Goal: Task Accomplishment & Management: Complete application form

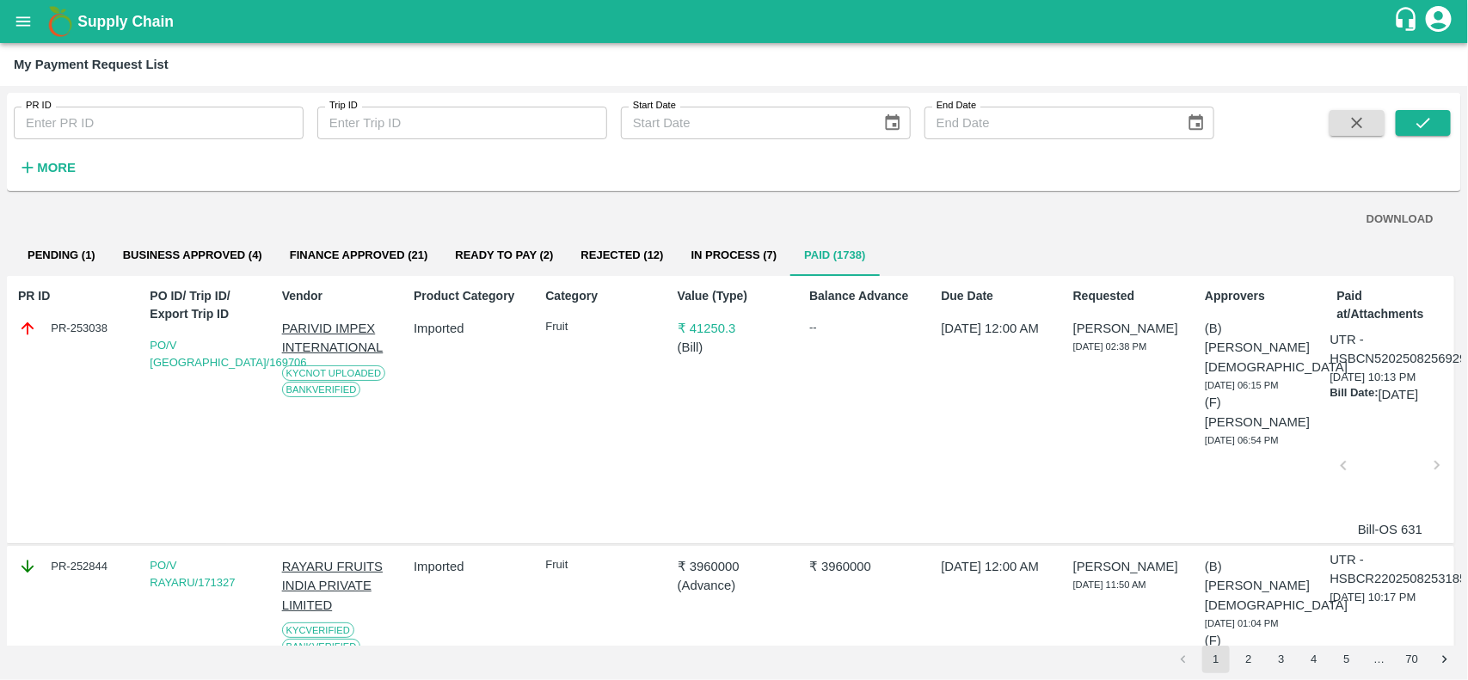
scroll to position [0, 10]
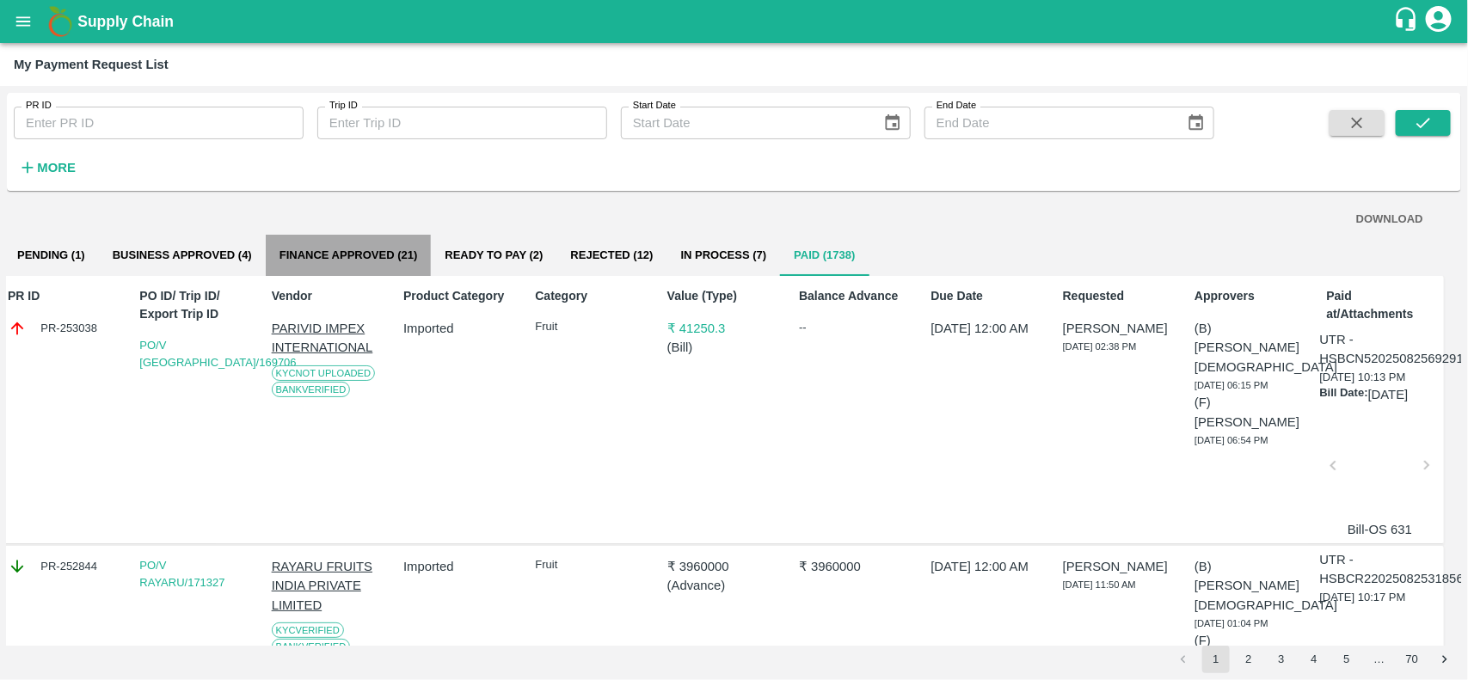
click at [380, 246] on button "Finance Approved (21)" at bounding box center [349, 255] width 166 height 41
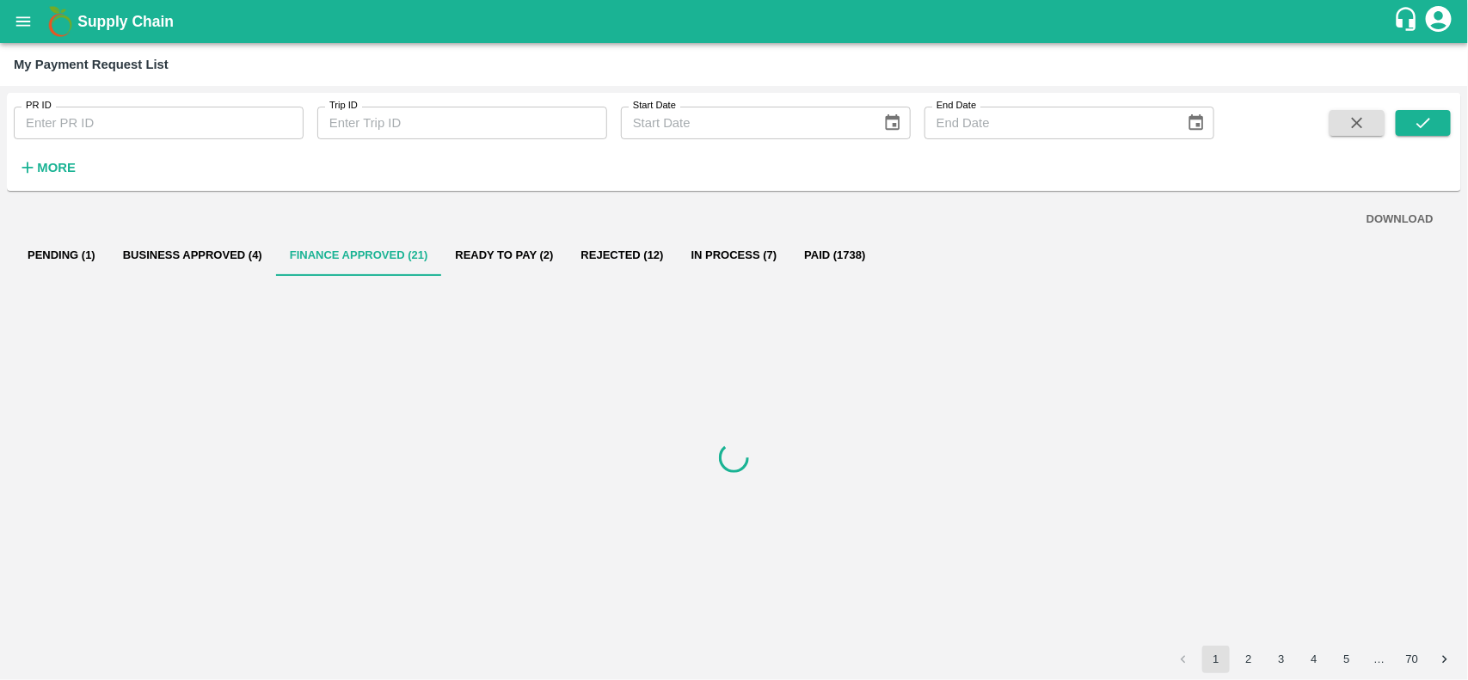
scroll to position [0, 0]
click at [749, 262] on button "In Process (7)" at bounding box center [735, 255] width 114 height 41
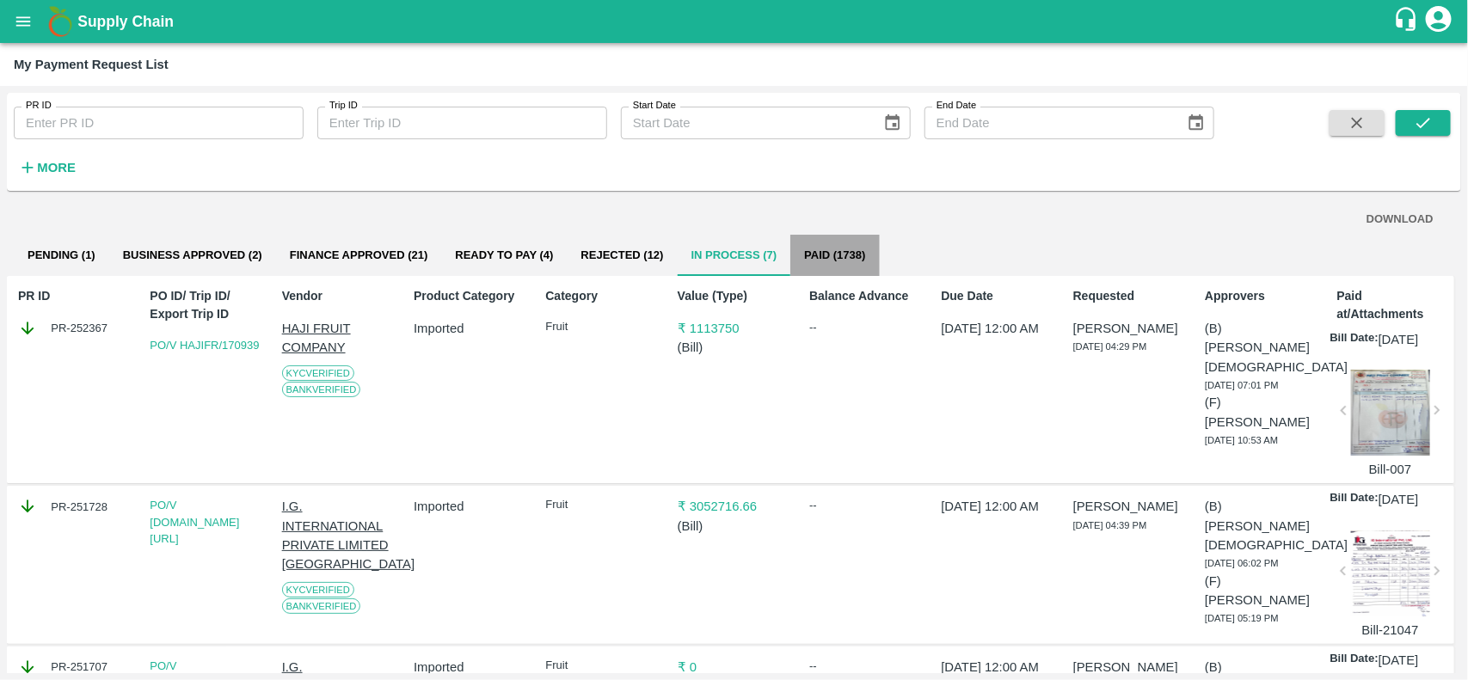
click at [854, 255] on button "Paid (1738)" at bounding box center [834, 255] width 89 height 41
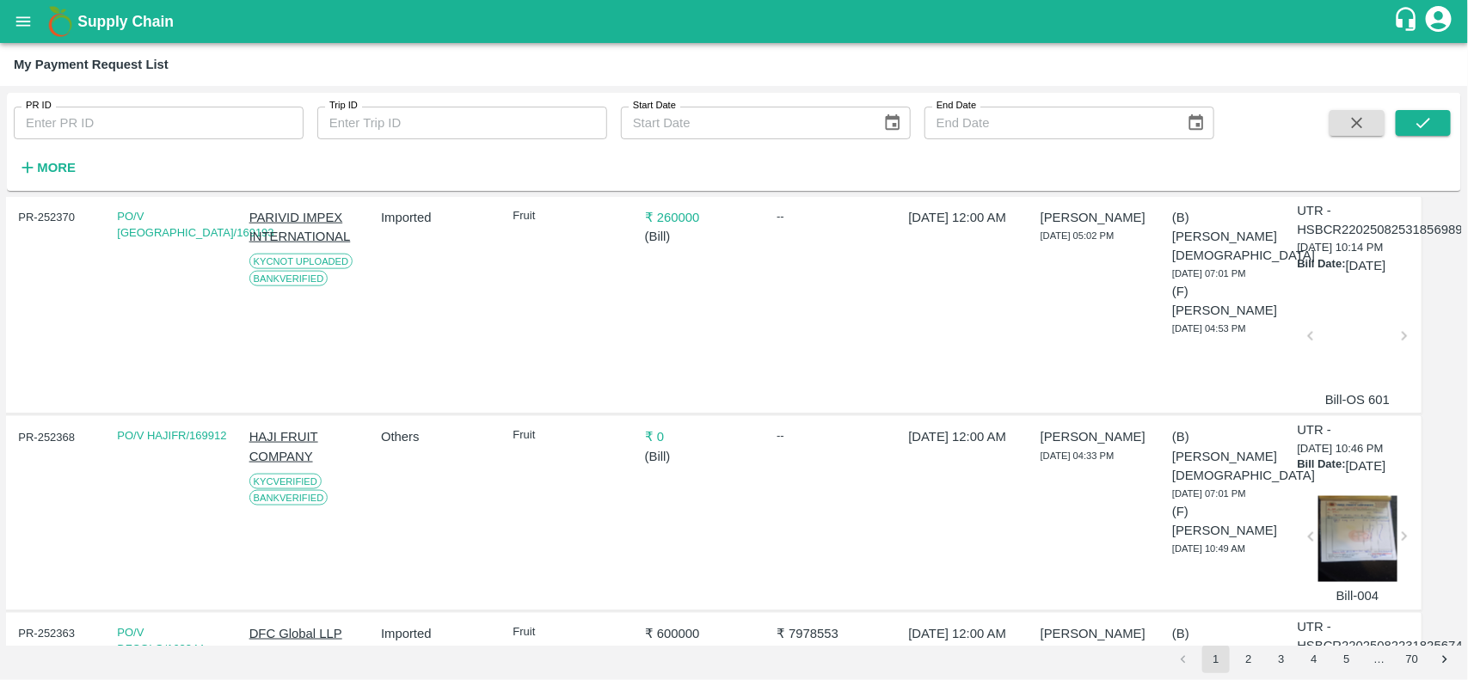
scroll to position [0, 33]
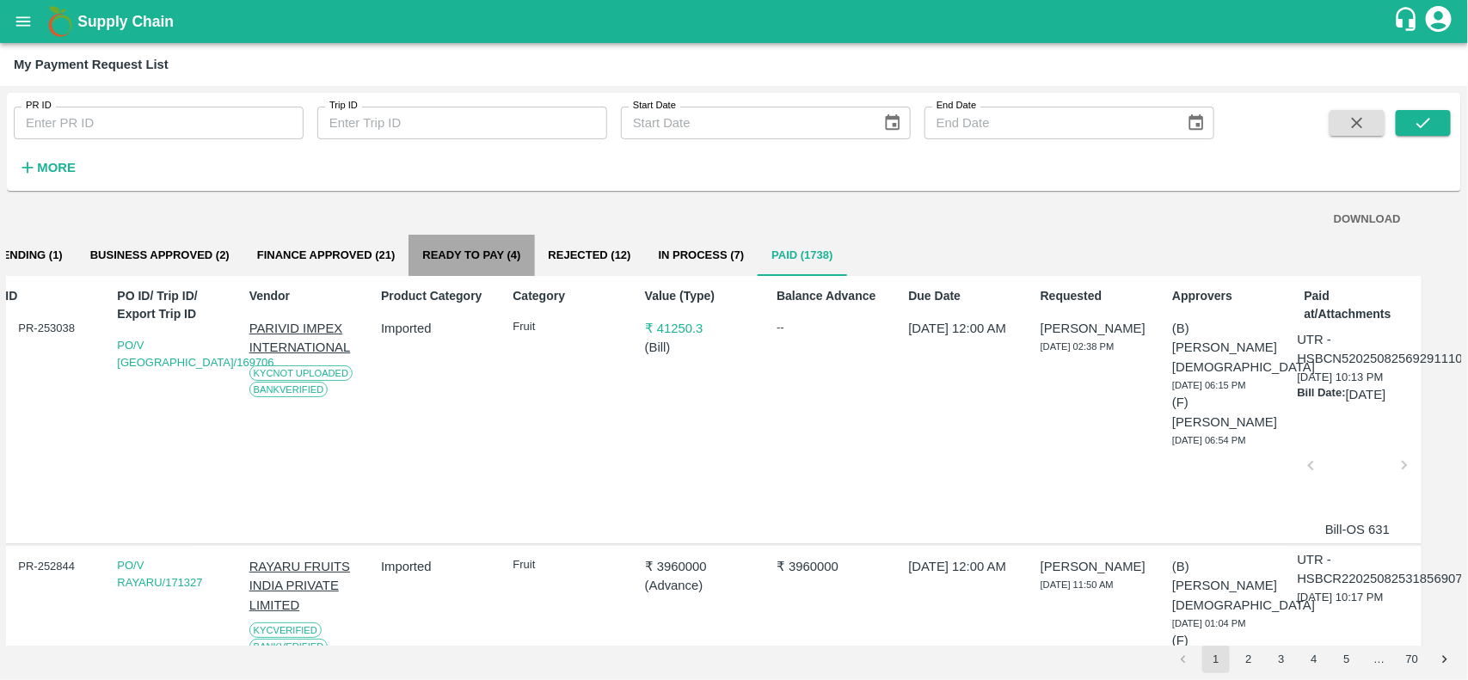
click at [496, 254] on button "Ready To Pay (4)" at bounding box center [472, 255] width 126 height 41
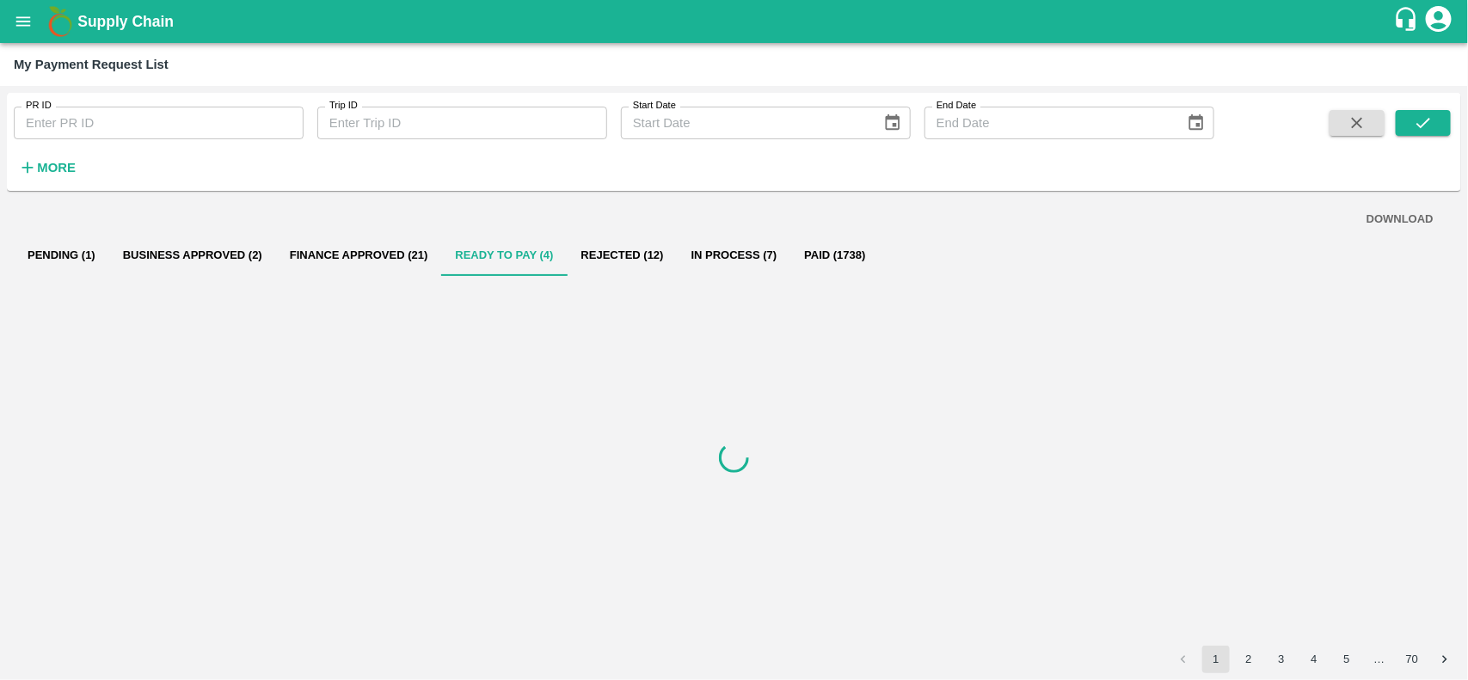
scroll to position [0, 0]
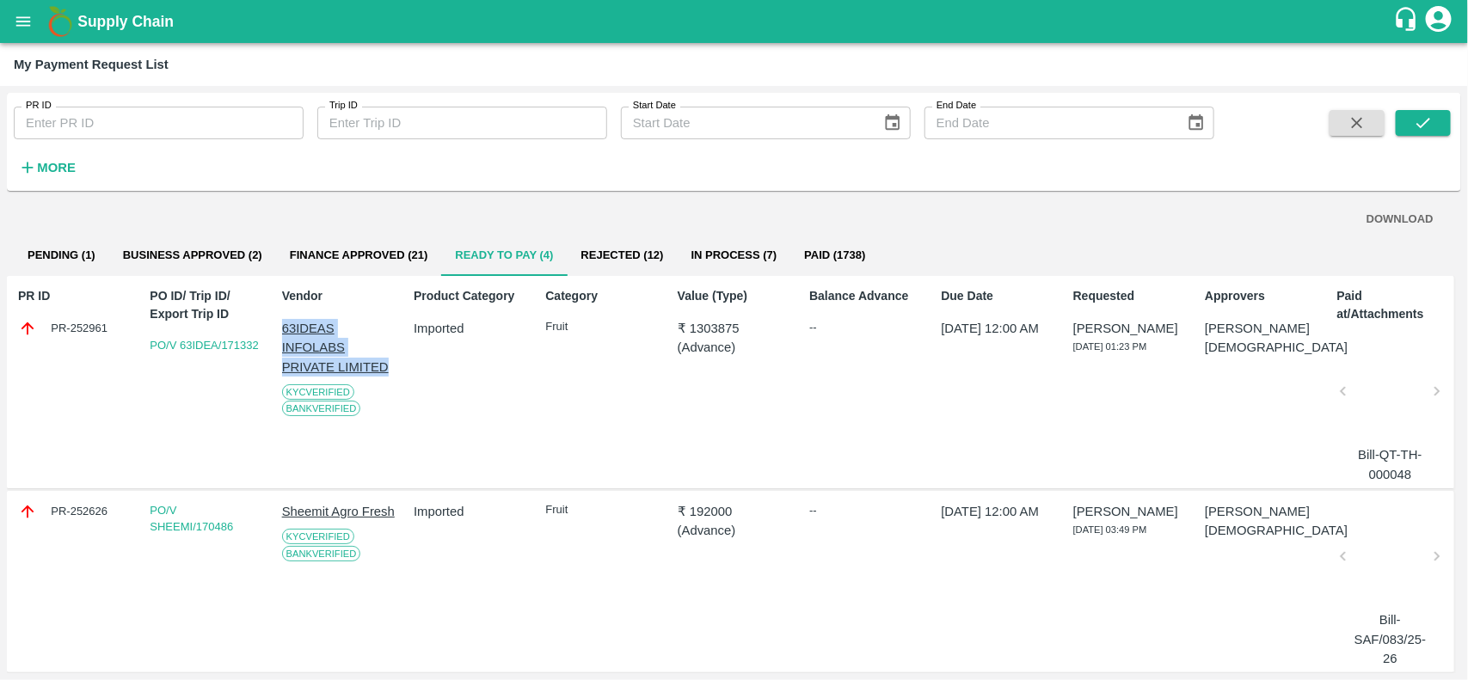
drag, startPoint x: 269, startPoint y: 314, endPoint x: 396, endPoint y: 362, distance: 136.1
click at [396, 362] on div "PR ID PR-252961 PO ID/ Trip ID/ Export Trip ID PO/V 63IDEA/171332 Vendor 63IDEA…" at bounding box center [731, 382] width 1448 height 213
copy p "63IDEAS INFOLABS PRIVATE LIMITED"
drag, startPoint x: 686, startPoint y: 324, endPoint x: 753, endPoint y: 332, distance: 66.7
click at [753, 332] on p "₹ 1303875" at bounding box center [734, 328] width 113 height 19
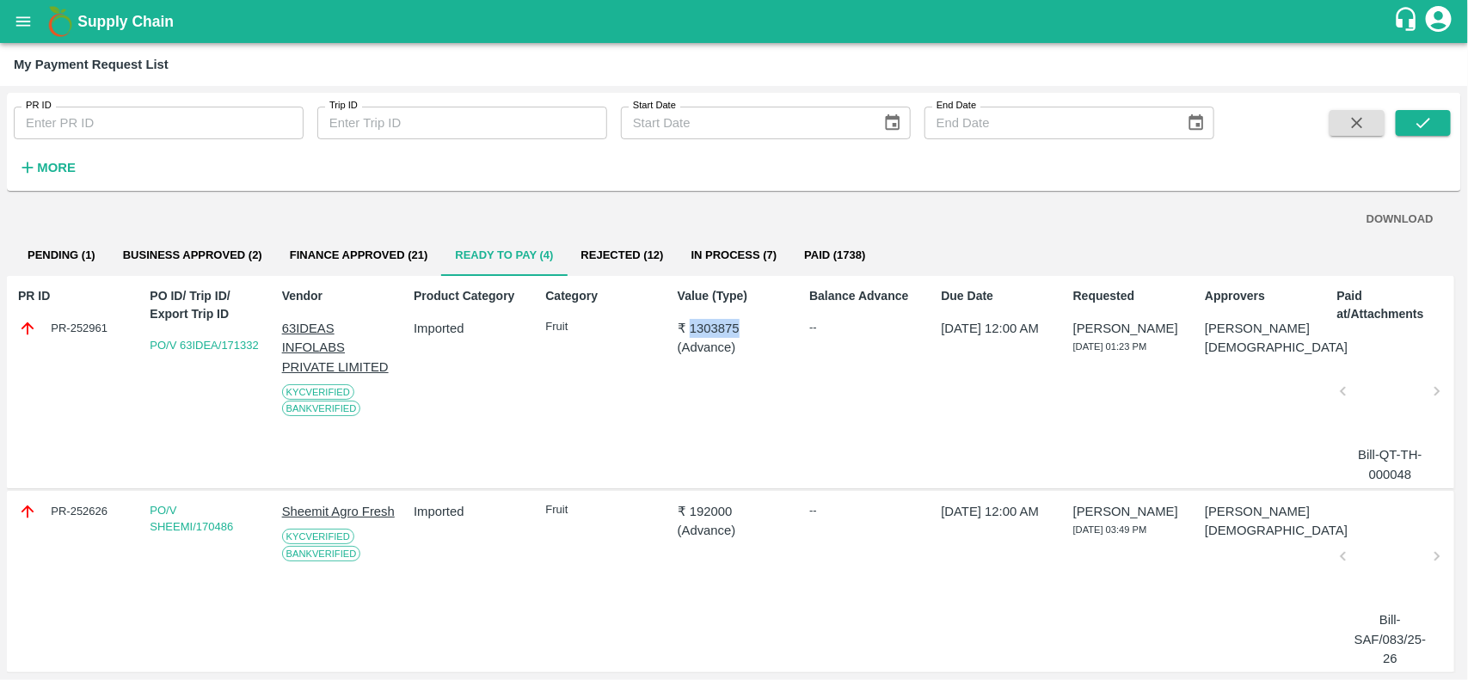
copy p "1303875"
click at [78, 321] on div "PR-252961" at bounding box center [74, 328] width 113 height 19
copy div "PR-252961"
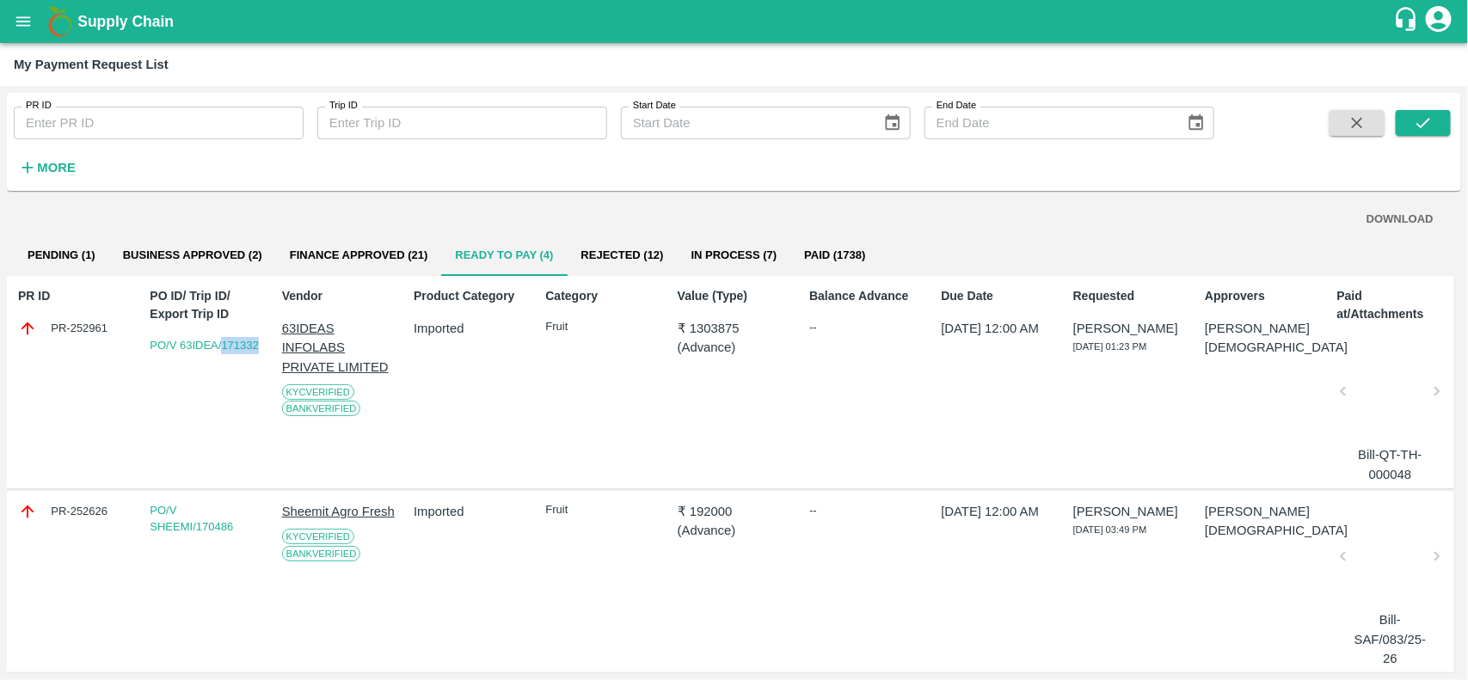
drag, startPoint x: 260, startPoint y: 336, endPoint x: 220, endPoint y: 359, distance: 45.4
click at [220, 359] on div "PO ID/ Trip ID/ Export Trip ID PO/V 63IDEA/171332" at bounding box center [203, 382] width 120 height 204
copy link "171332"
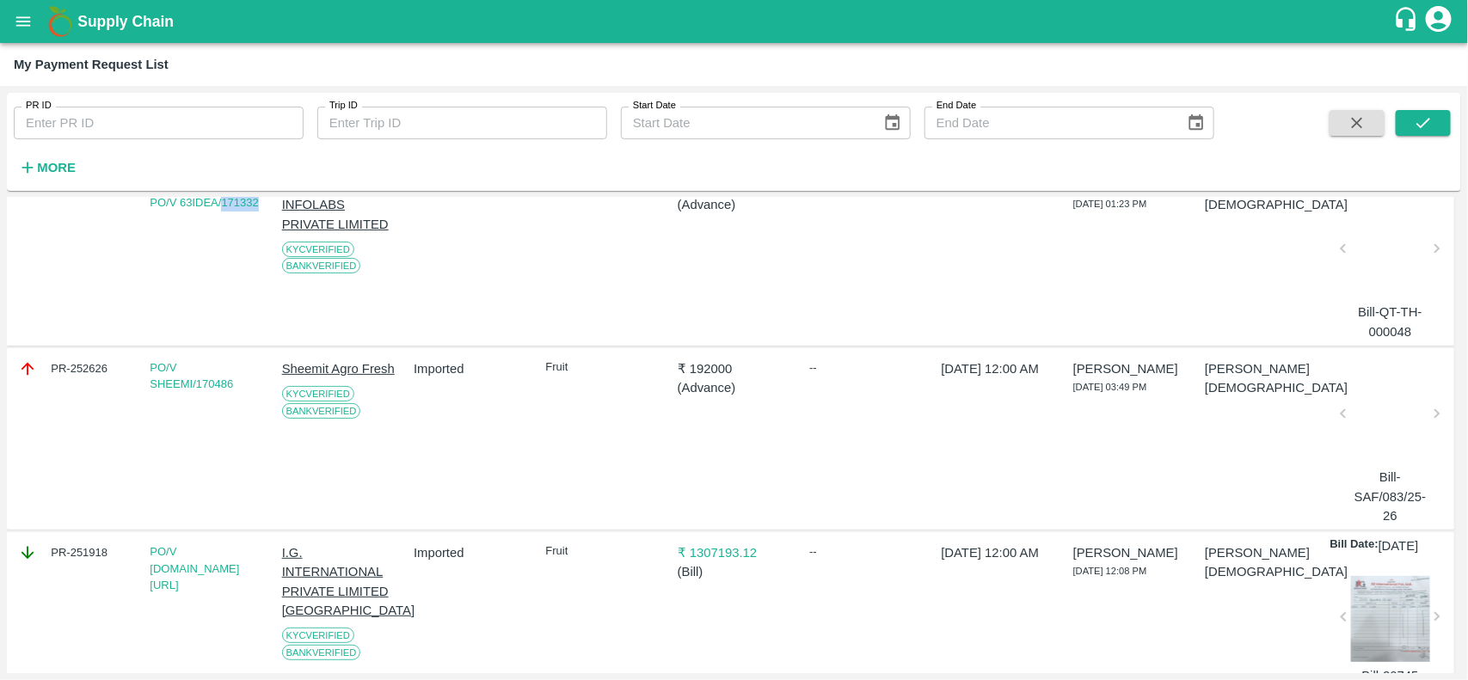
scroll to position [144, 0]
drag, startPoint x: 45, startPoint y: 360, endPoint x: 112, endPoint y: 372, distance: 68.2
click at [112, 372] on div "PR-252626" at bounding box center [74, 367] width 113 height 19
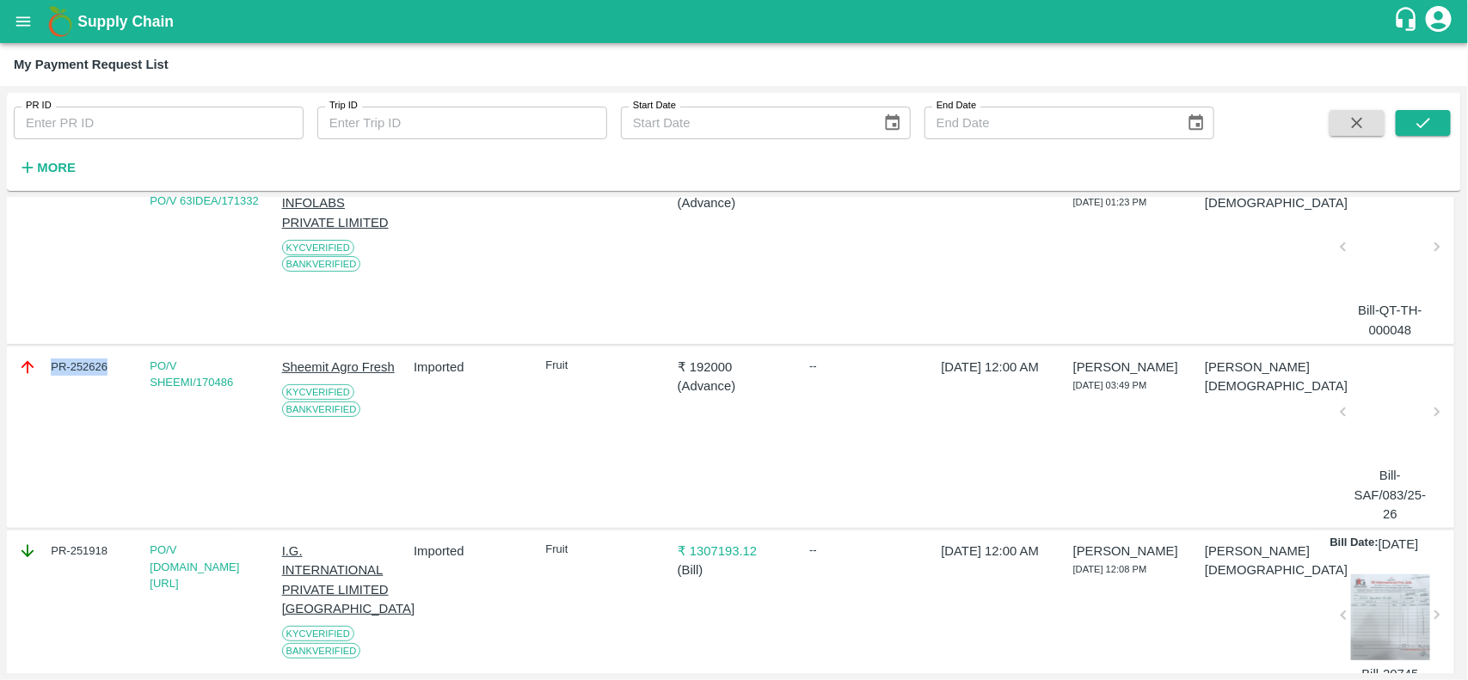
click at [112, 372] on div "PR-252626" at bounding box center [74, 367] width 113 height 19
copy div "PR-252626"
drag, startPoint x: 241, startPoint y: 374, endPoint x: 212, endPoint y: 380, distance: 29.0
click at [212, 380] on div "PO/V SHEEMI/170486" at bounding box center [206, 375] width 113 height 34
click at [255, 381] on div "PO/V SHEEMI/170486" at bounding box center [206, 375] width 113 height 34
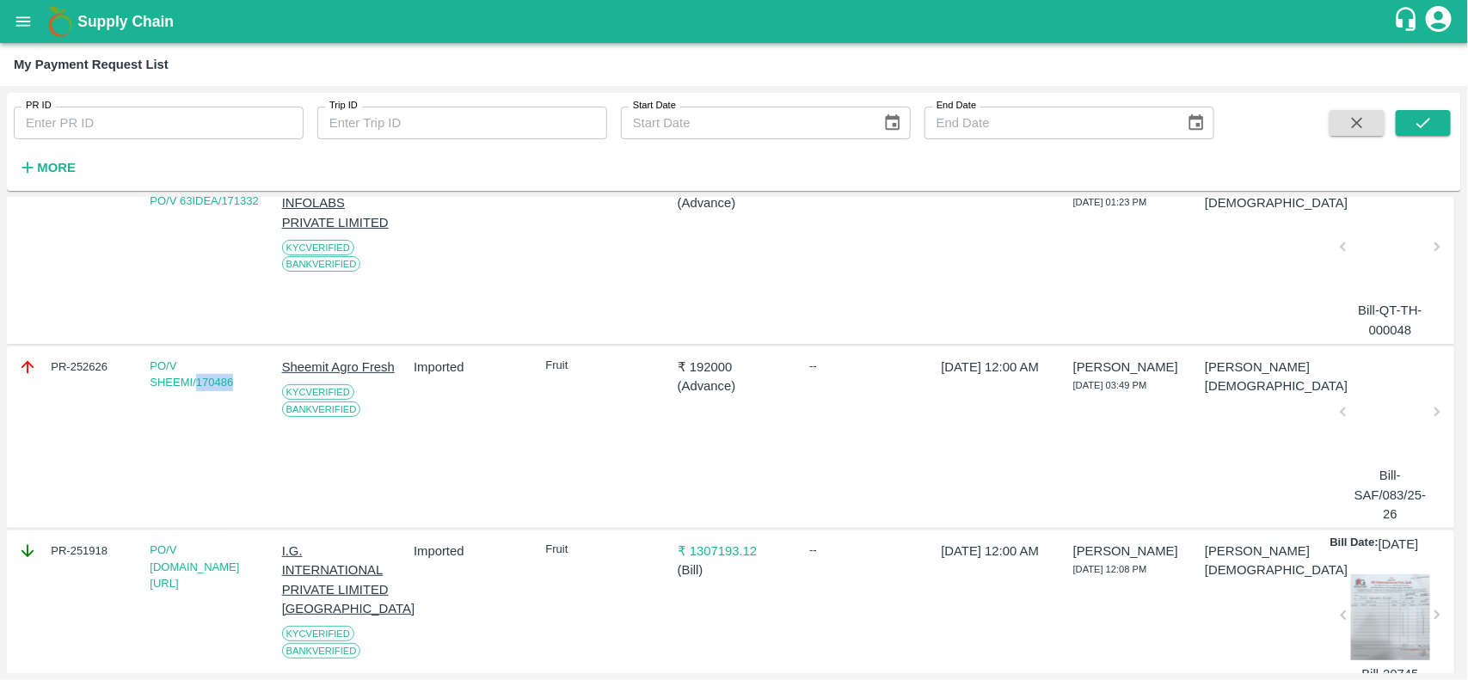
drag, startPoint x: 234, startPoint y: 381, endPoint x: 195, endPoint y: 390, distance: 39.6
click at [195, 390] on div "PO/V SHEEMI/170486" at bounding box center [206, 375] width 113 height 34
copy link "170486"
click at [1370, 396] on div at bounding box center [1390, 417] width 79 height 91
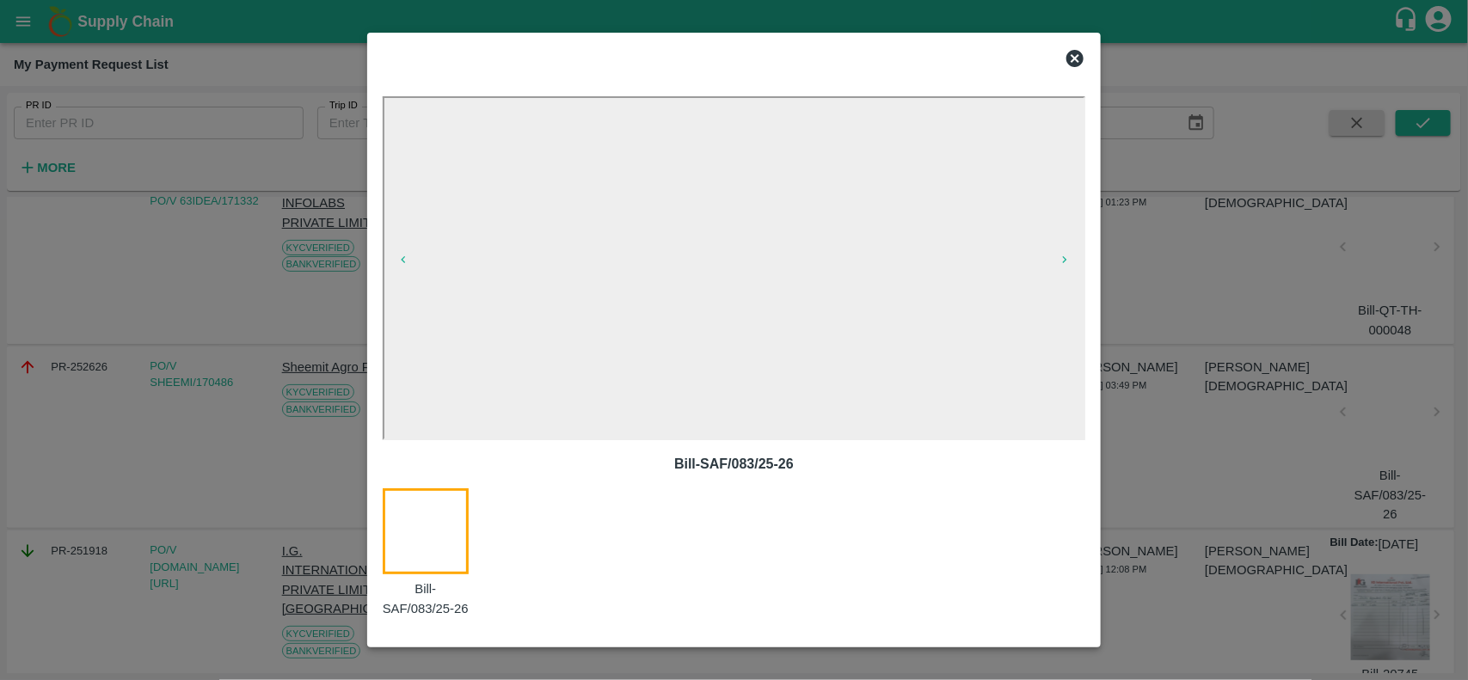
click at [1073, 69] on div at bounding box center [734, 58] width 717 height 34
click at [1076, 60] on icon at bounding box center [1074, 58] width 17 height 17
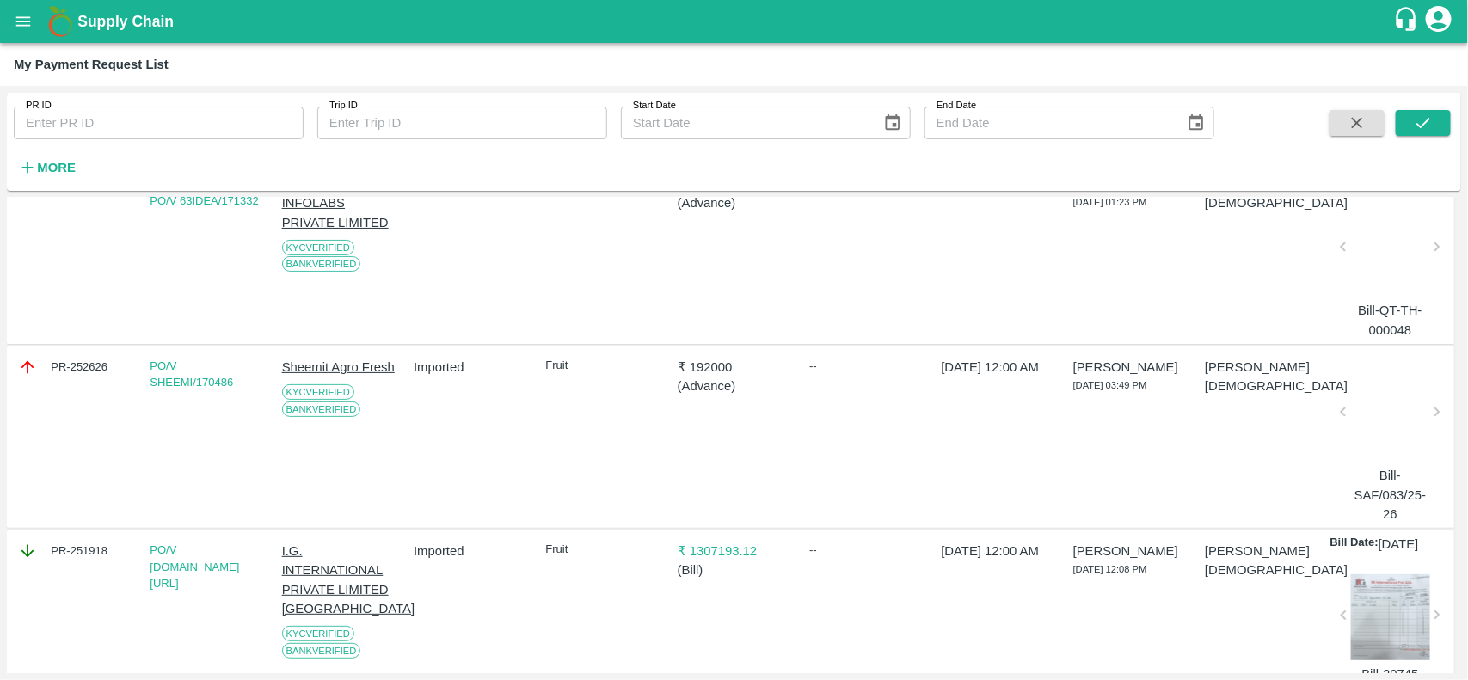
click at [1382, 434] on div at bounding box center [1390, 417] width 79 height 91
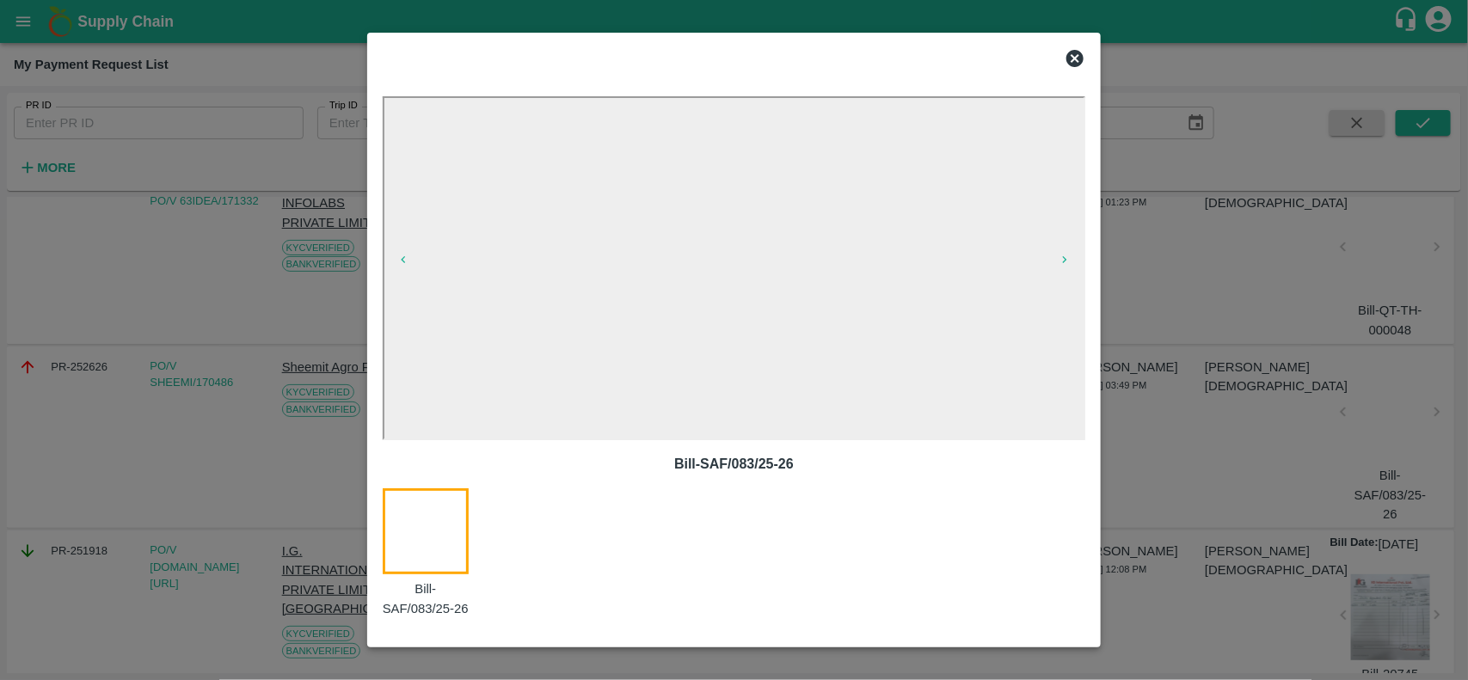
click at [1073, 48] on icon at bounding box center [1075, 58] width 21 height 21
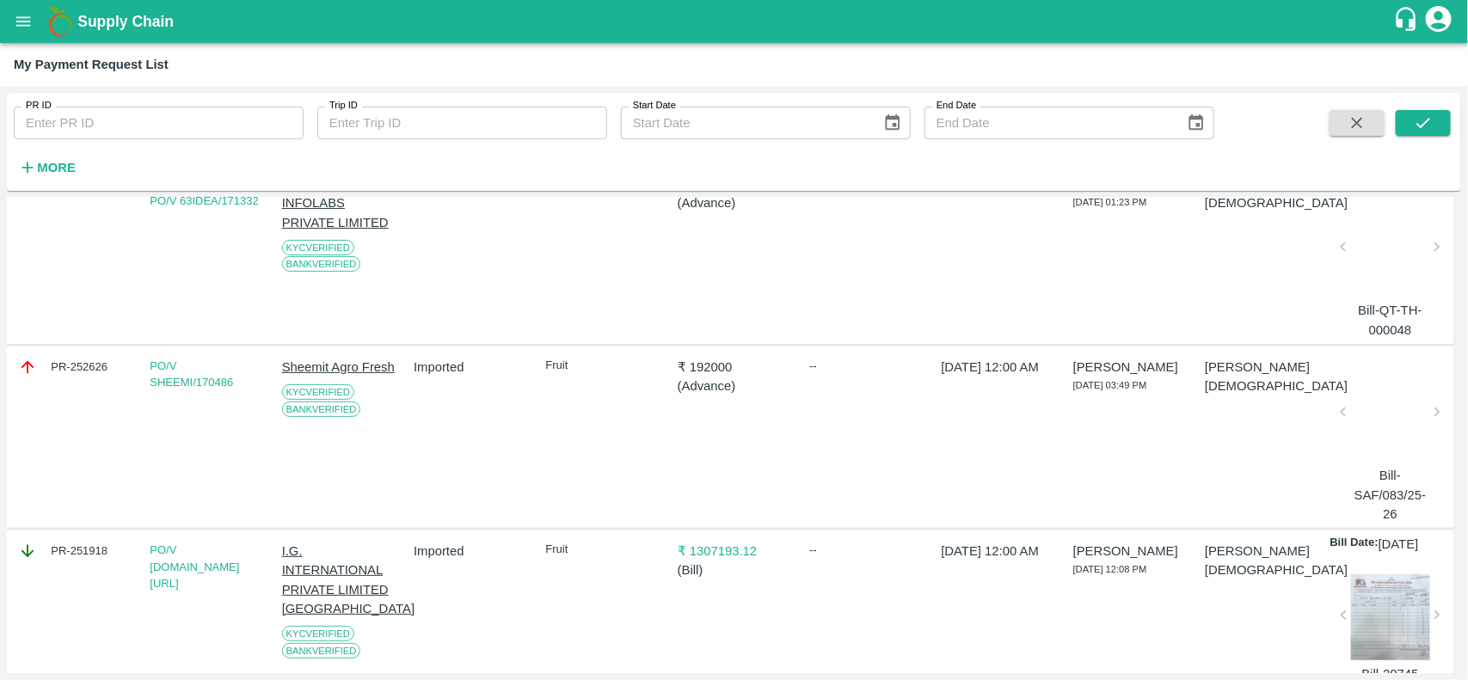
click at [311, 366] on p "Sheemit Agro Fresh" at bounding box center [338, 367] width 113 height 19
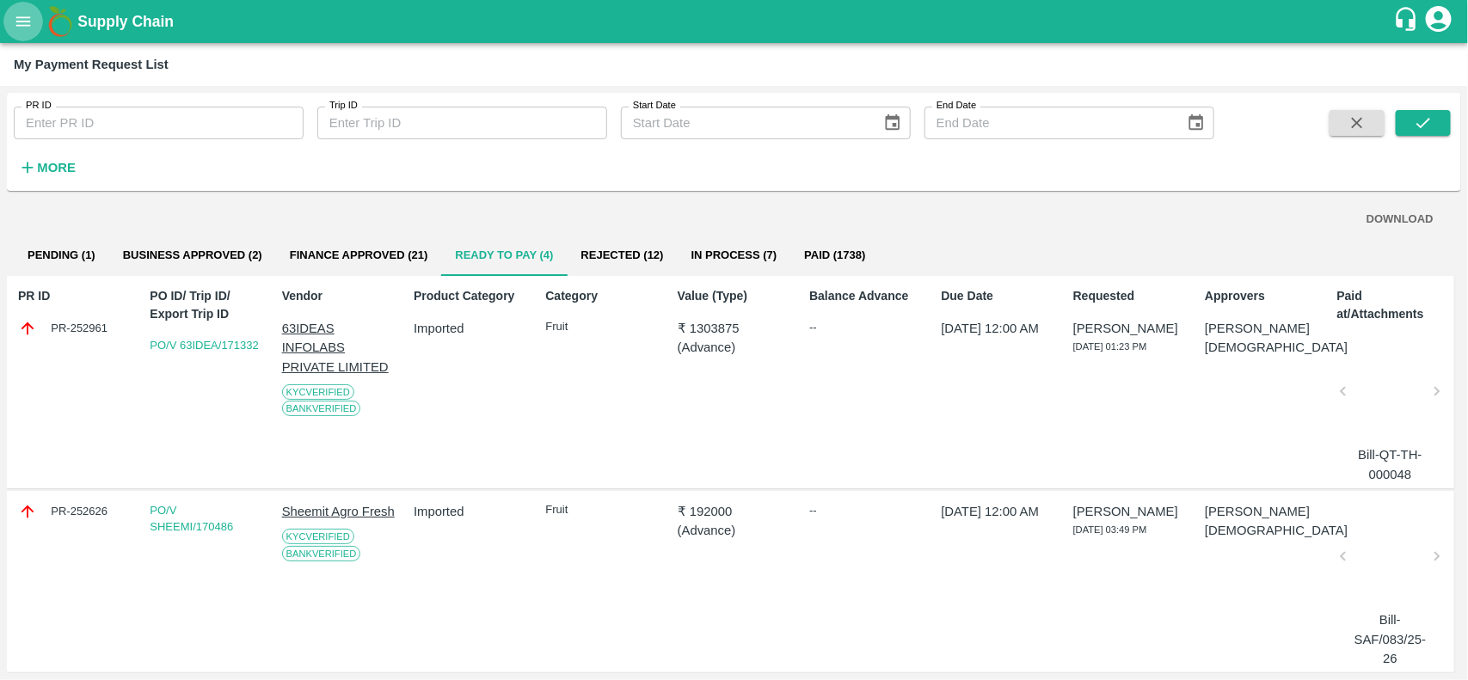
click at [28, 17] on icon "open drawer" at bounding box center [23, 20] width 15 height 9
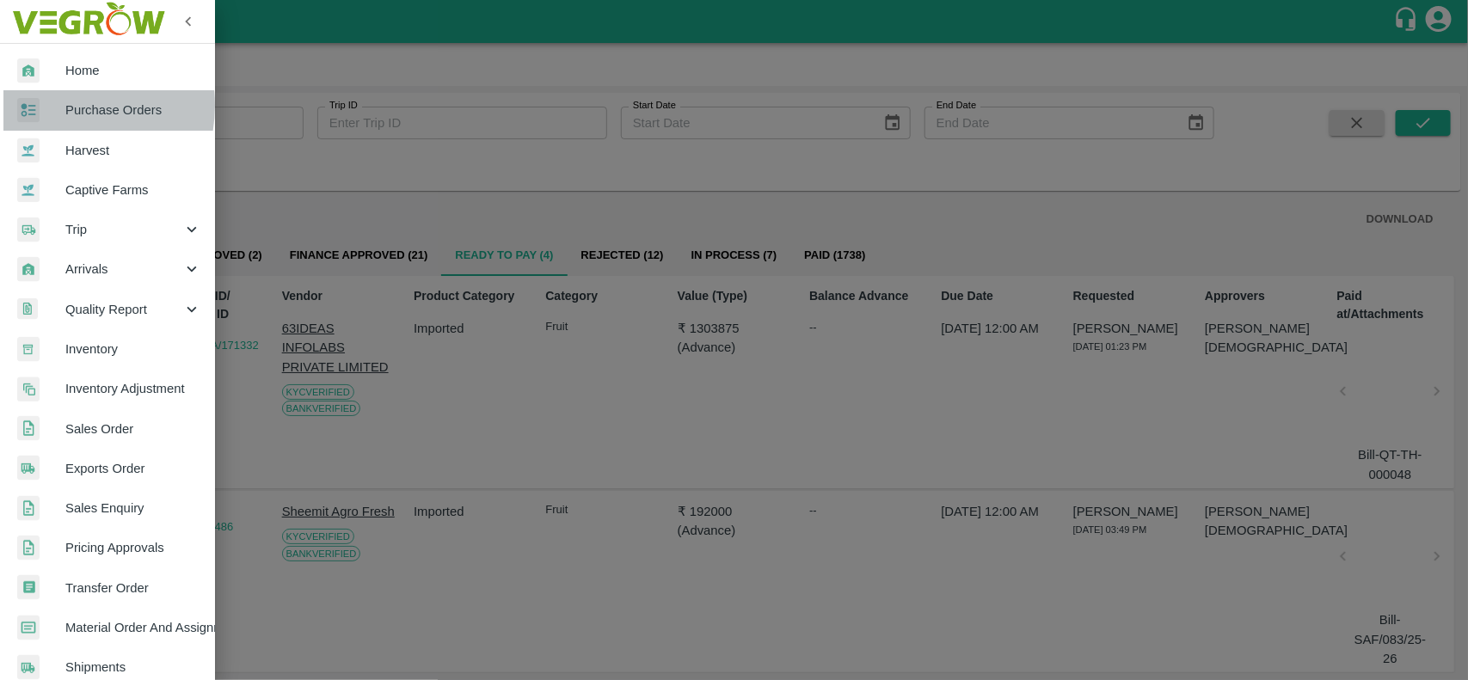
click at [57, 105] on div at bounding box center [41, 110] width 48 height 25
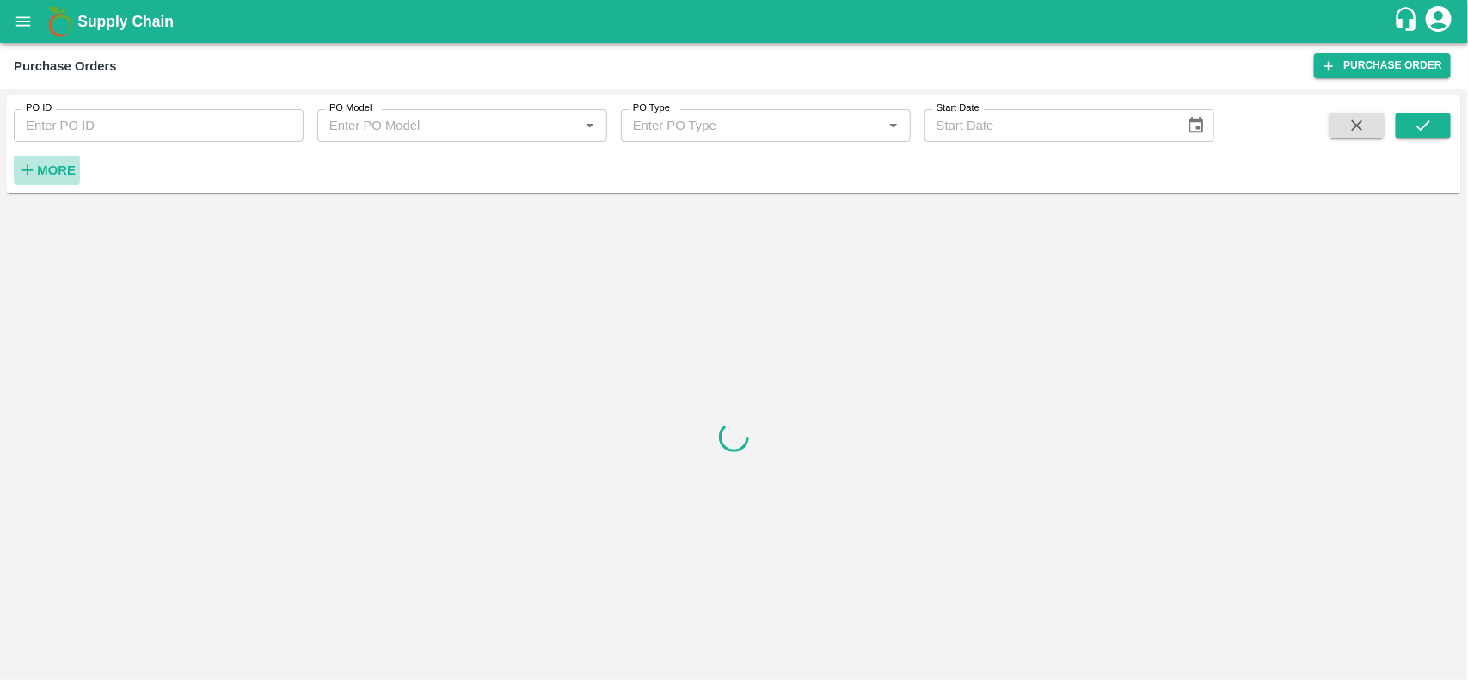
click at [46, 178] on h6 "More" at bounding box center [56, 170] width 39 height 22
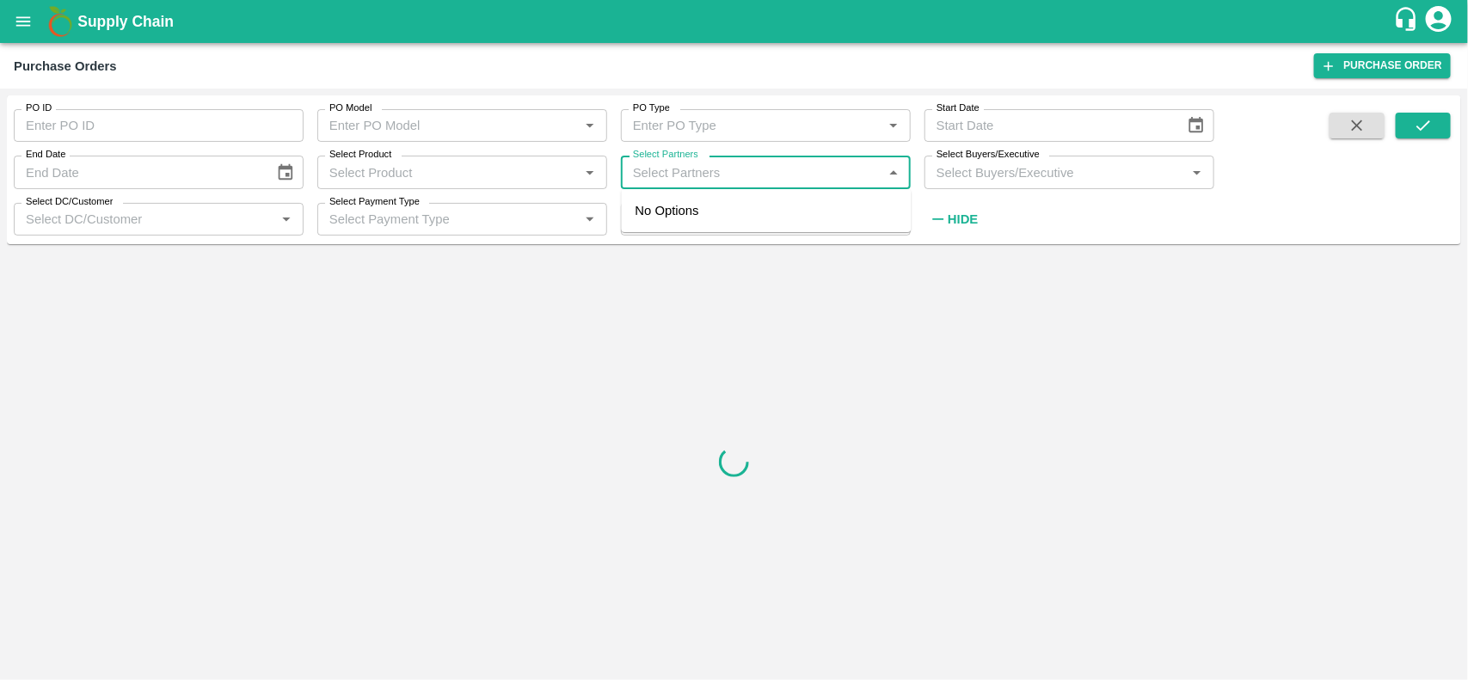
click at [671, 175] on input "Select Partners" at bounding box center [751, 172] width 251 height 22
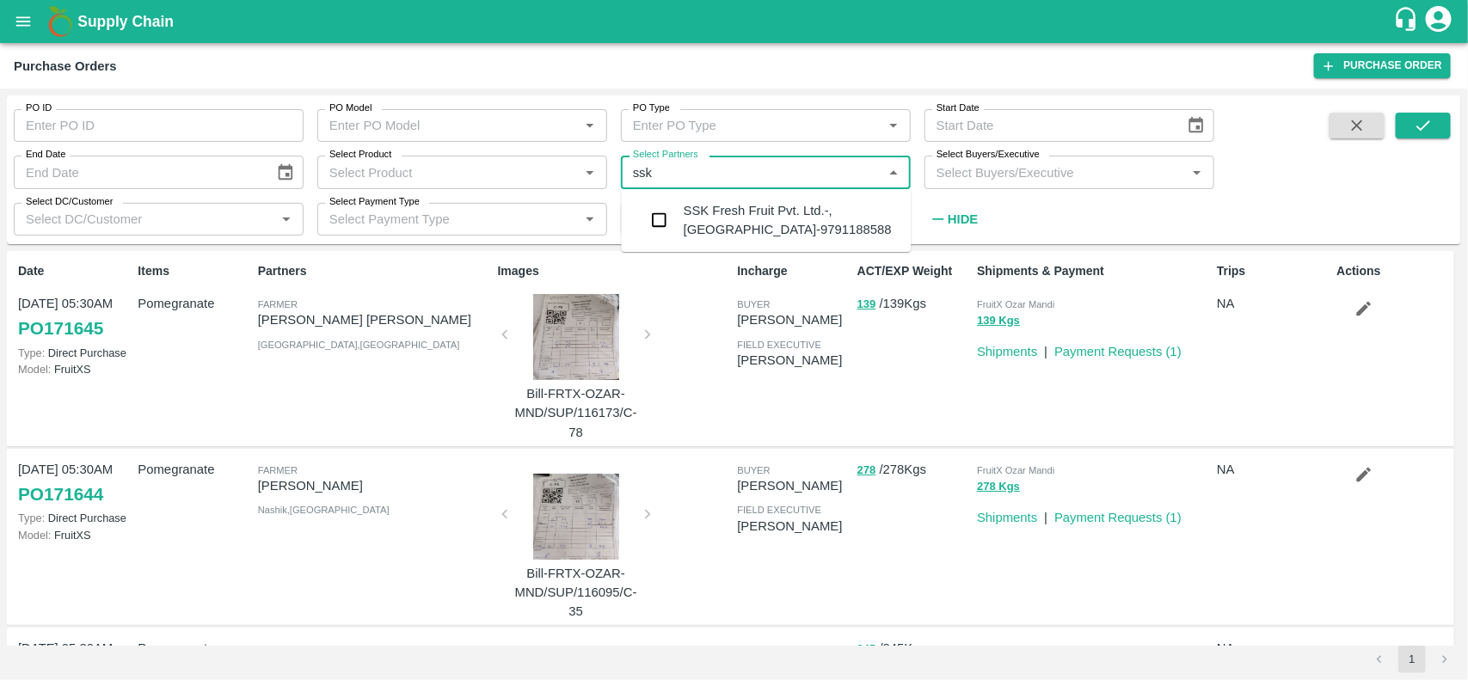
type input "ssk F"
click at [698, 218] on div "SSK Fresh Fruit Pvt. Ltd.-, [GEOGRAPHIC_DATA]-9791188588" at bounding box center [791, 220] width 214 height 39
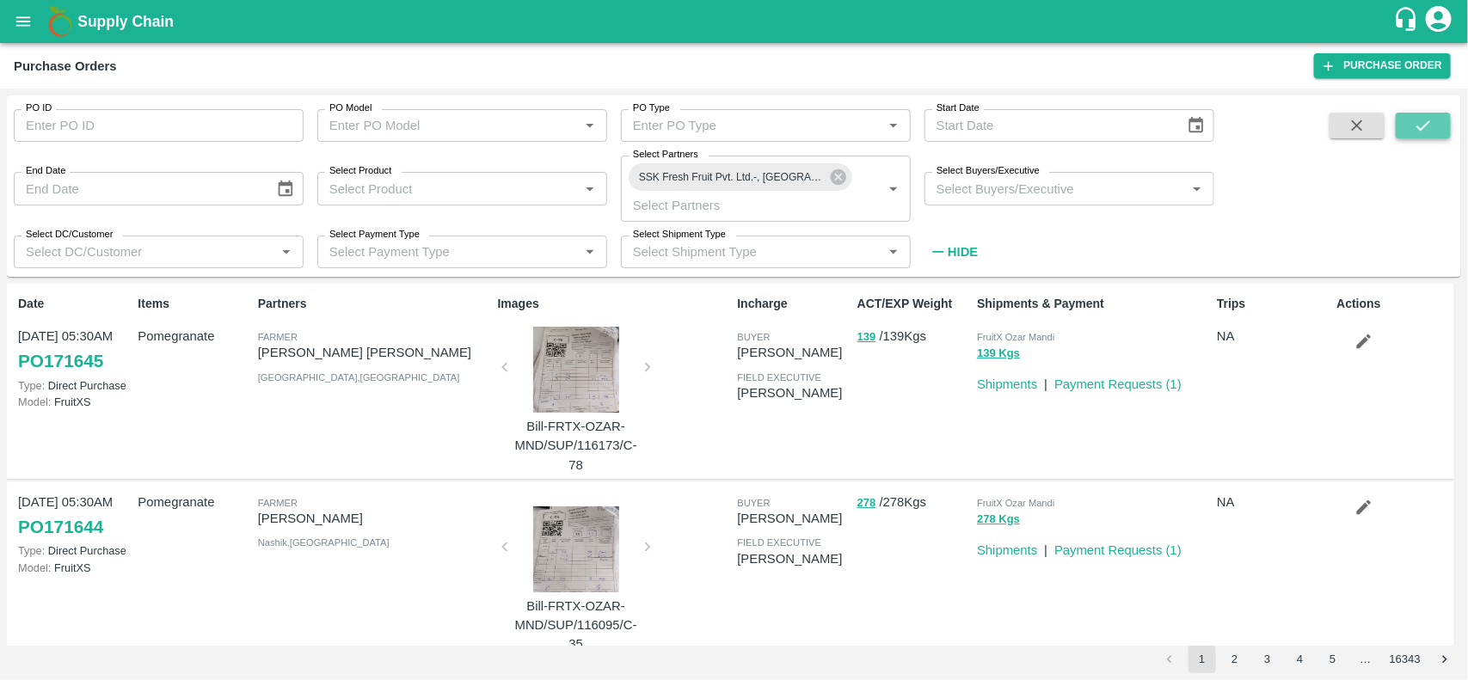
click at [1433, 126] on icon "submit" at bounding box center [1423, 125] width 19 height 19
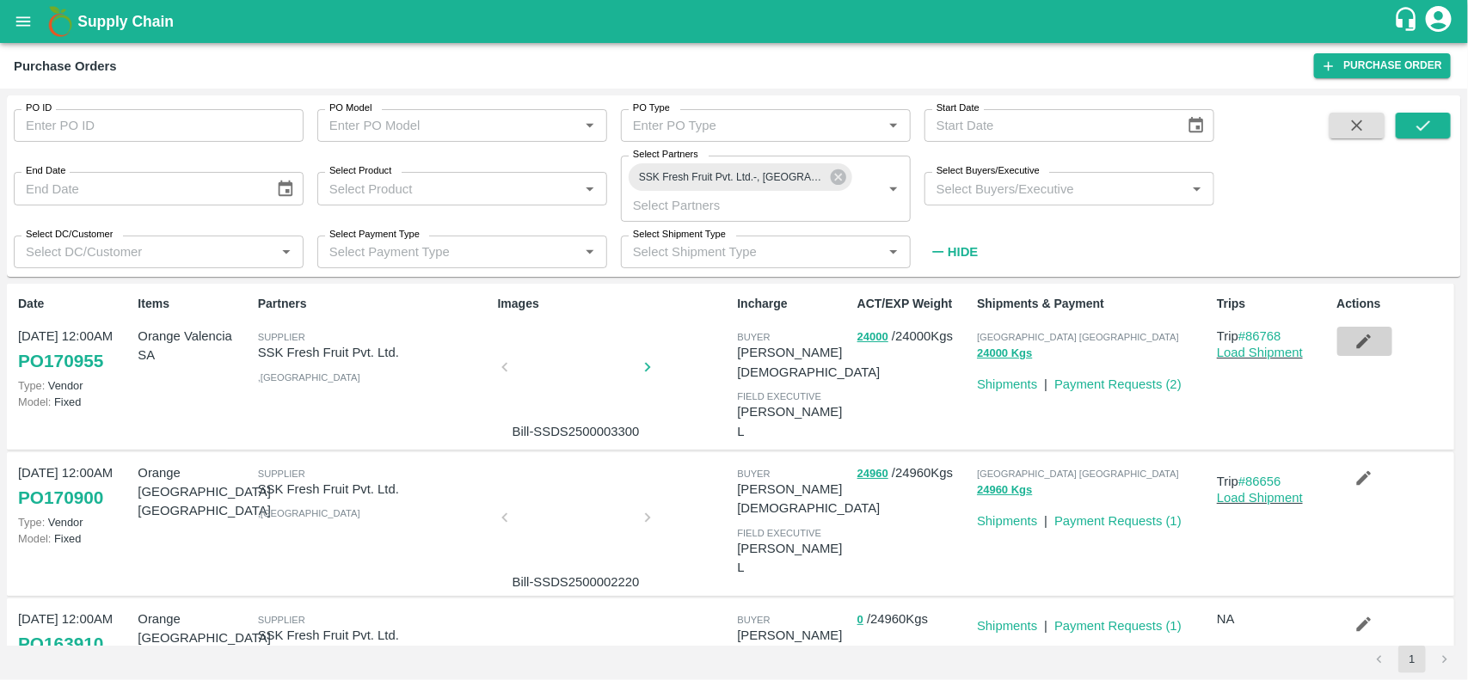
click at [1355, 350] on icon "button" at bounding box center [1364, 341] width 19 height 19
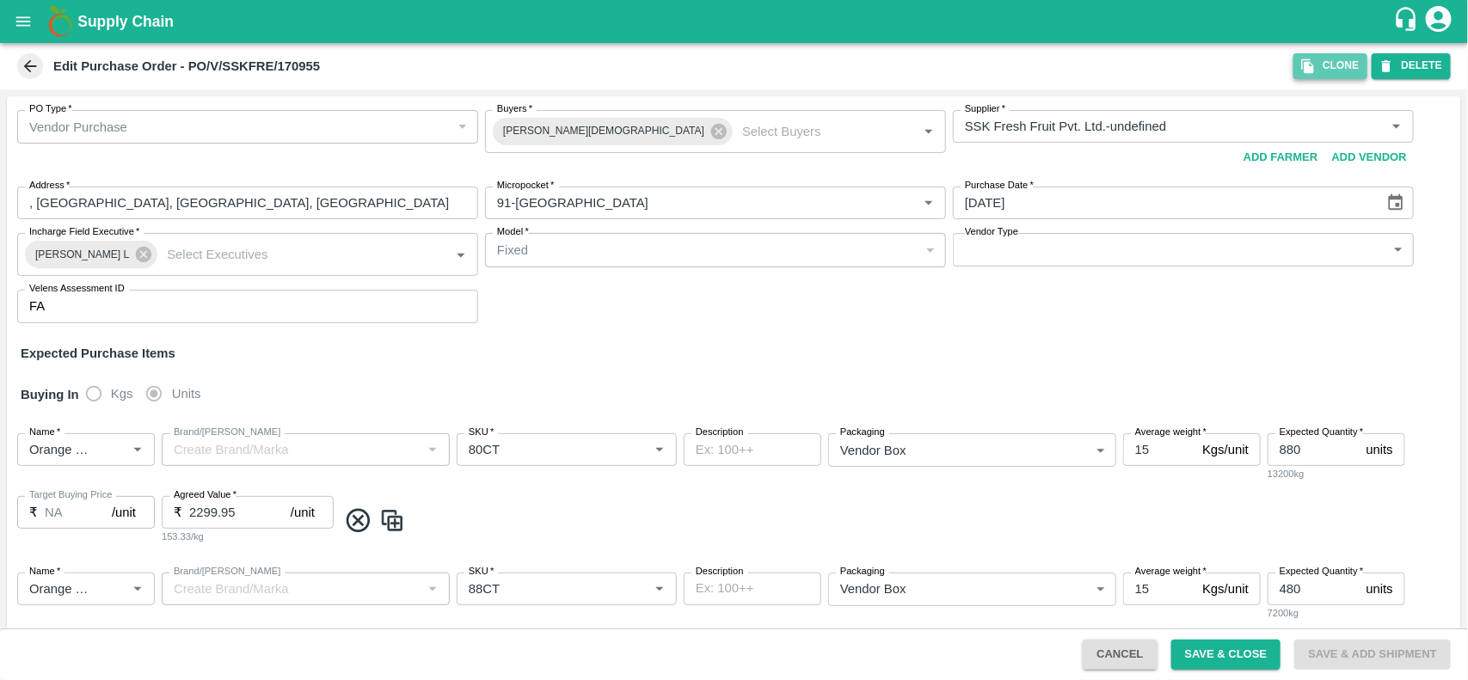
click at [1339, 53] on button "Clone" at bounding box center [1331, 65] width 74 height 25
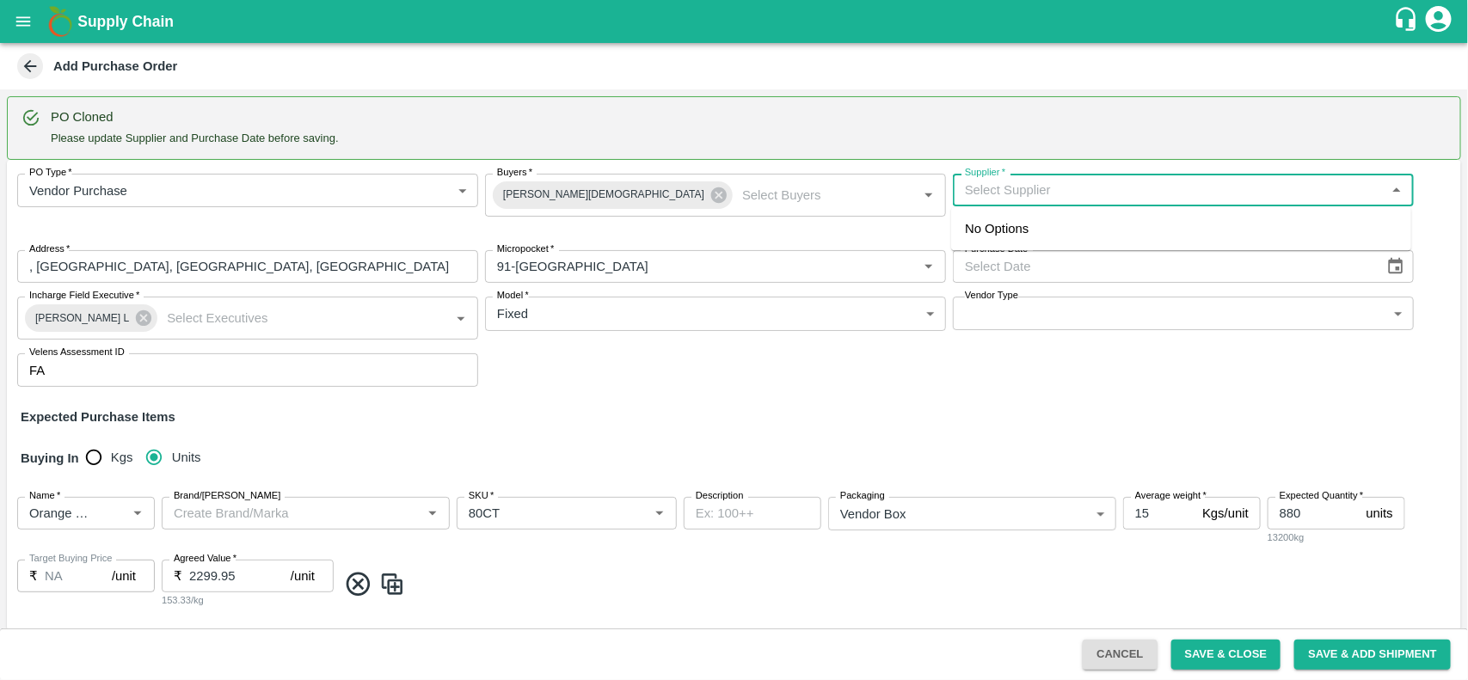
click at [979, 191] on input "Supplier   *" at bounding box center [1169, 190] width 422 height 22
click at [1000, 219] on div "SSK Fresh Fruit Pvt. Ltd.-, [GEOGRAPHIC_DATA]-9791188588(Supplier)" at bounding box center [1173, 228] width 416 height 19
type input "SSK Fresh Fruit Pvt. Ltd.-, [GEOGRAPHIC_DATA]-9791188588(Supplier)"
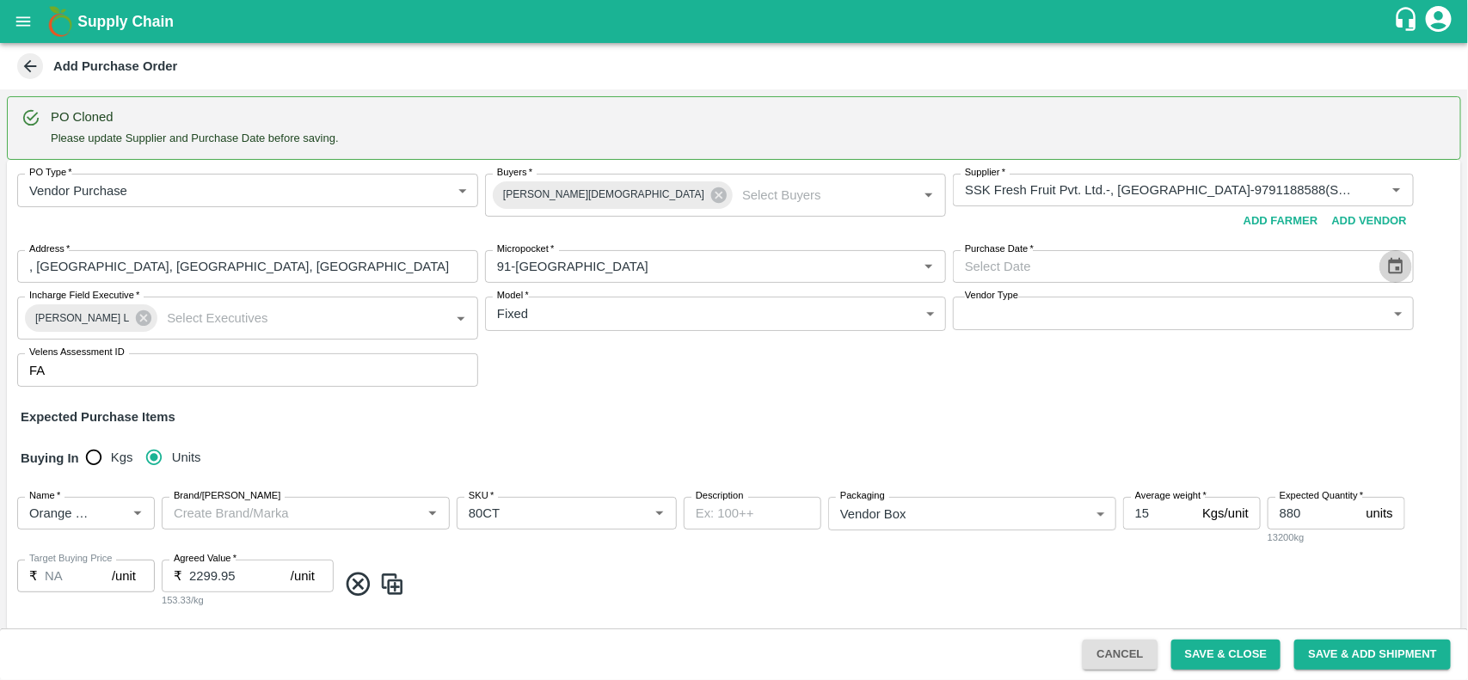
click at [1386, 267] on icon "Choose date" at bounding box center [1395, 266] width 19 height 19
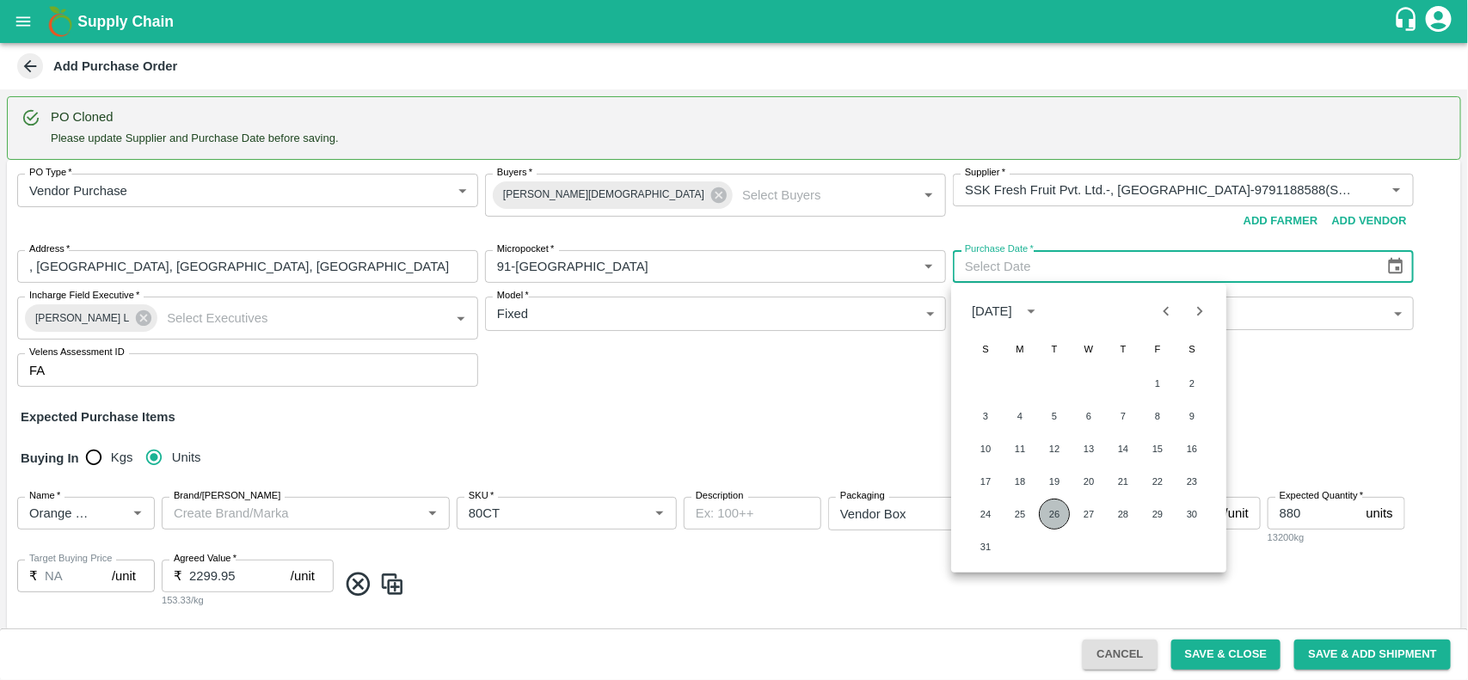
click at [1059, 517] on button "26" at bounding box center [1054, 514] width 31 height 31
type input "[DATE]"
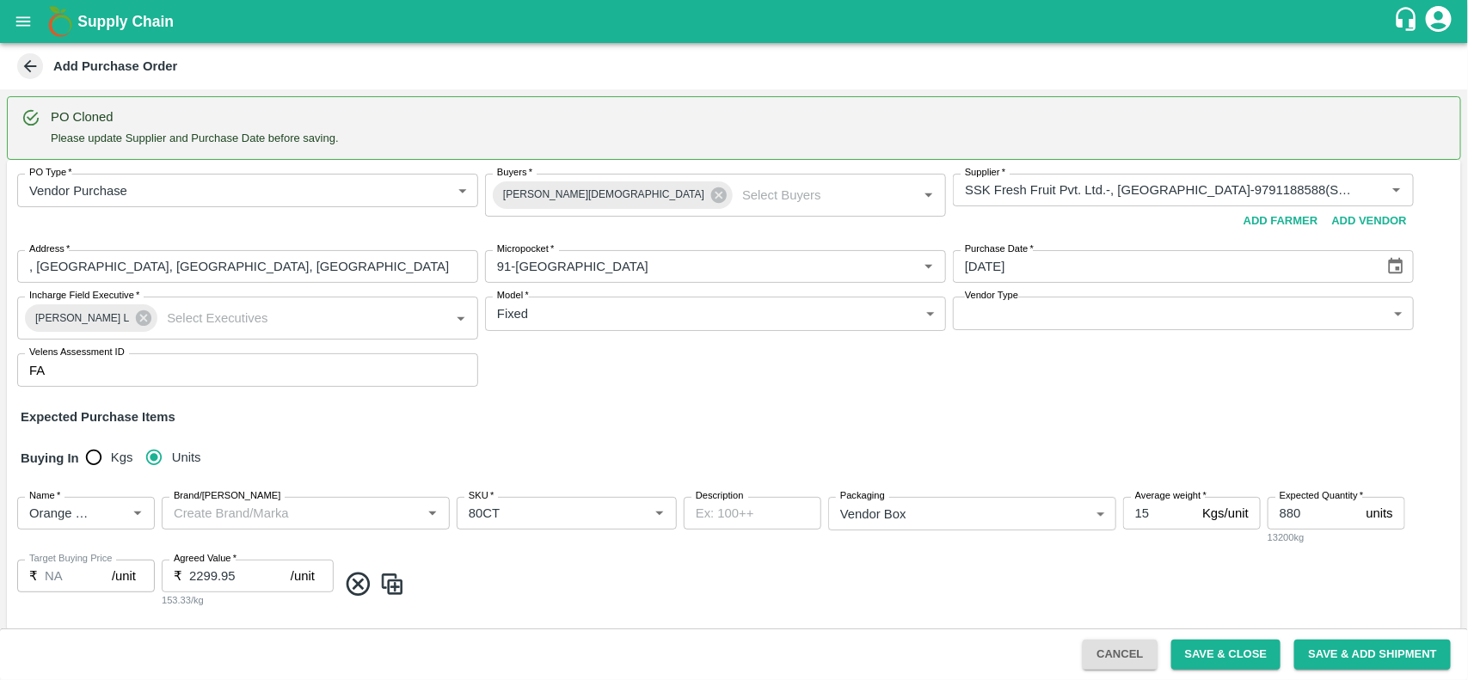
click at [705, 385] on div "PO Type   * Vendor Purchase 2 PO Type Buyers   * [PERSON_NAME] Buyers   * Suppl…" at bounding box center [734, 280] width 1454 height 241
click at [1050, 310] on body "Supply Chain Add Purchase Order PO Cloned Please update Supplier and Purchase D…" at bounding box center [734, 340] width 1468 height 680
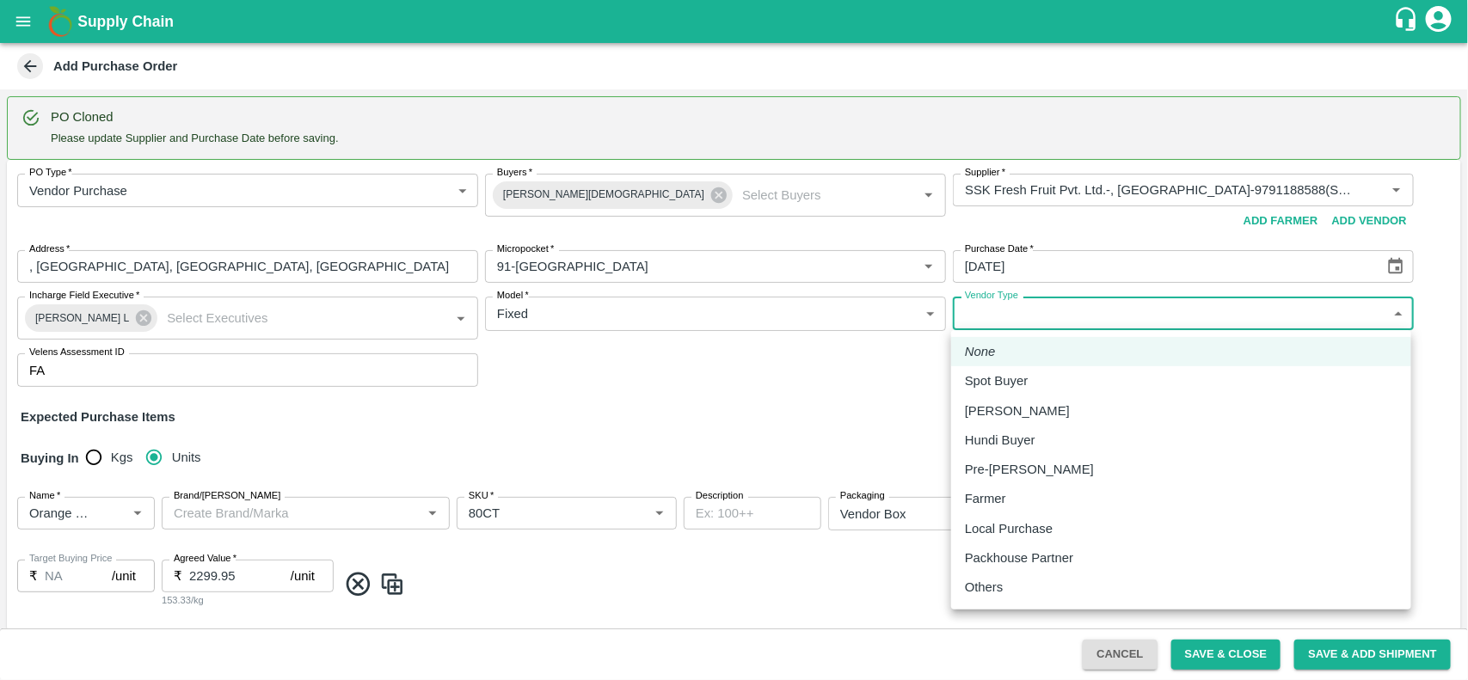
click at [824, 427] on div at bounding box center [734, 340] width 1468 height 680
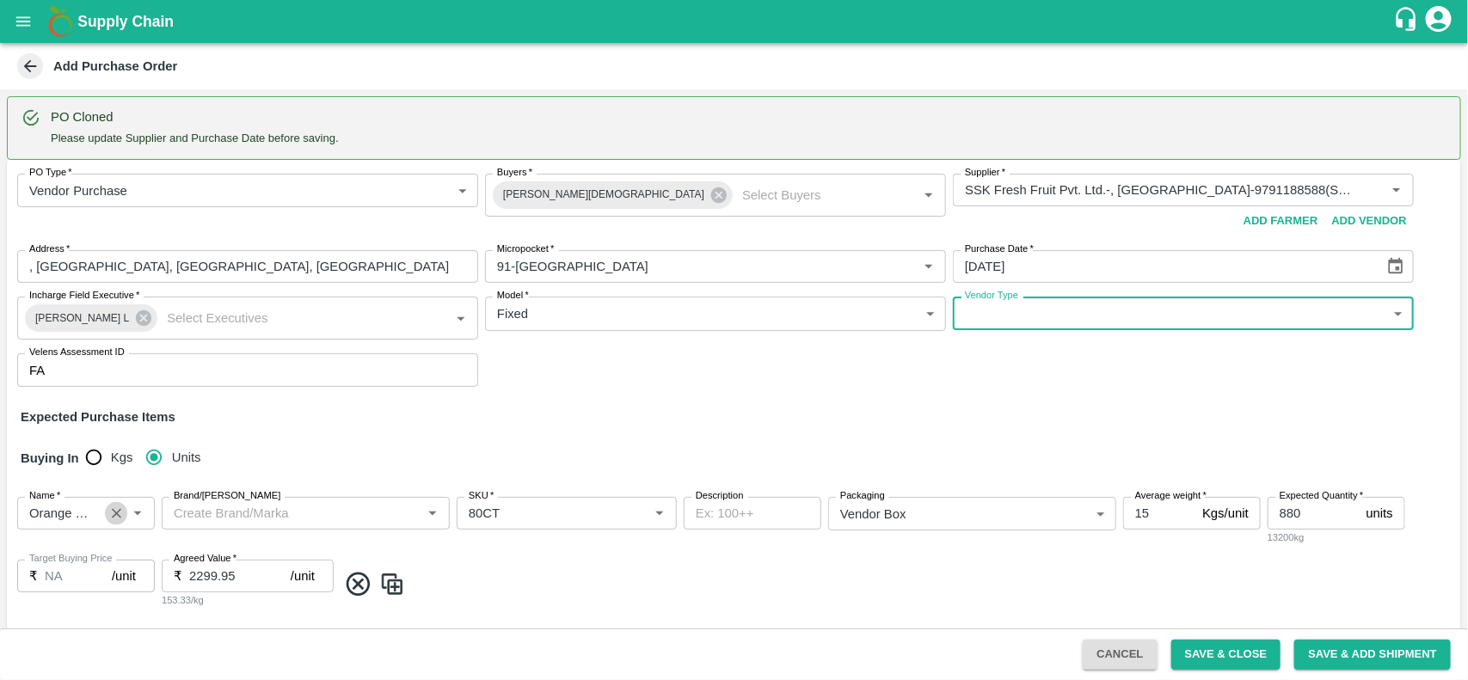
click at [121, 509] on icon "Clear" at bounding box center [116, 514] width 16 height 16
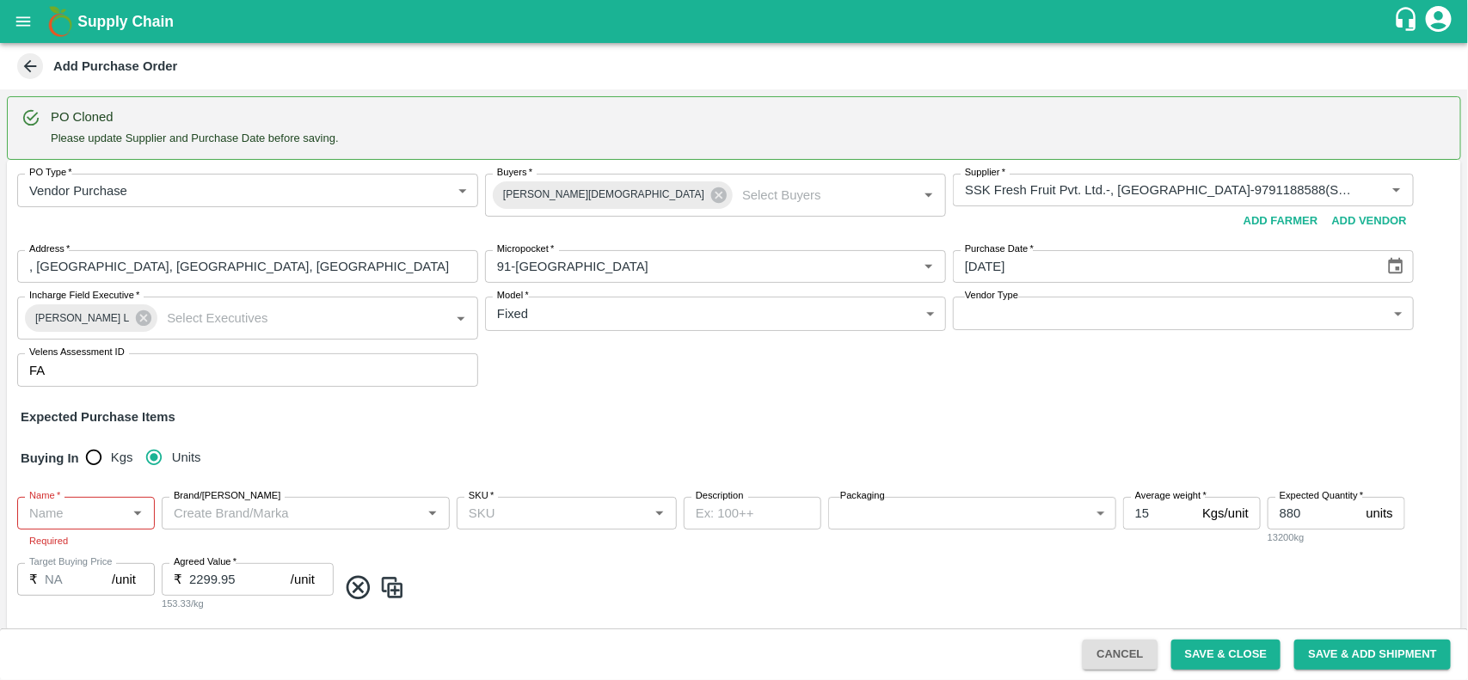
click at [360, 587] on icon at bounding box center [358, 587] width 23 height 23
type input "276"
type input "480"
type input "240"
type input "1849.95"
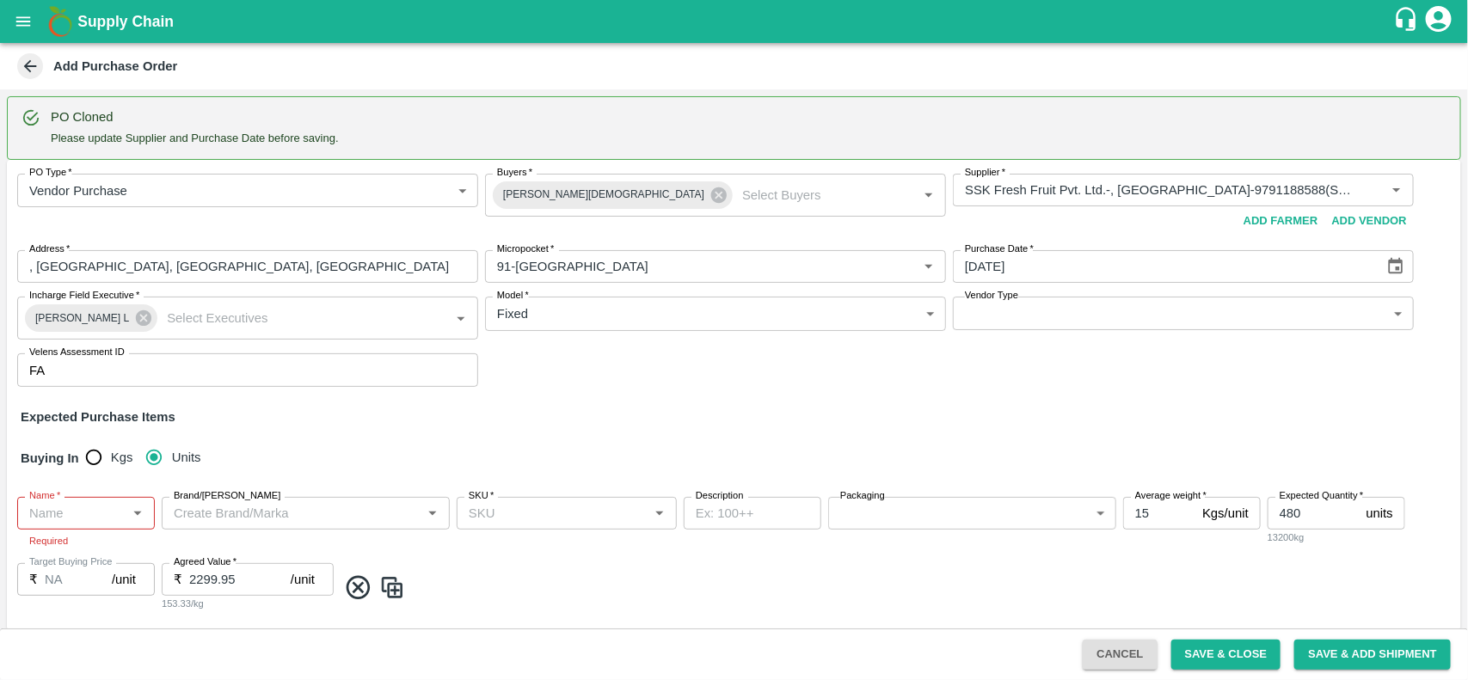
type input "Orange Valencia SA"
type input "88CT"
type input "105 CT"
click at [384, 589] on img at bounding box center [392, 584] width 26 height 28
type input "480"
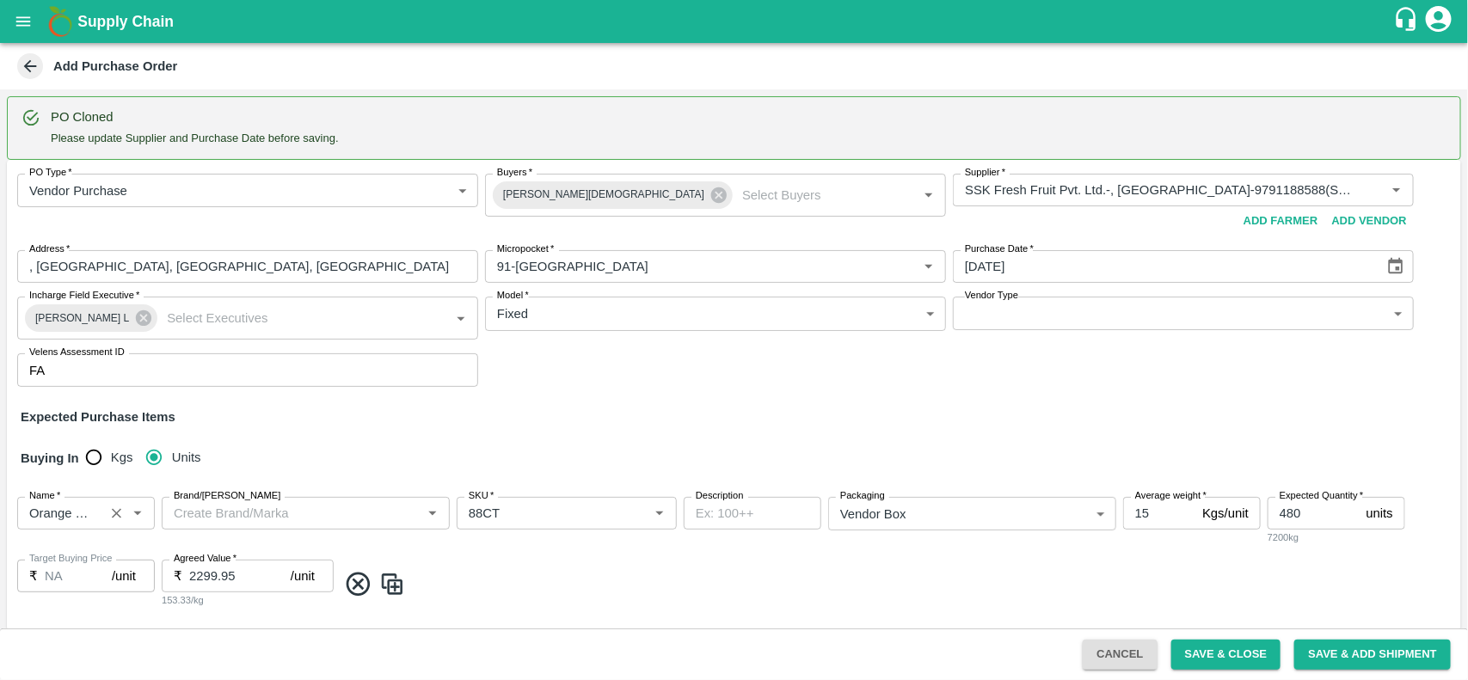
type input "2299.95"
type input "276"
type input "15"
type input "240"
type input "1849.95"
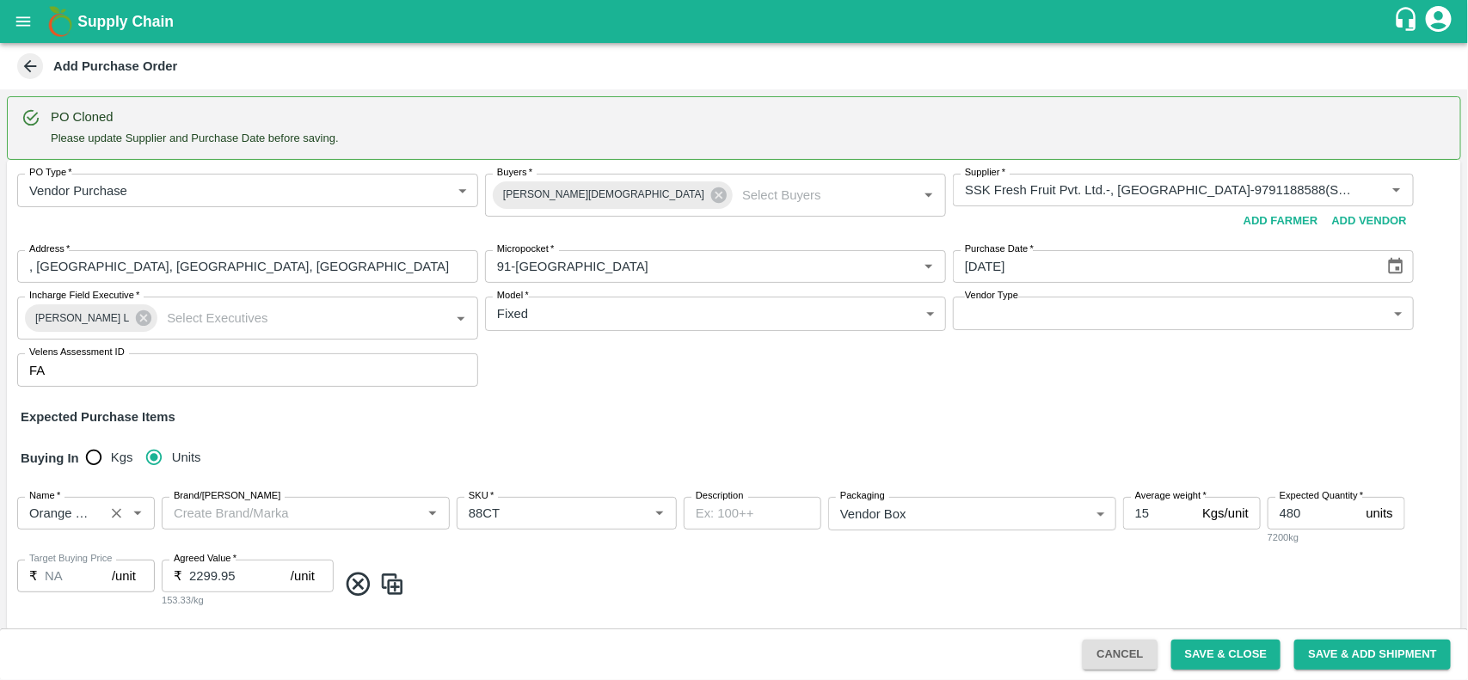
type input "88CT"
type input "Orange Valencia SA"
type input "105 CT"
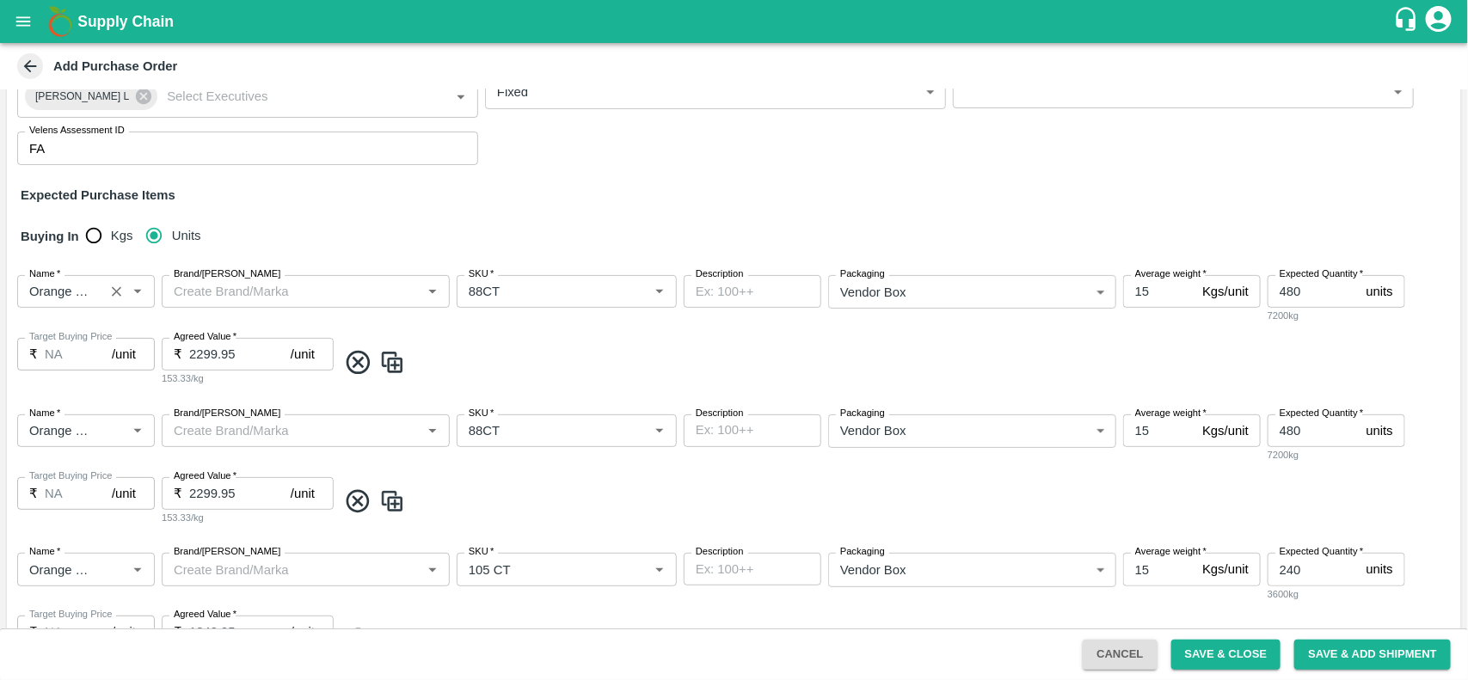
scroll to position [252, 0]
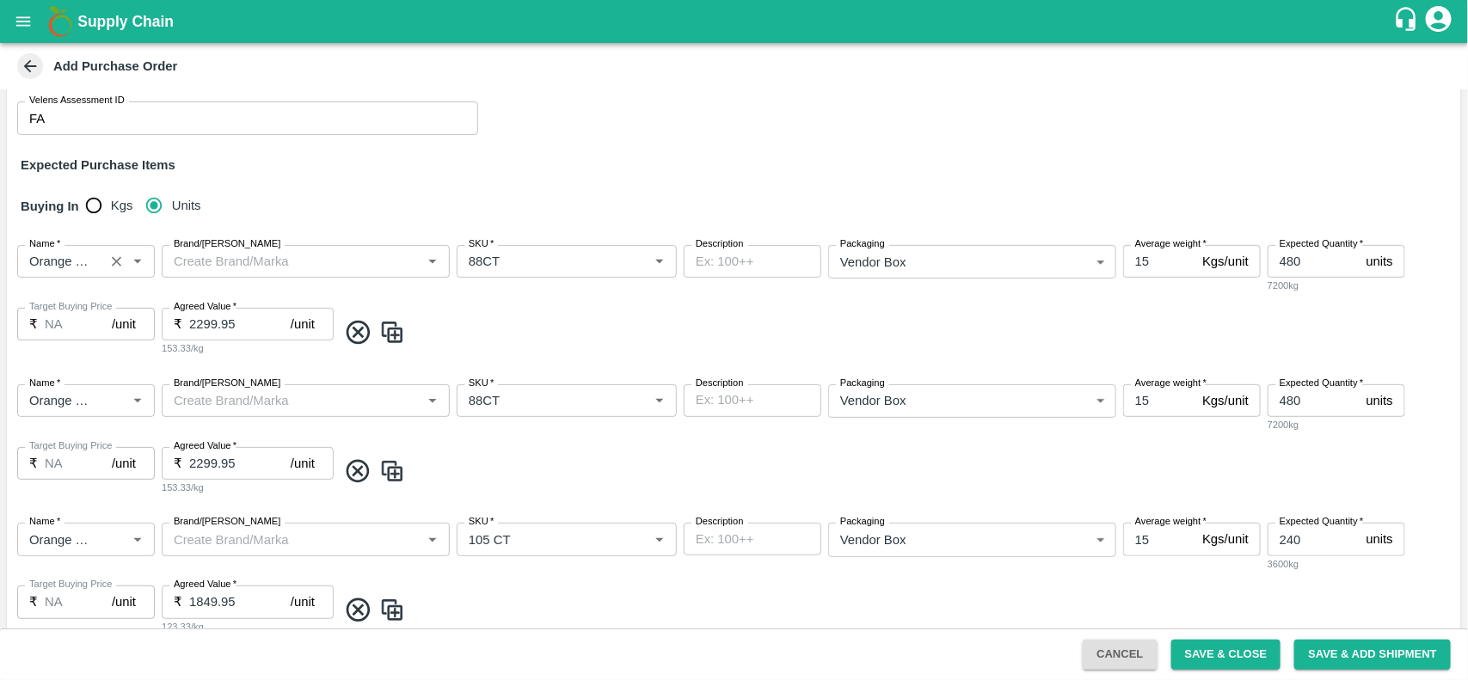
click at [359, 482] on icon at bounding box center [358, 470] width 23 height 23
type input "240"
type input "1849.95"
type input "105 CT"
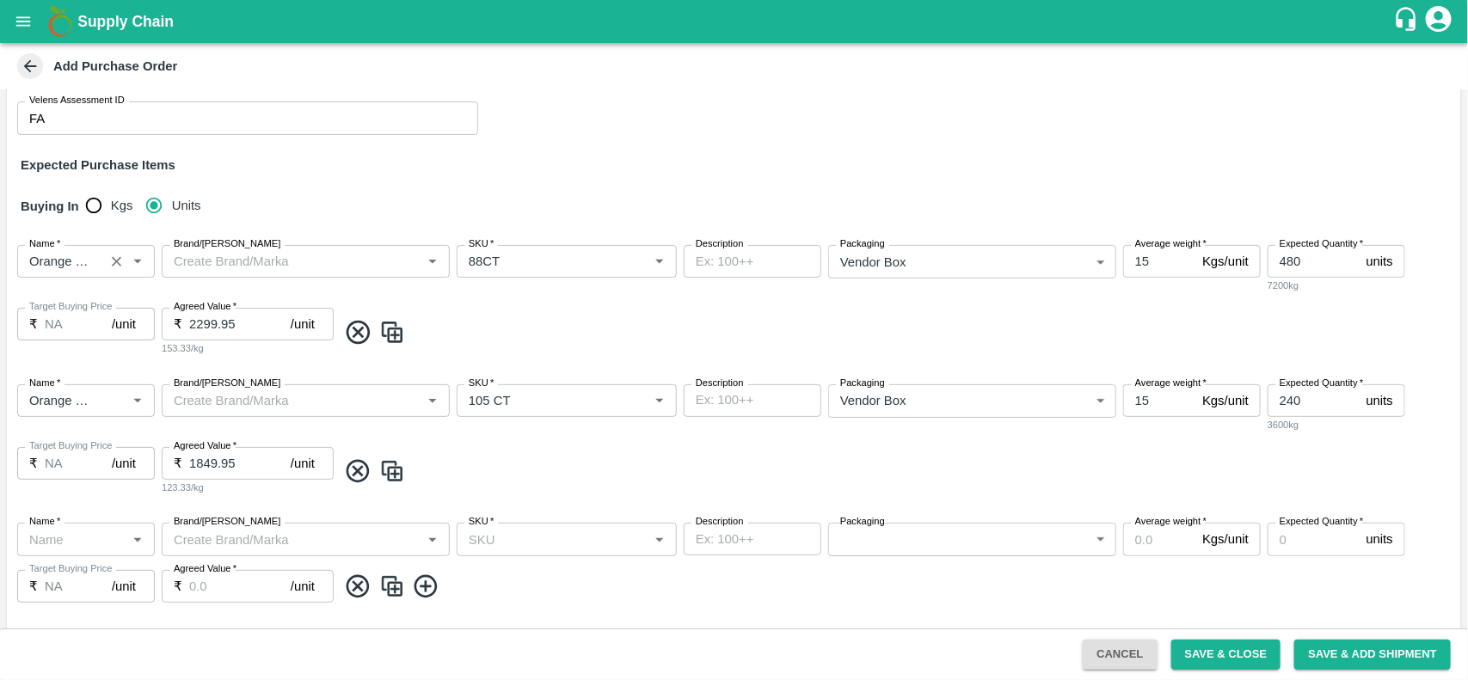
click at [353, 483] on icon at bounding box center [358, 472] width 28 height 28
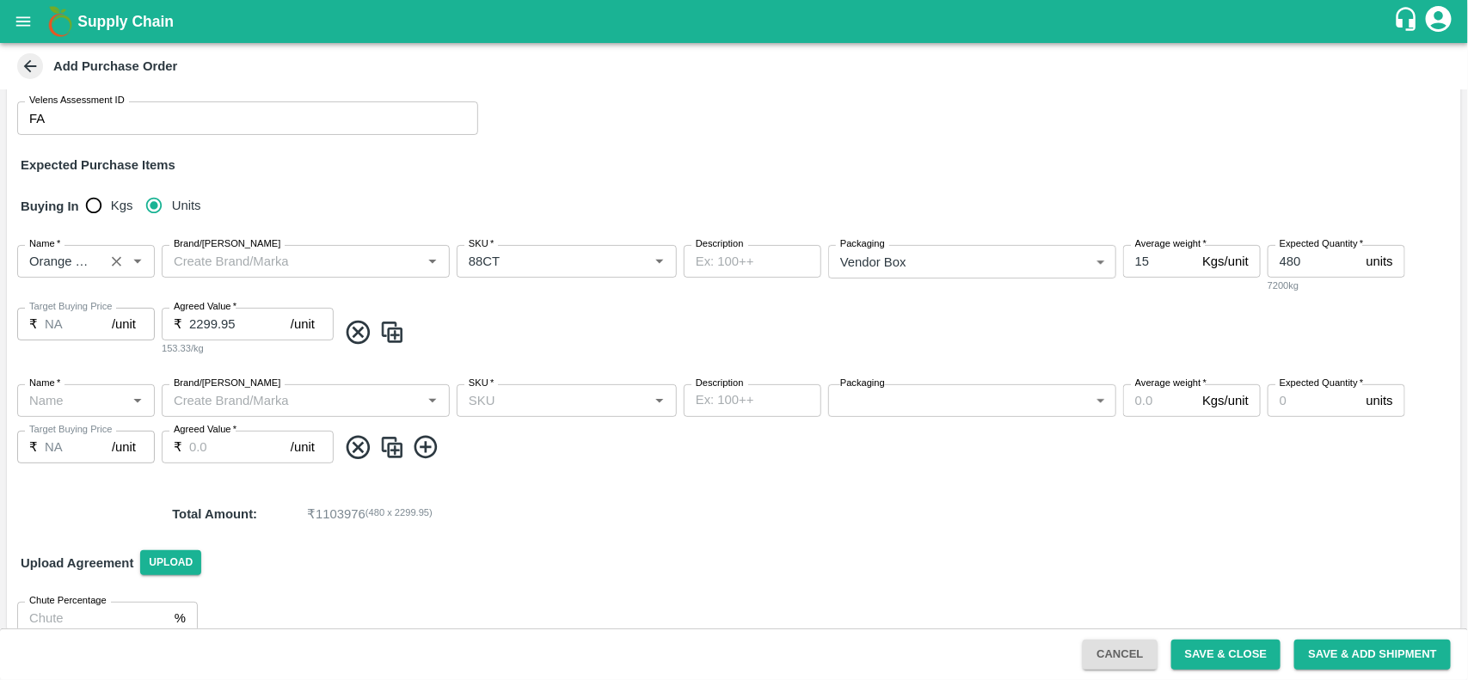
click at [360, 337] on icon at bounding box center [358, 332] width 28 height 28
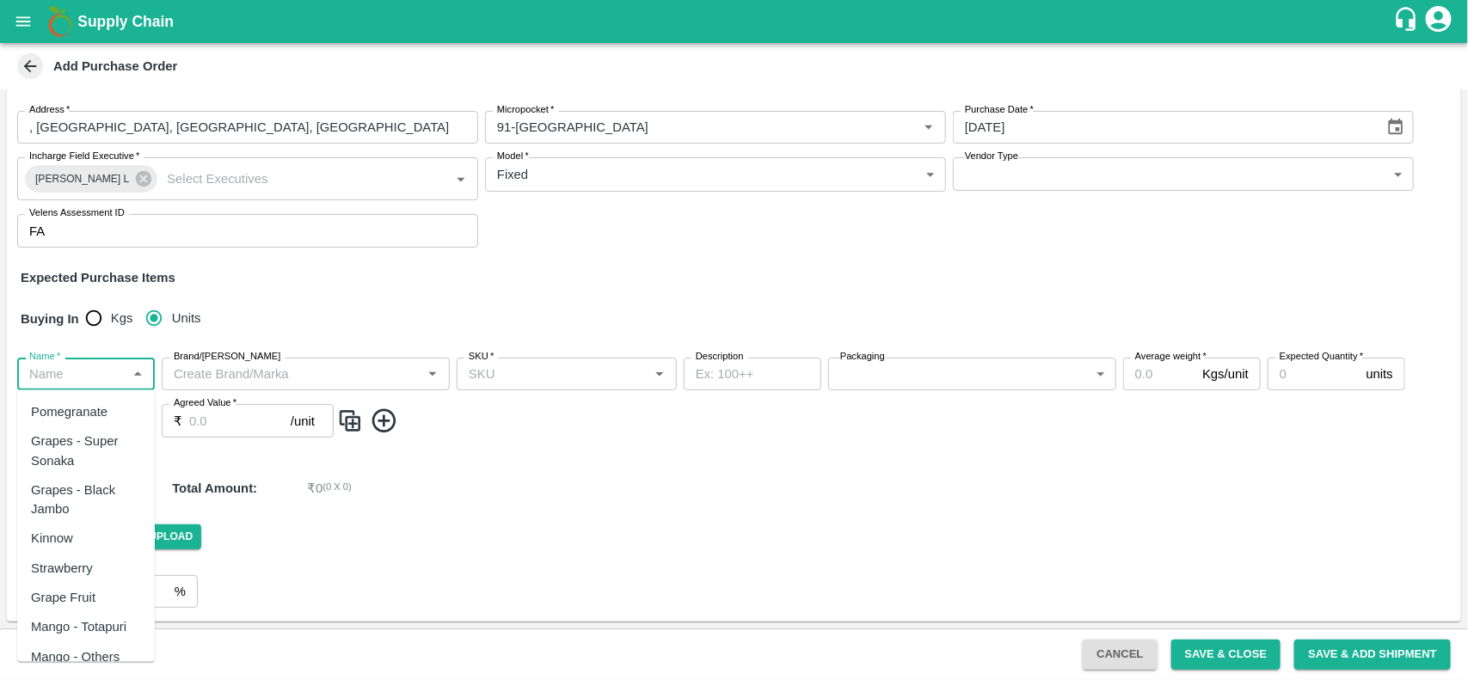
click at [58, 366] on input "Name   *" at bounding box center [71, 374] width 99 height 22
click at [83, 448] on div "Dragon Fruit Vietnam" at bounding box center [86, 451] width 110 height 39
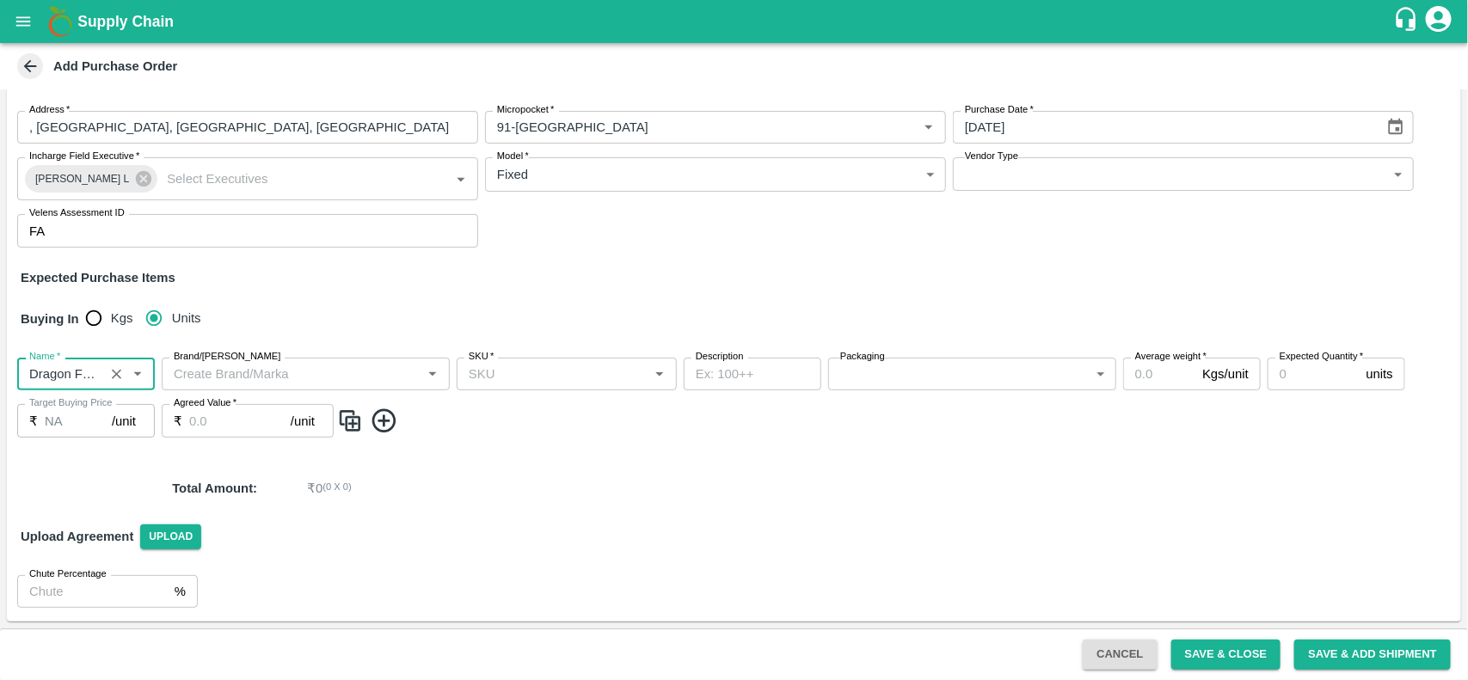
click at [532, 361] on div "SKU   *" at bounding box center [567, 374] width 220 height 33
type input "Dragon Fruit Vietnam"
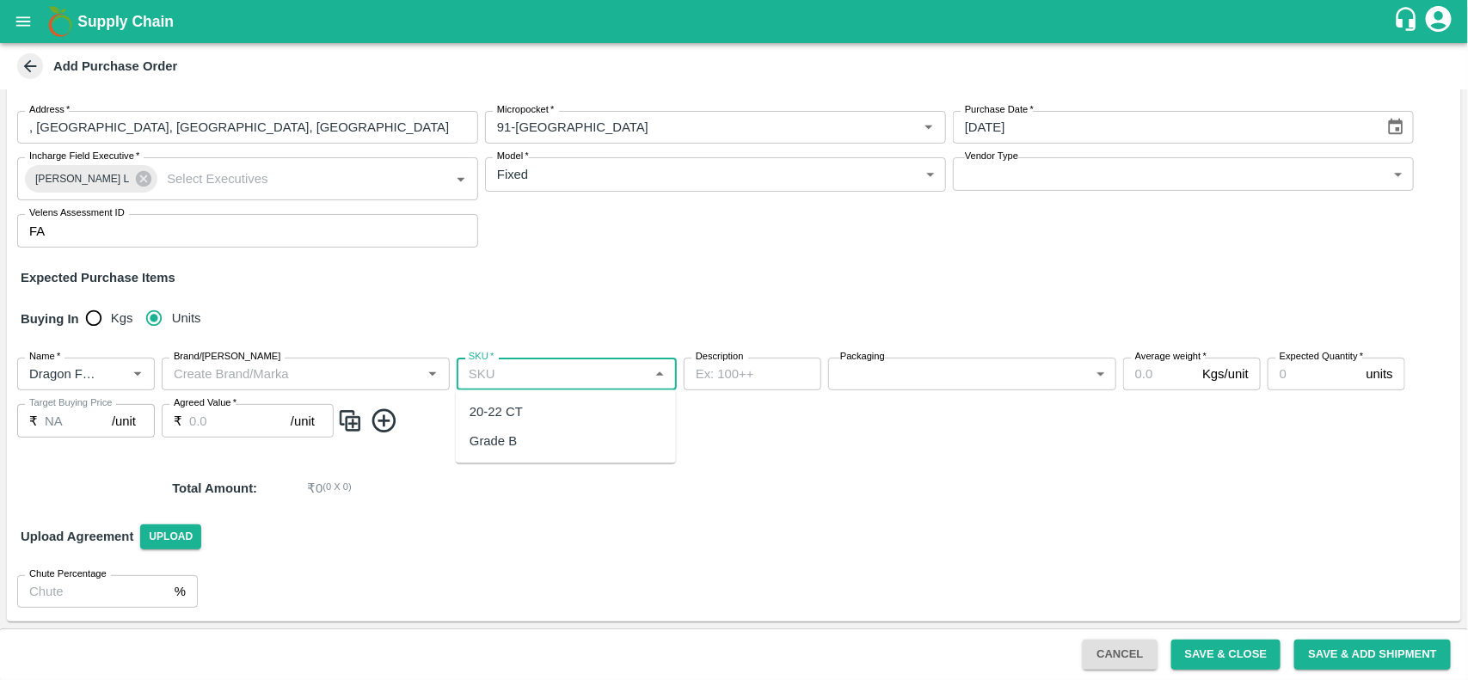
click at [513, 410] on div "20-22 CT" at bounding box center [496, 412] width 53 height 19
type input "20-22 CT"
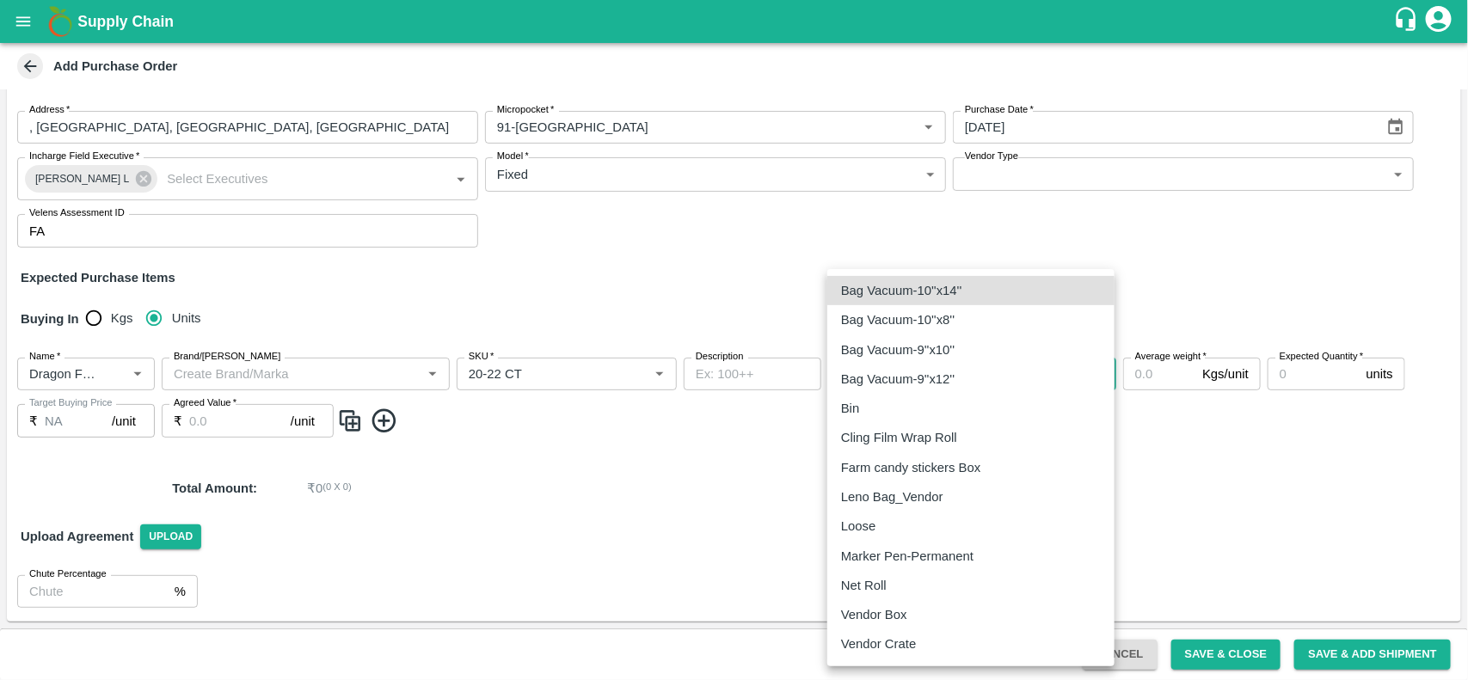
click at [930, 376] on body "Supply Chain Add Purchase Order PO Cloned Please update Supplier and Purchase D…" at bounding box center [734, 340] width 1468 height 680
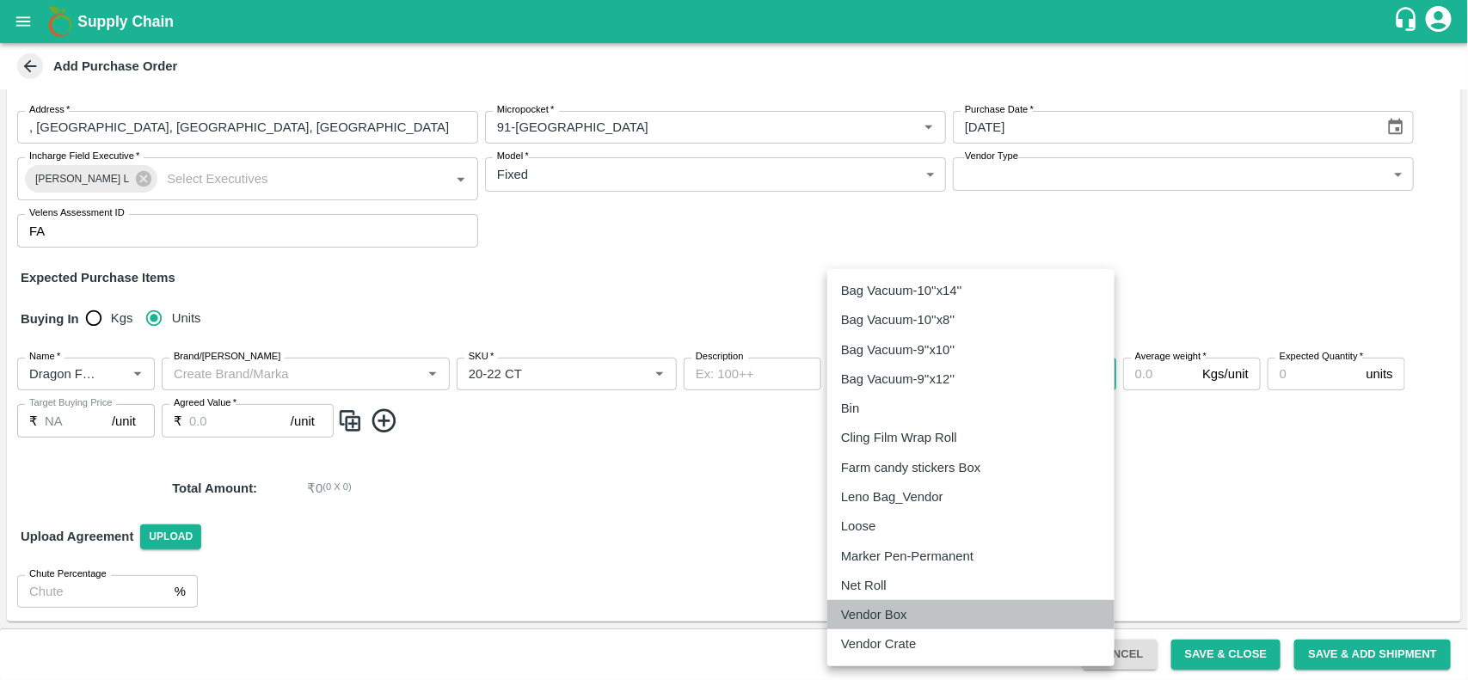
click at [888, 622] on p "Vendor Box" at bounding box center [874, 614] width 66 height 19
type input "276"
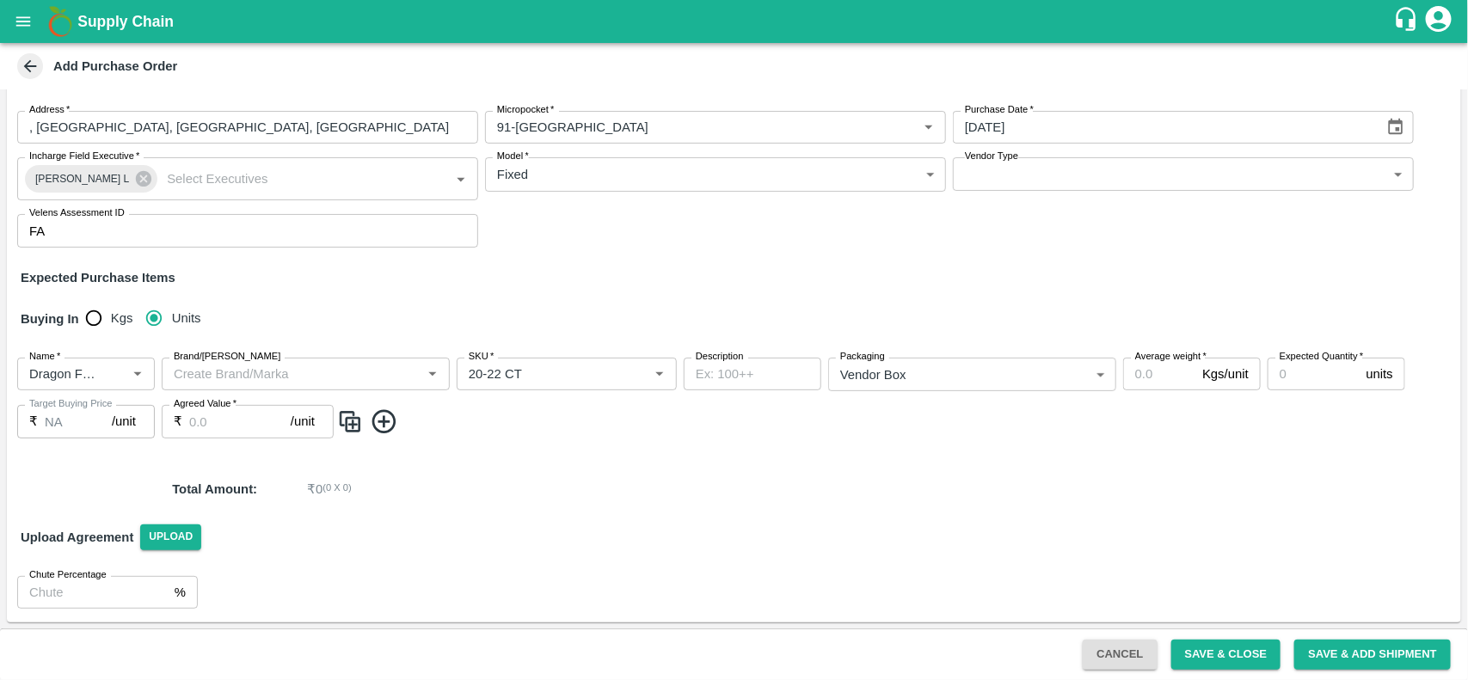
click at [1153, 363] on label "Average weight   *" at bounding box center [1170, 357] width 71 height 14
click at [1153, 363] on input "Average weight   *" at bounding box center [1159, 374] width 72 height 33
type input "10"
click at [1282, 372] on input "Expected Quantity   *" at bounding box center [1314, 374] width 92 height 33
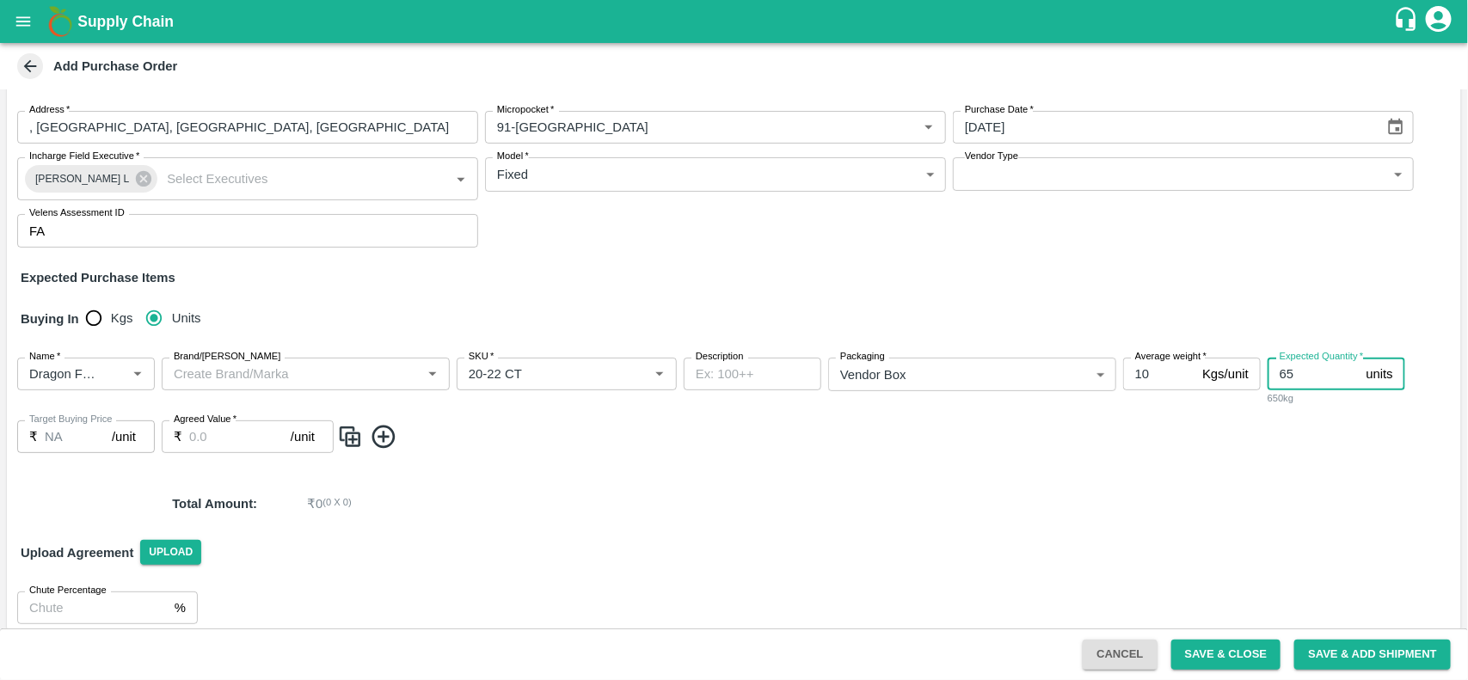
type input "6"
type input "2250"
click at [215, 445] on input "Agreed Value   *" at bounding box center [239, 437] width 101 height 33
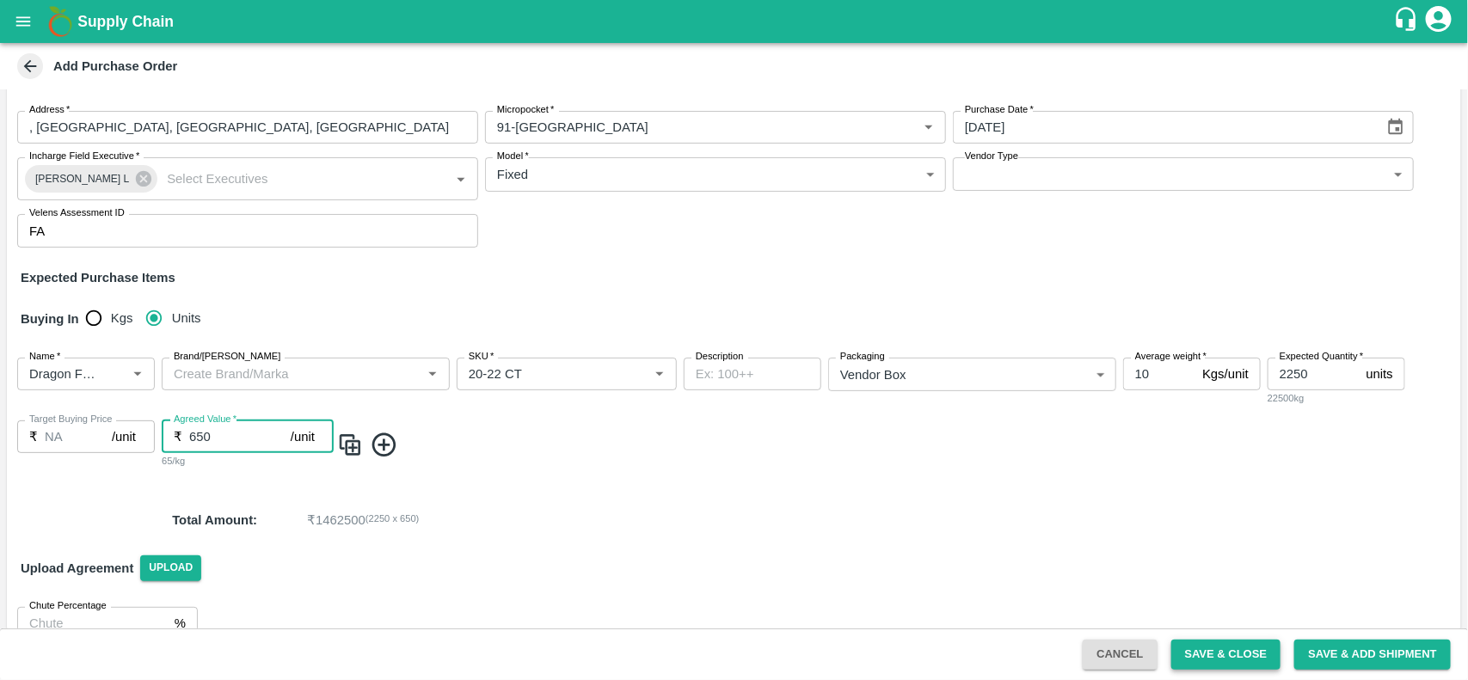
type input "650"
click at [1245, 656] on button "Save & Close" at bounding box center [1226, 655] width 110 height 30
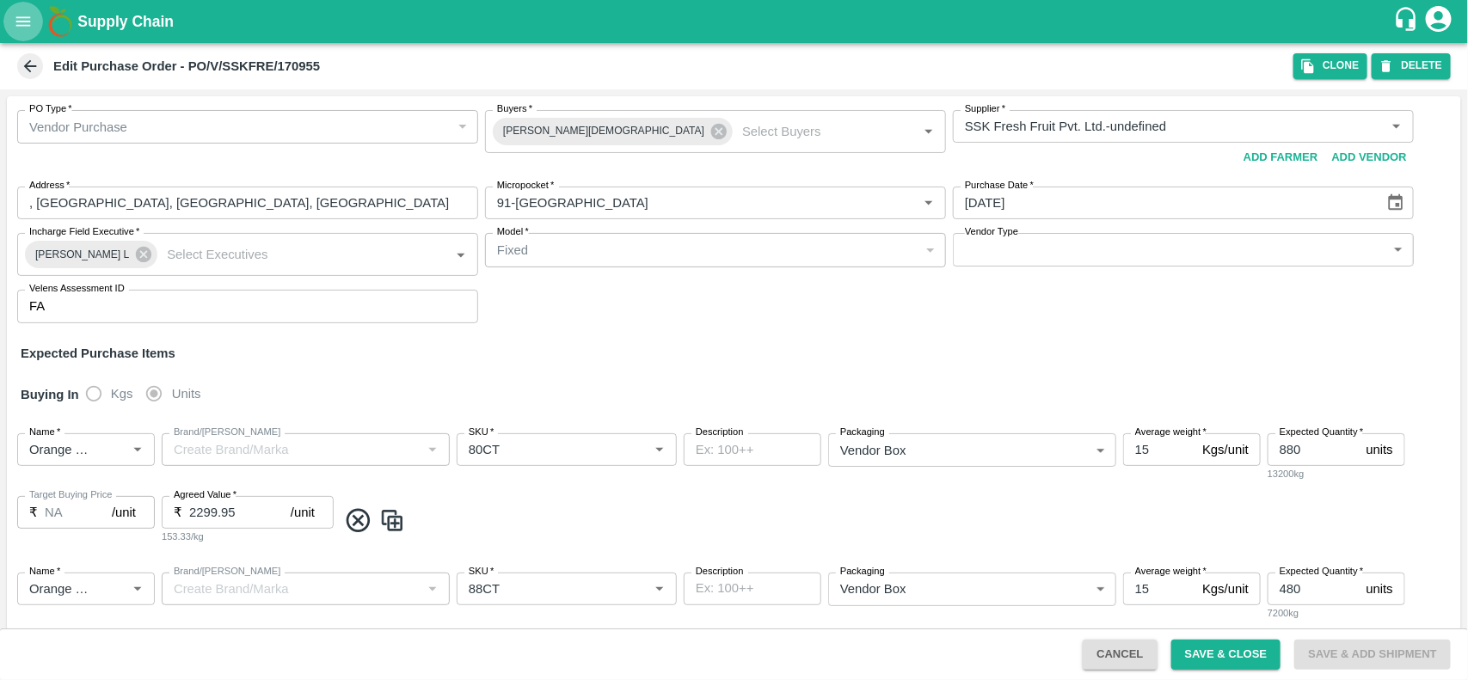
click at [32, 3] on button "open drawer" at bounding box center [23, 22] width 40 height 40
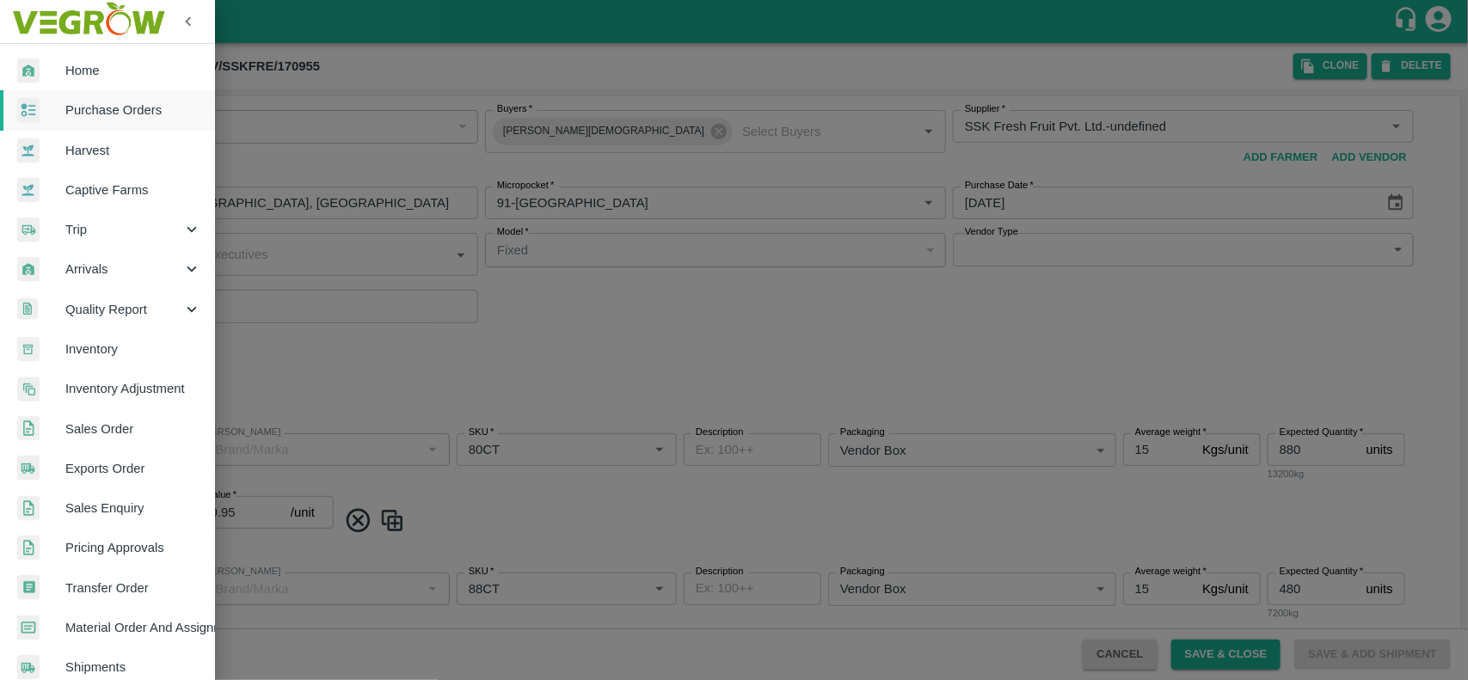
click at [44, 114] on div at bounding box center [41, 110] width 48 height 25
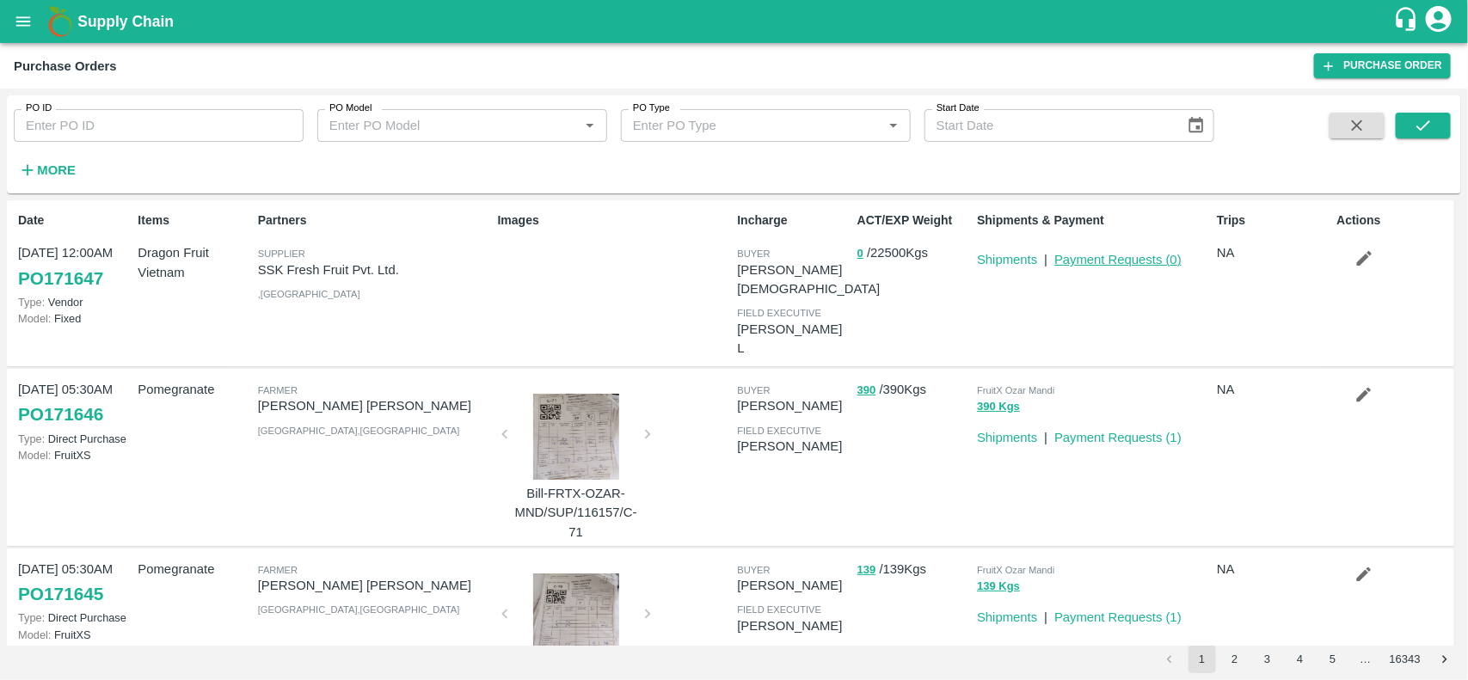
click at [1101, 259] on link "Payment Requests ( 0 )" at bounding box center [1117, 260] width 127 height 14
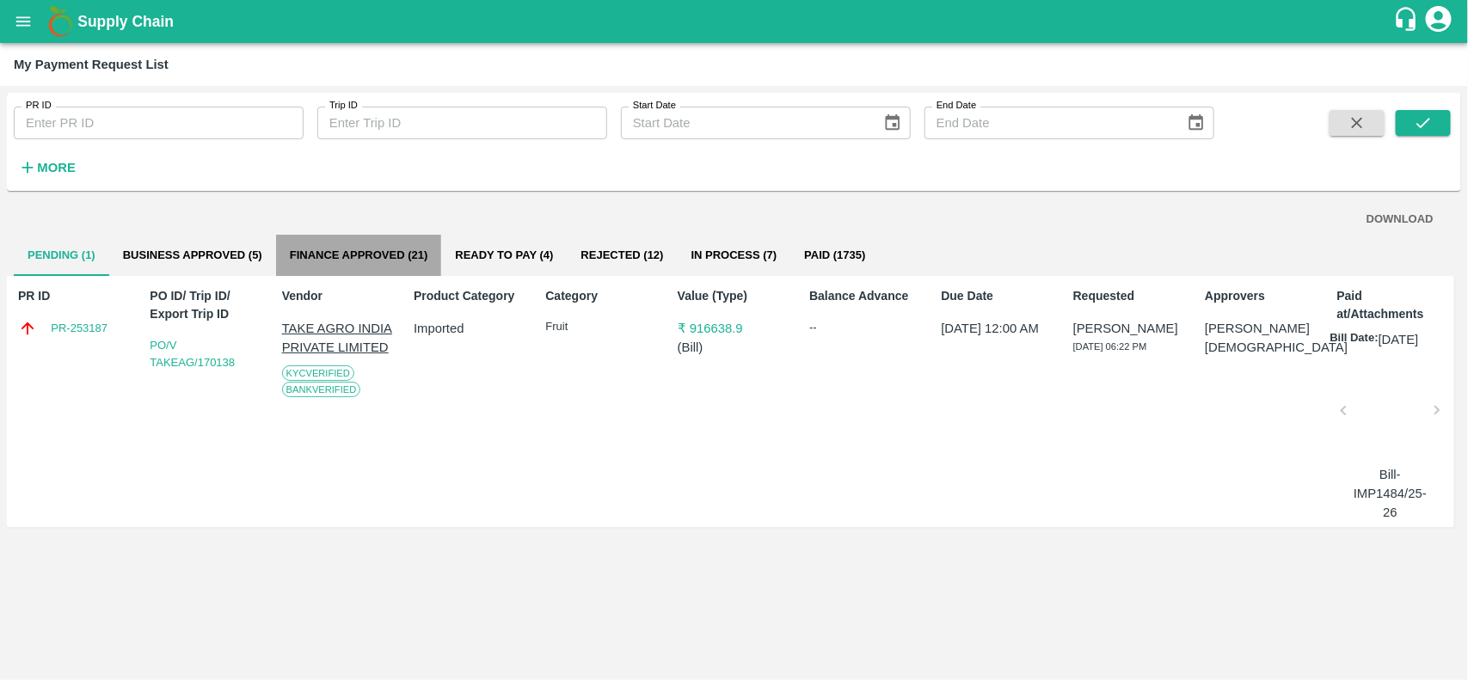
click at [364, 250] on button "Finance Approved (21)" at bounding box center [359, 255] width 166 height 41
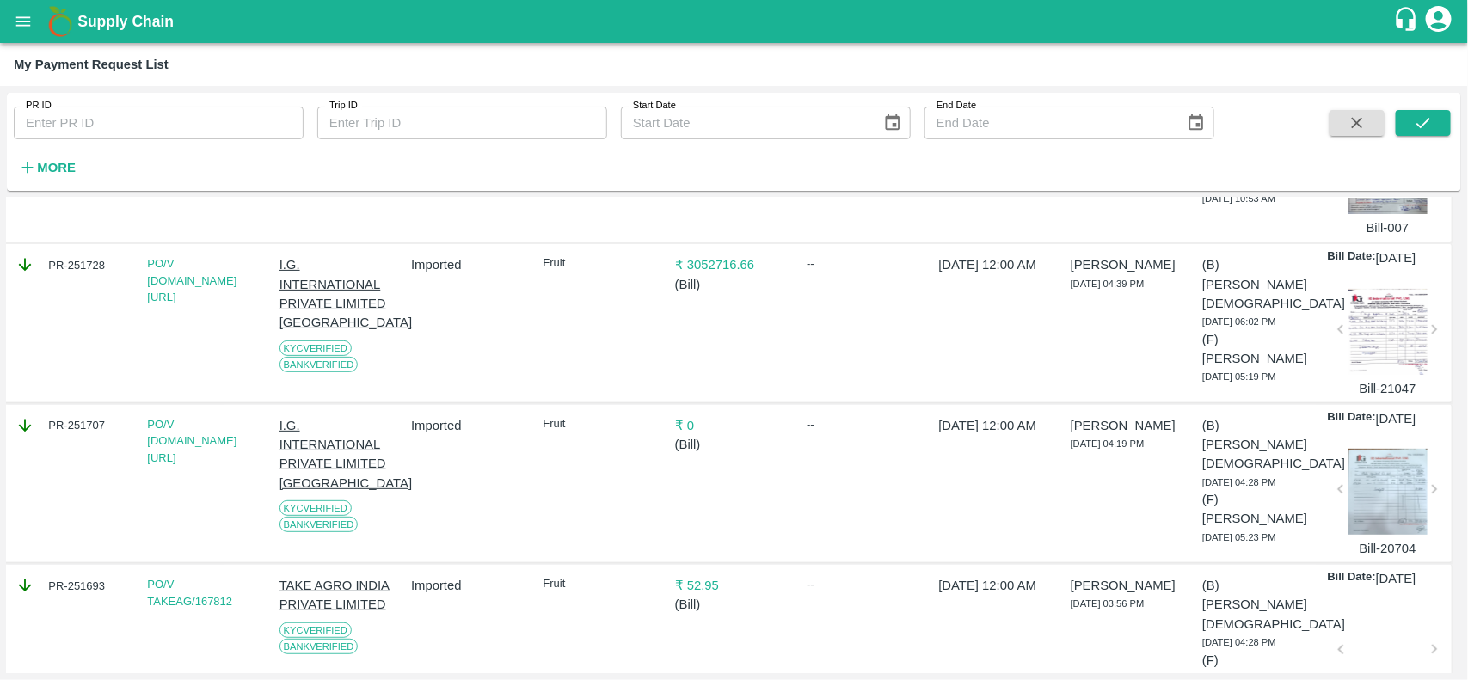
scroll to position [0, 3]
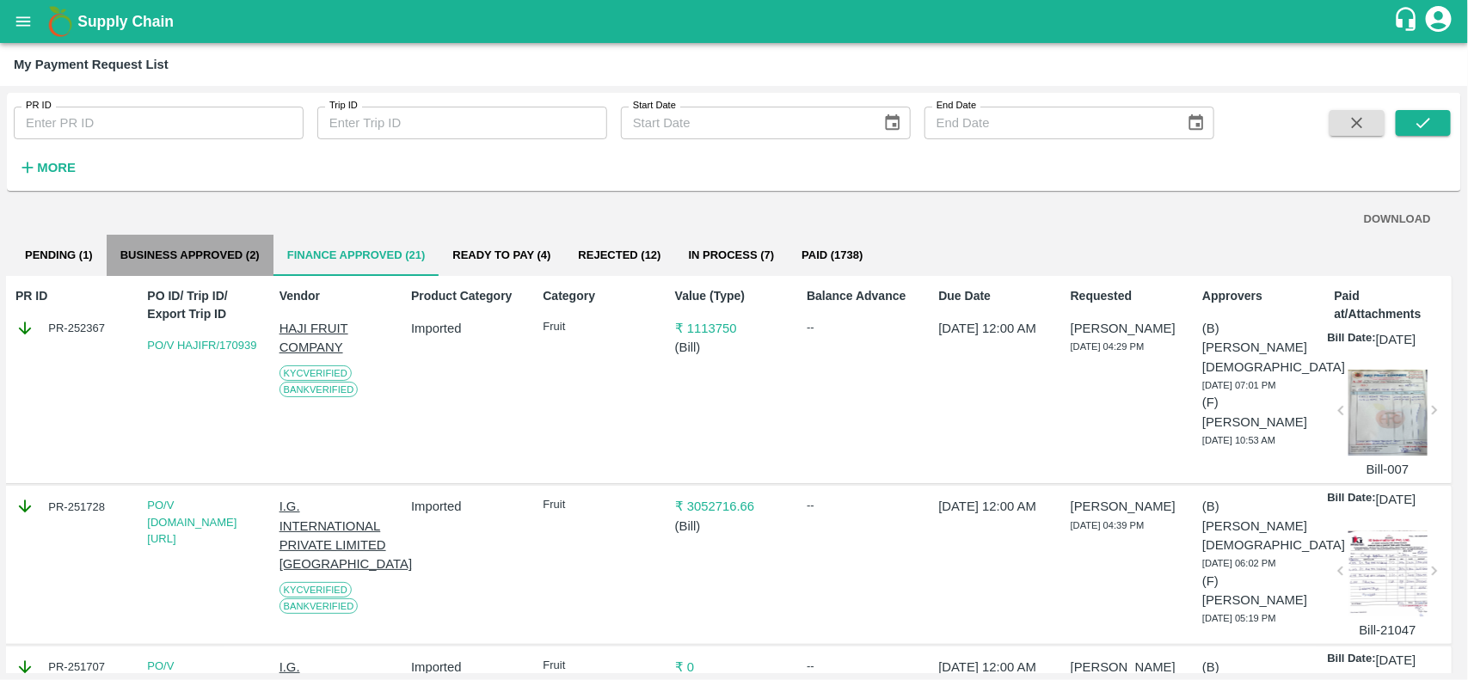
click at [203, 251] on button "Business Approved (2)" at bounding box center [190, 255] width 167 height 41
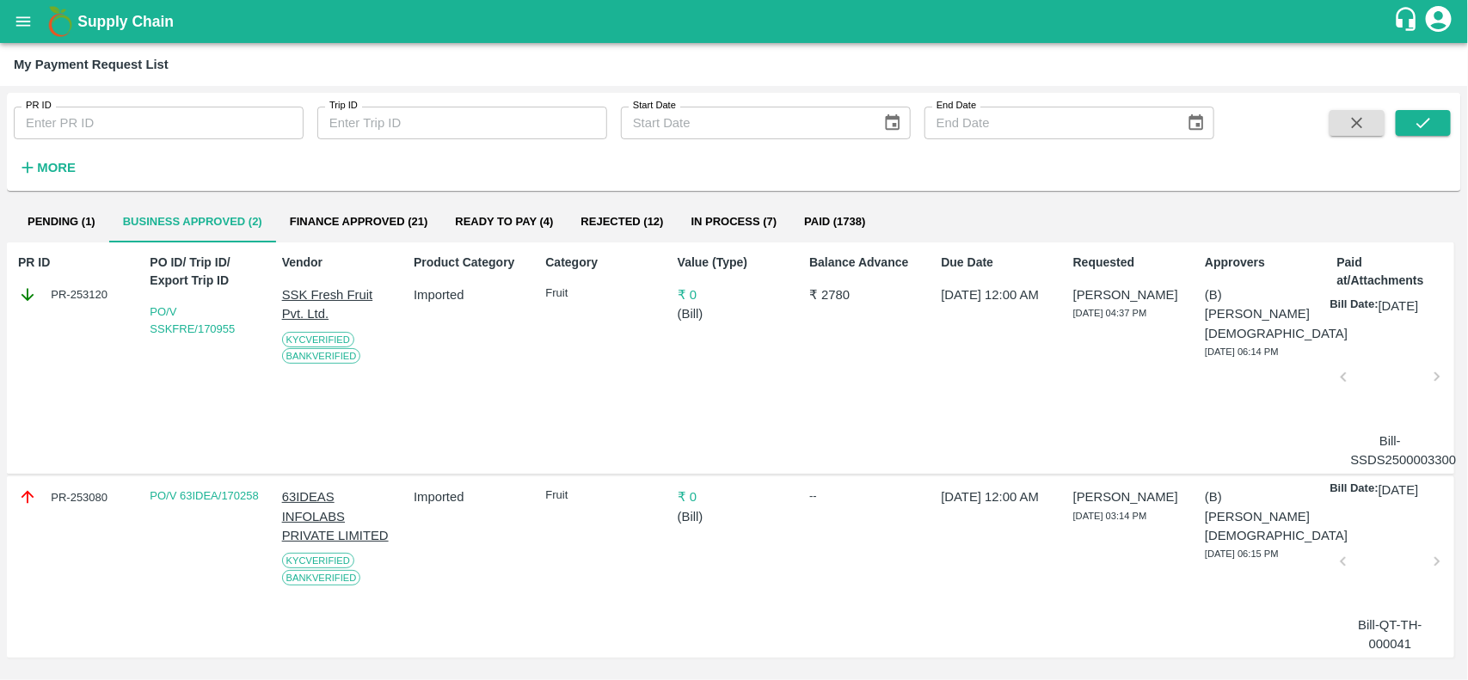
scroll to position [0, 0]
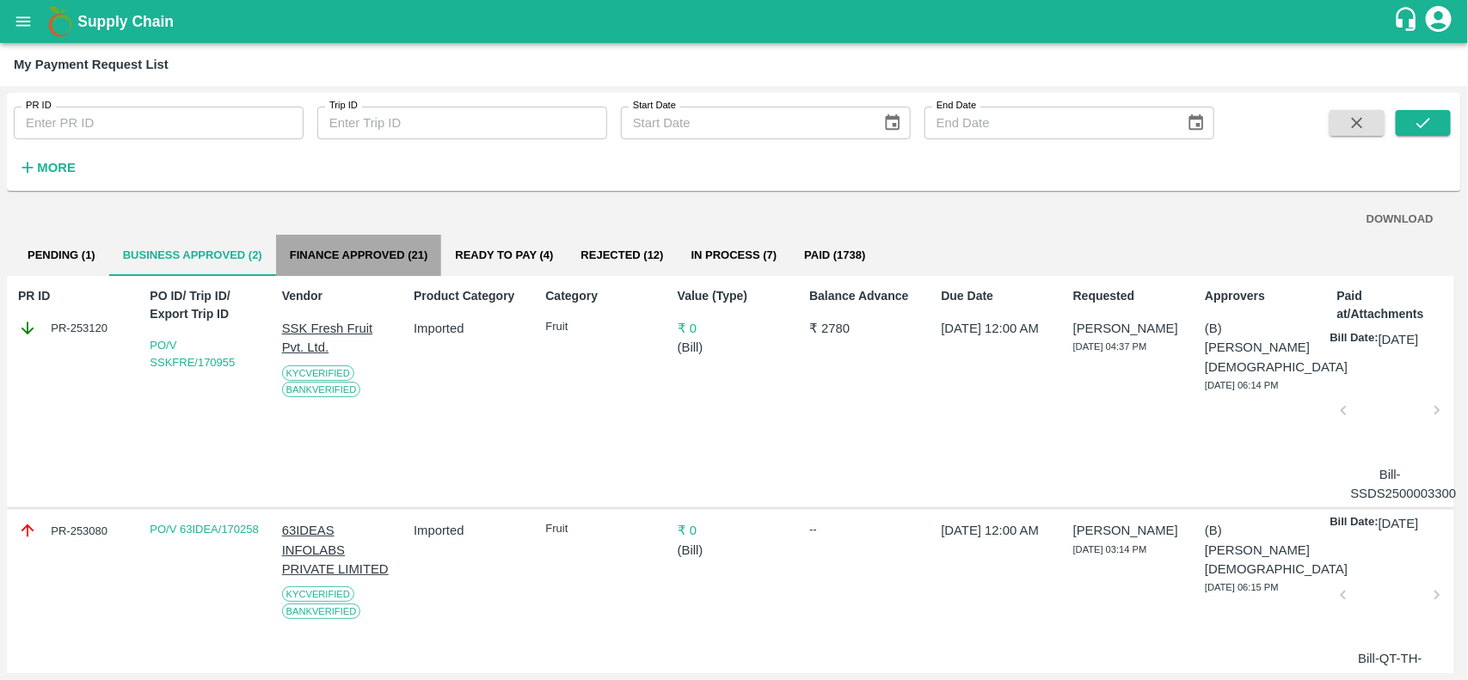
click at [368, 245] on button "Finance Approved (21)" at bounding box center [359, 255] width 166 height 41
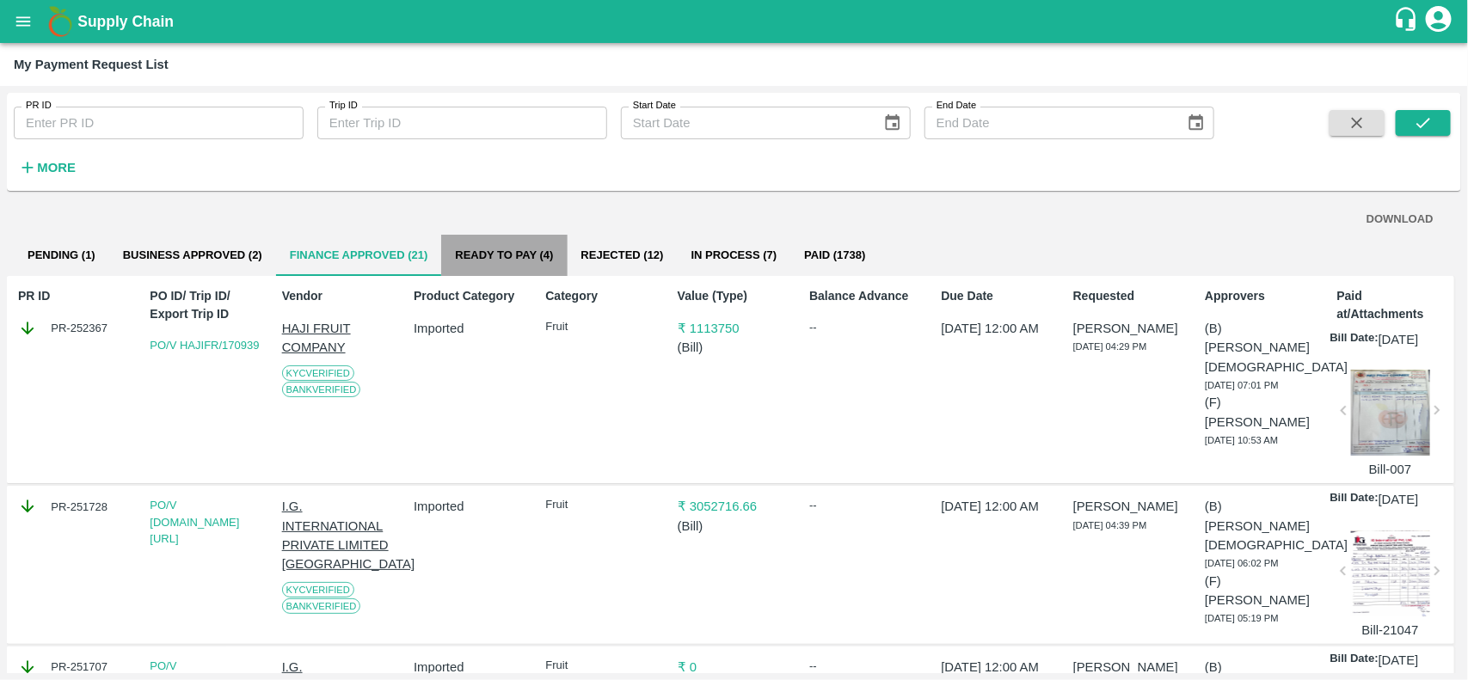
click at [519, 251] on button "Ready To Pay (4)" at bounding box center [504, 255] width 126 height 41
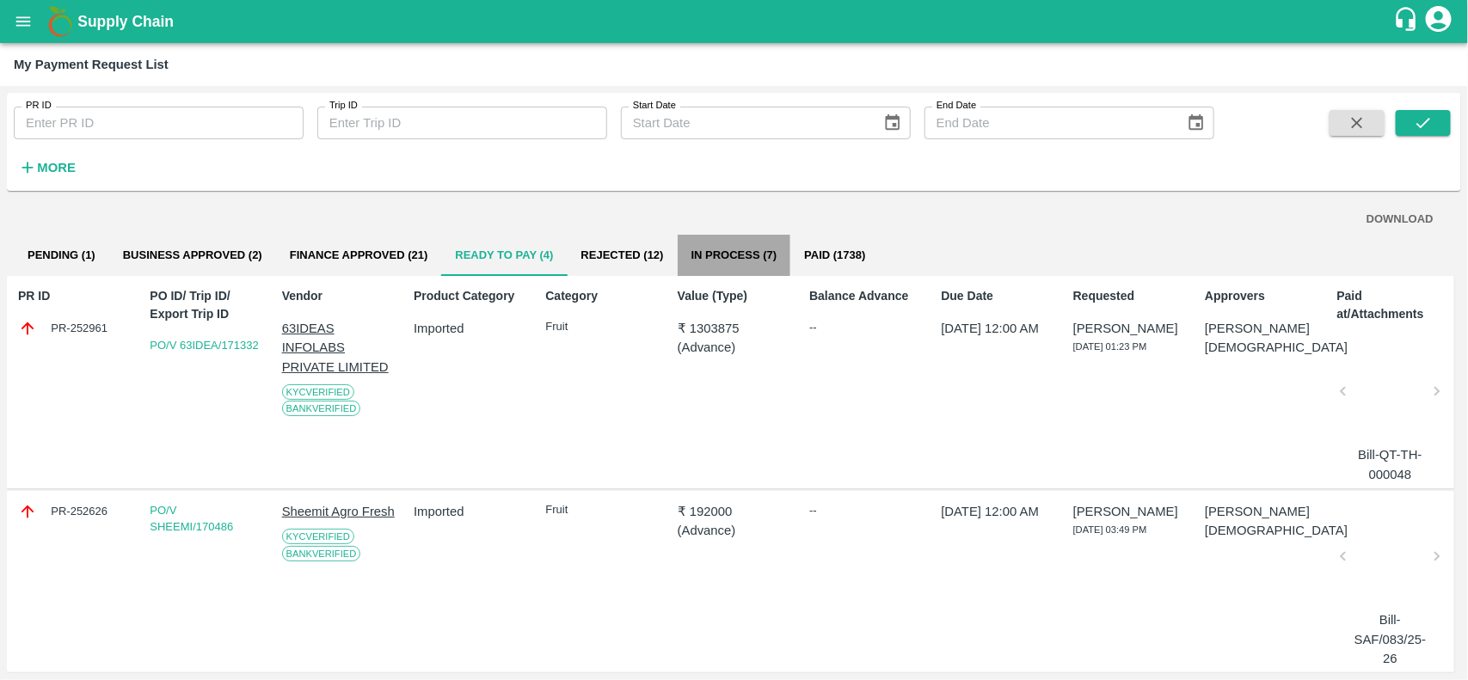
click at [736, 252] on button "In Process (7)" at bounding box center [735, 255] width 114 height 41
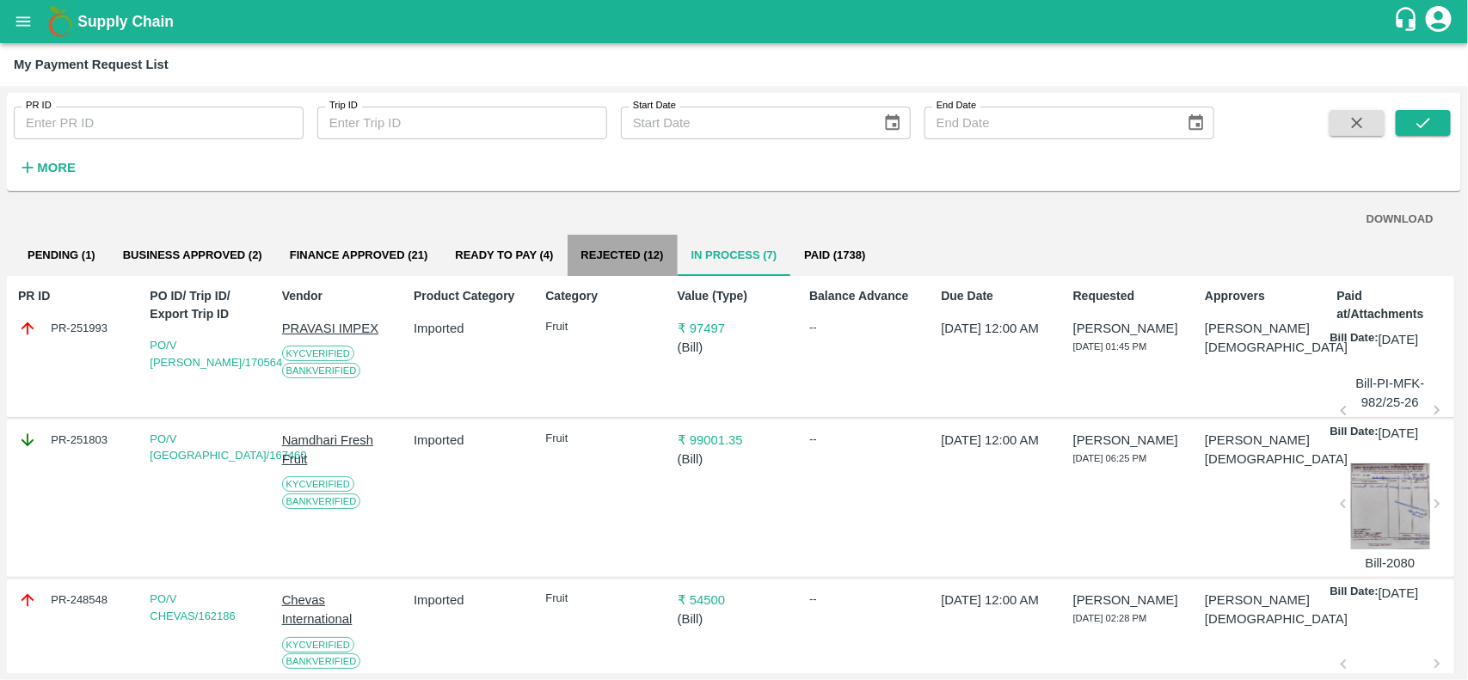
click at [600, 248] on button "Rejected (12)" at bounding box center [623, 255] width 110 height 41
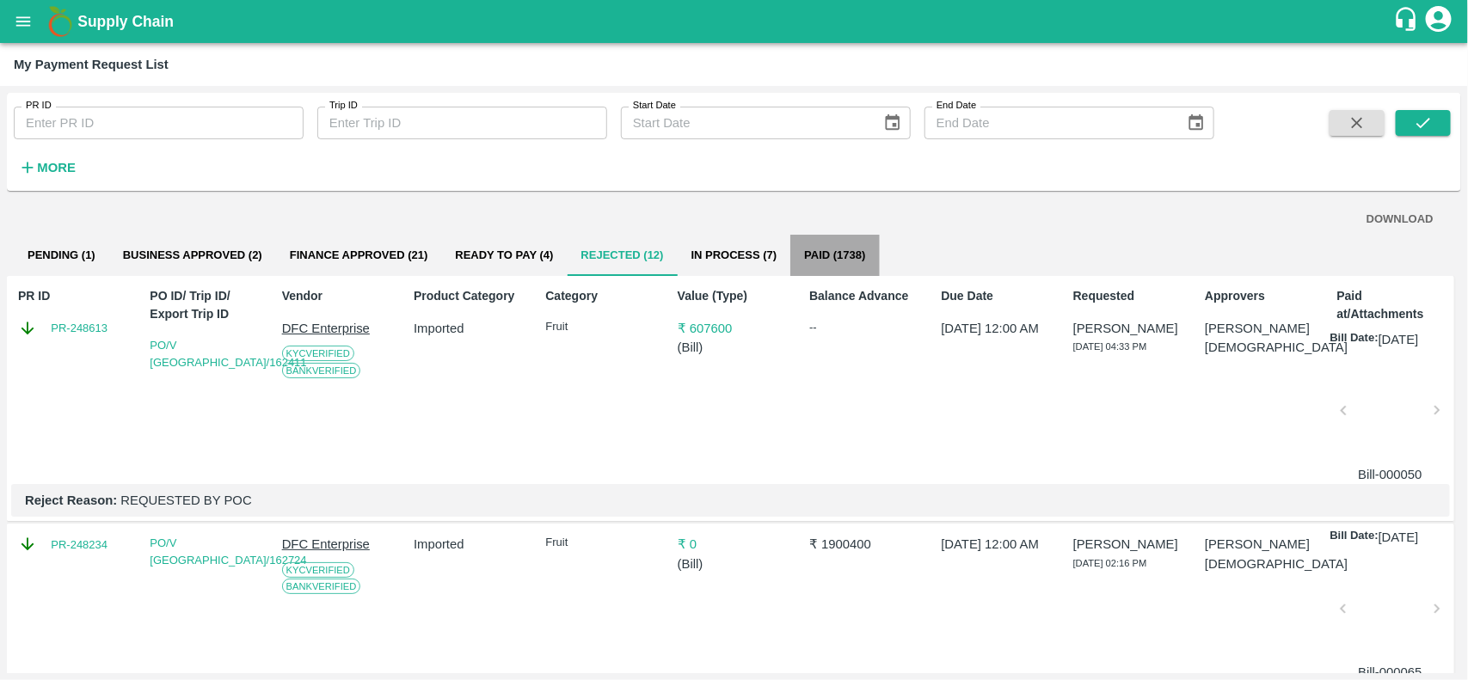
click at [856, 274] on button "Paid (1738)" at bounding box center [834, 255] width 89 height 41
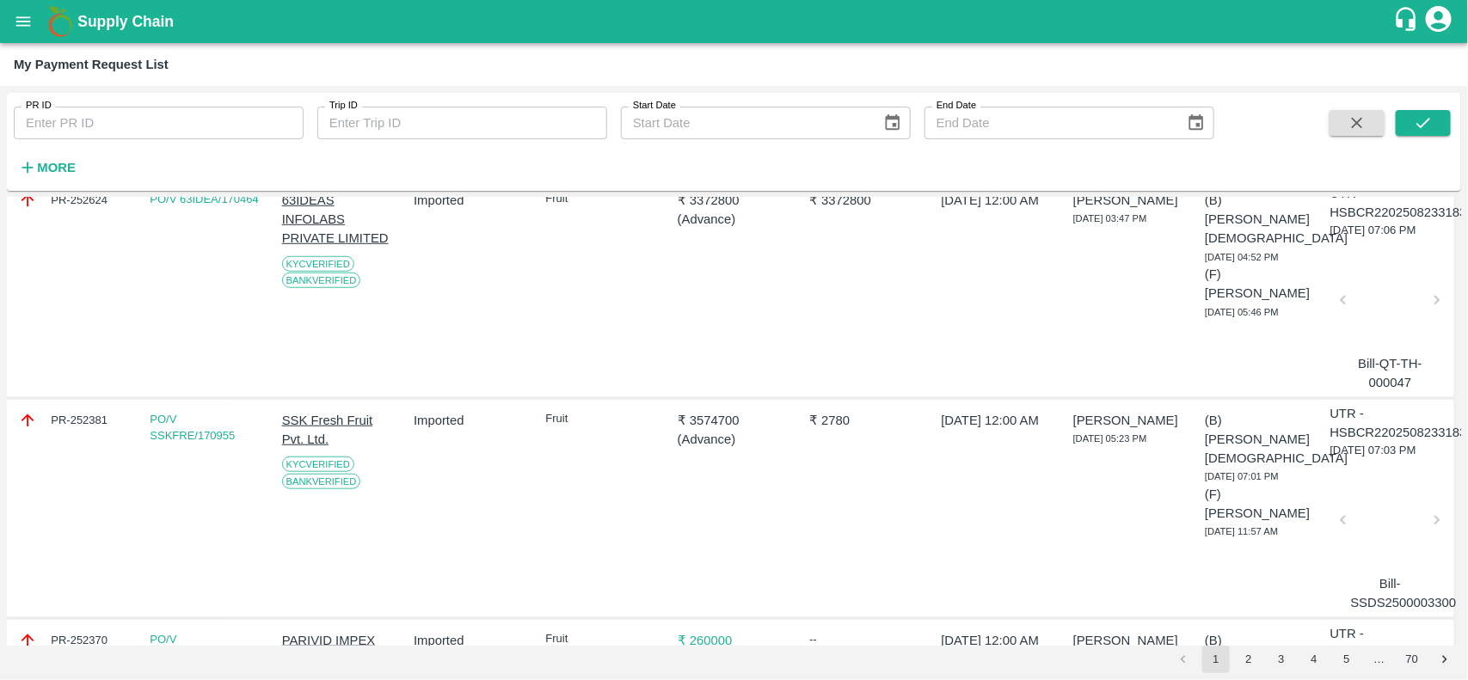
scroll to position [462, 0]
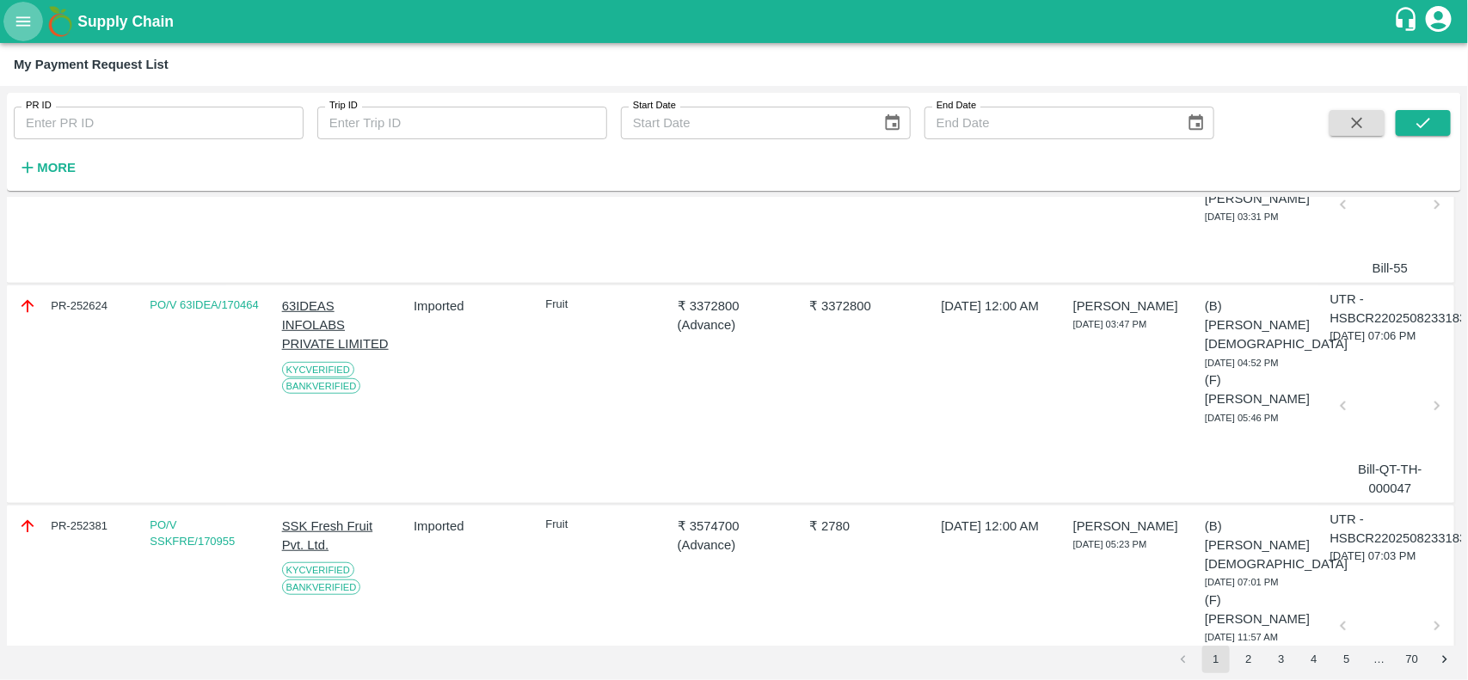
click at [33, 24] on button "open drawer" at bounding box center [23, 22] width 40 height 40
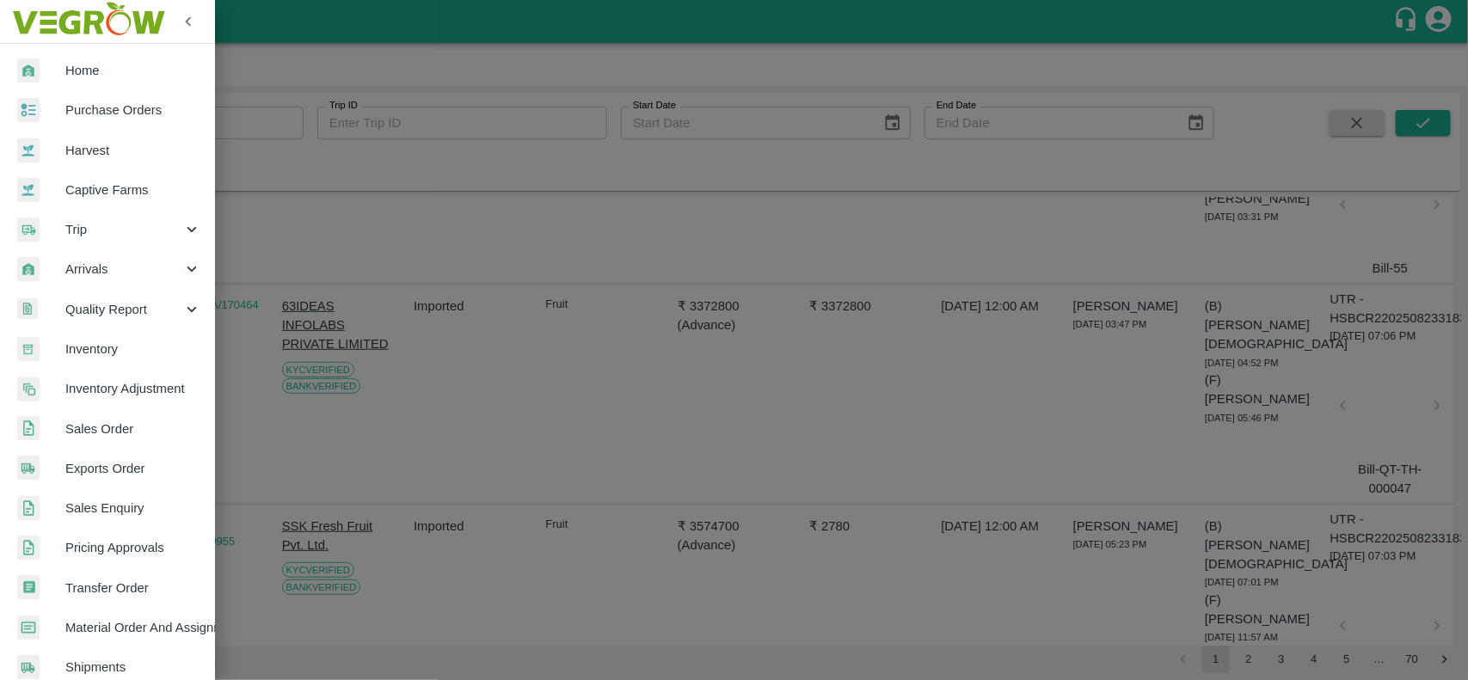
scroll to position [377, 0]
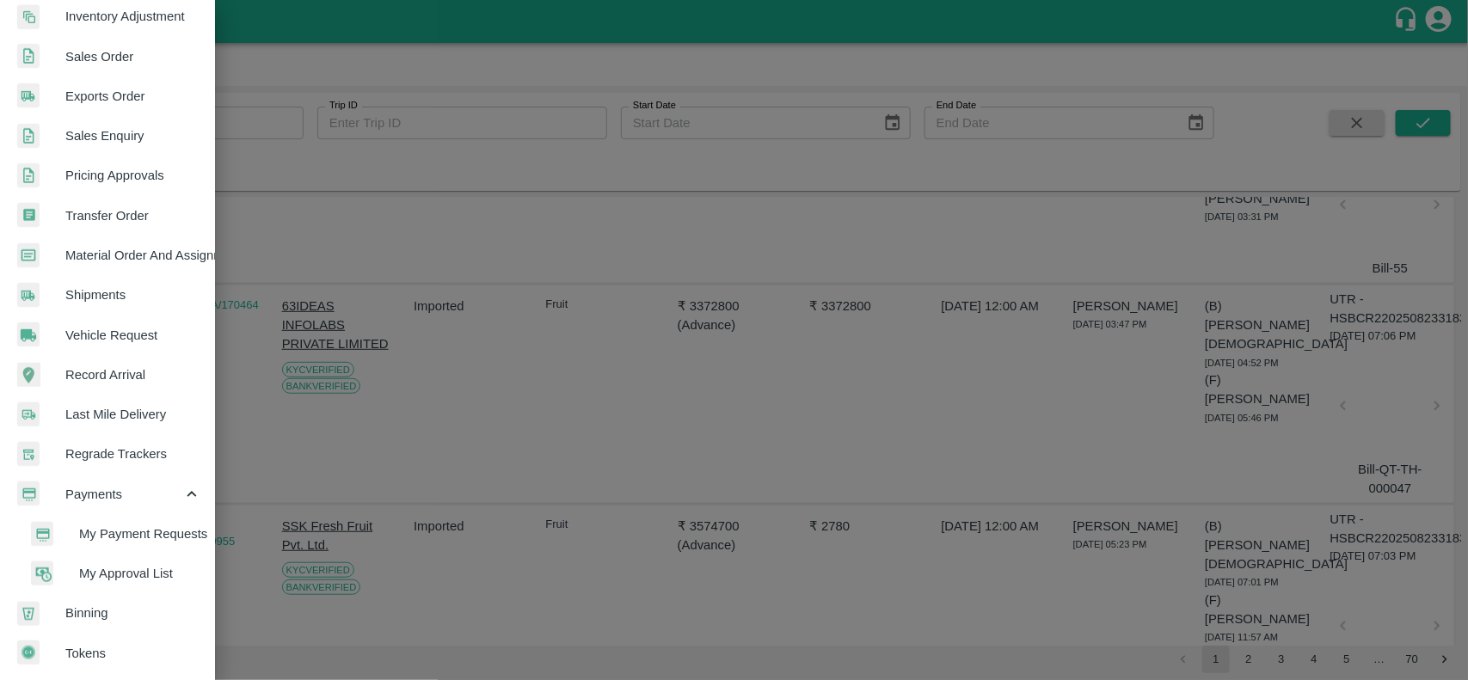
click at [125, 530] on span "My Payment Requests" at bounding box center [140, 534] width 122 height 19
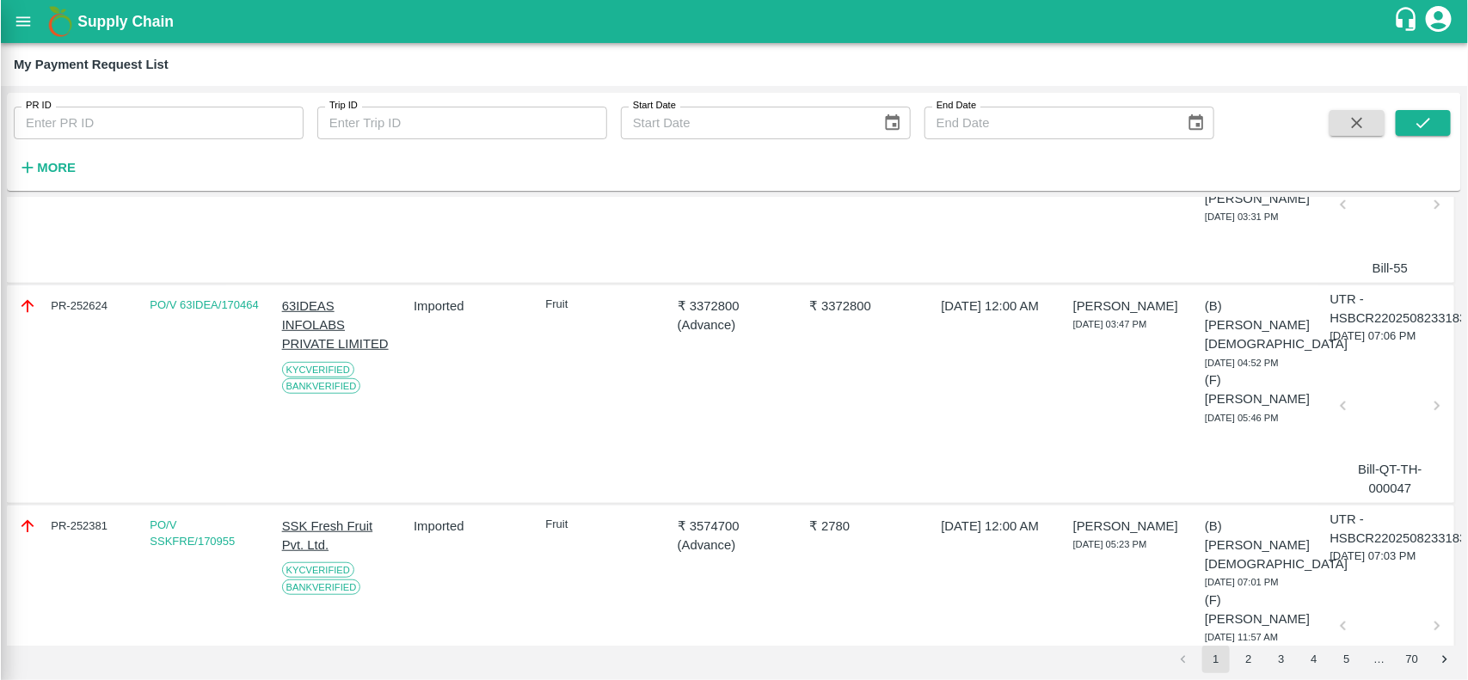
scroll to position [371, 0]
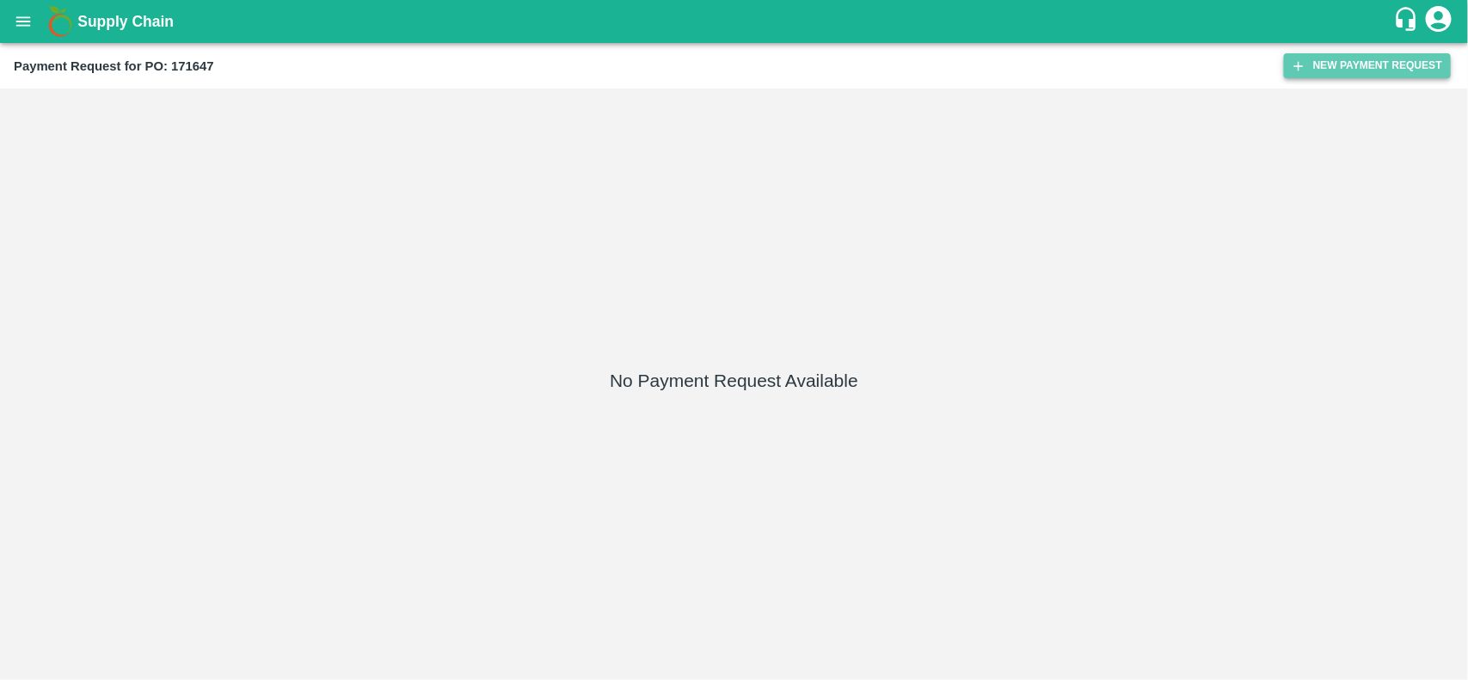
click at [1359, 67] on button "New Payment Request" at bounding box center [1367, 65] width 167 height 25
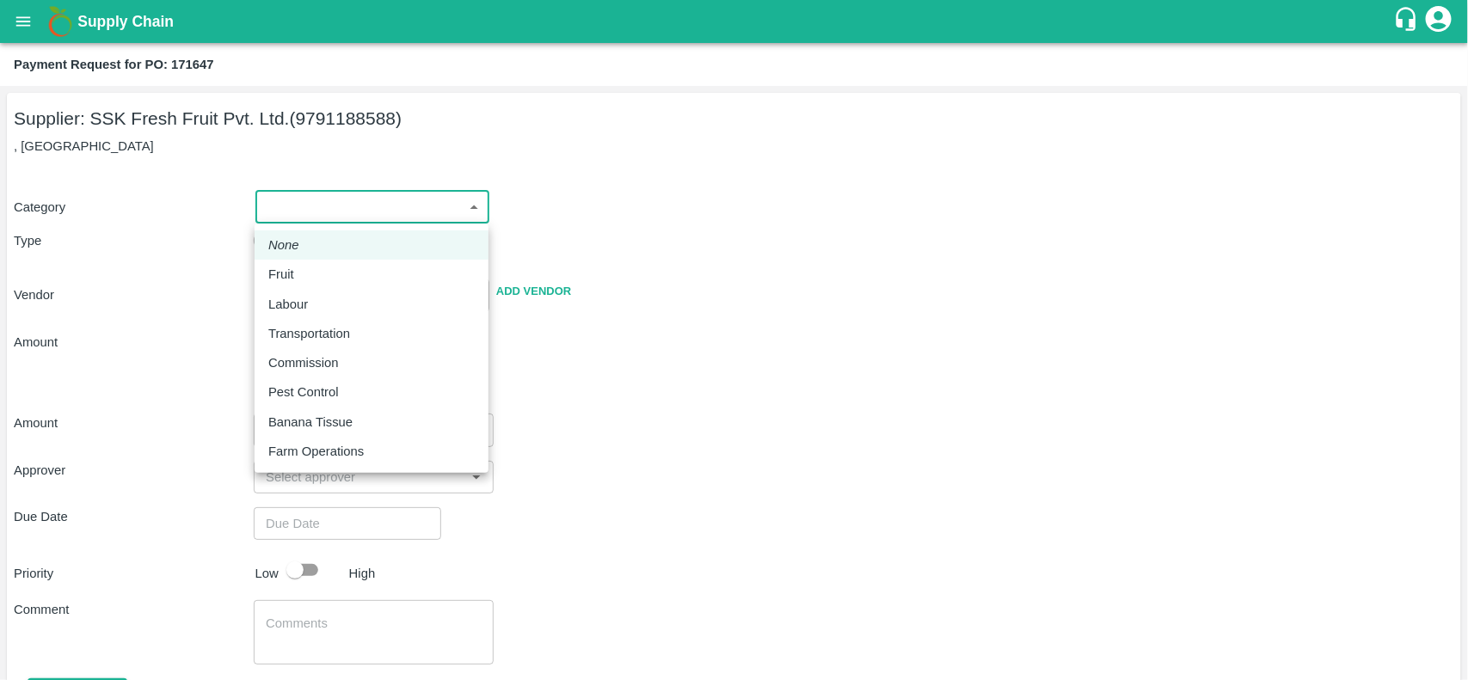
click at [310, 190] on body "Supply Chain Payment Request for PO: 171647 Supplier: SSK Fresh Fruit Pvt. Ltd.…" at bounding box center [734, 340] width 1468 height 680
click at [305, 265] on div "Fruit" at bounding box center [371, 274] width 206 height 19
type input "1"
type input "SSK Fresh Fruit Pvt. Ltd. - 9791188588(Supplier)"
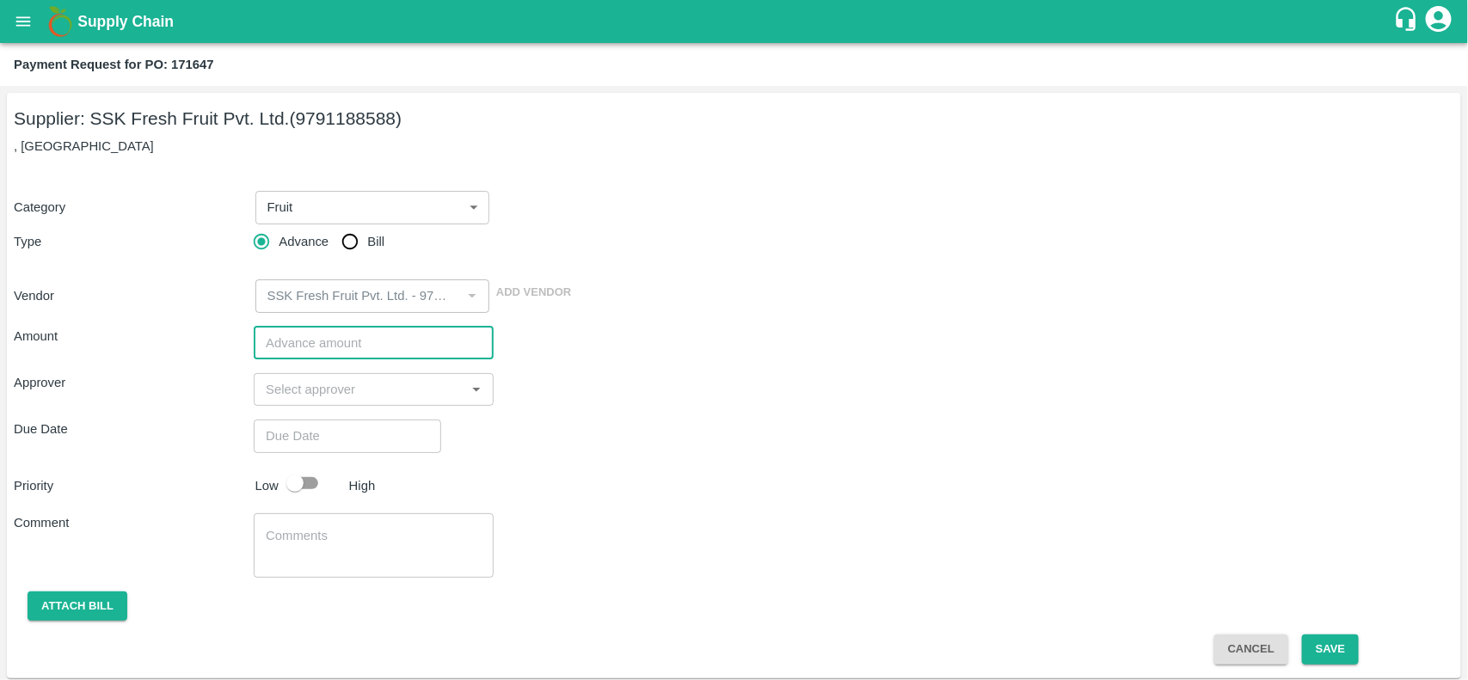
click at [341, 332] on input "number" at bounding box center [374, 343] width 240 height 33
type input "1460000"
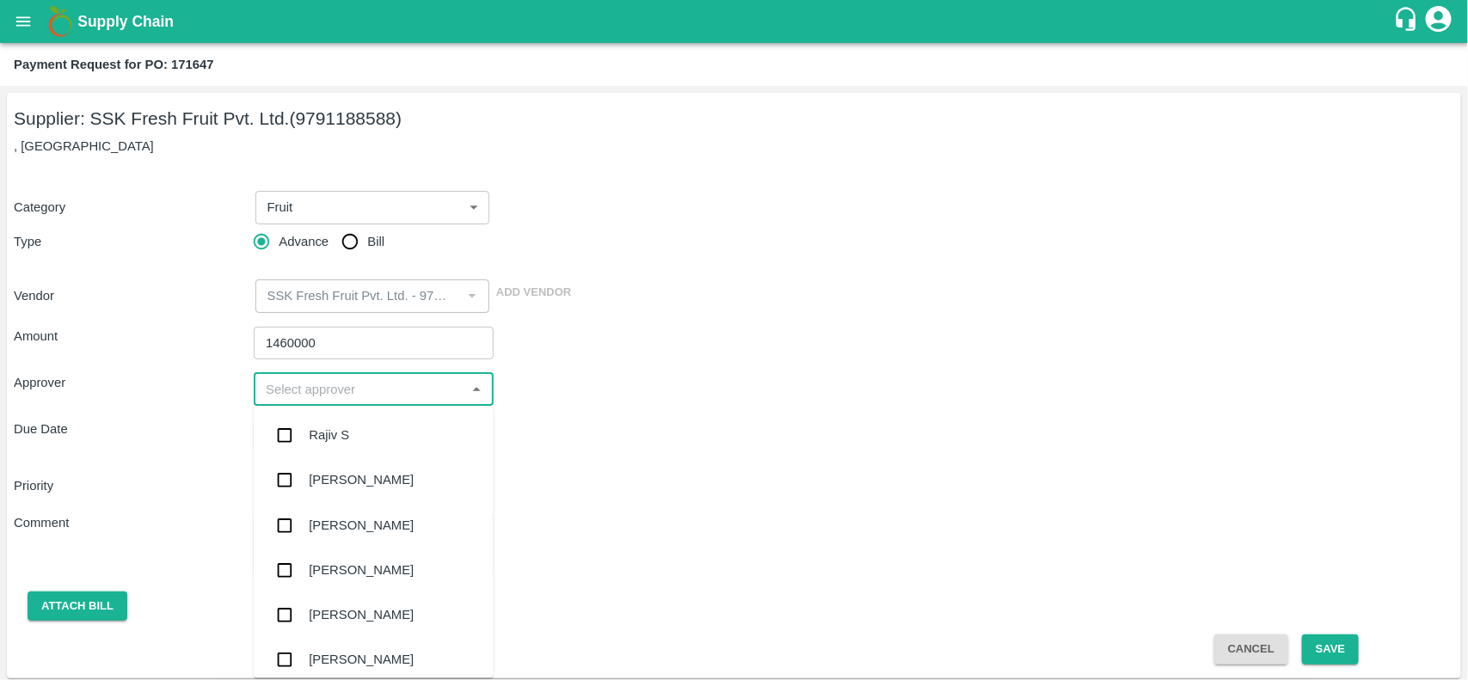
click at [329, 381] on input "input" at bounding box center [359, 389] width 201 height 22
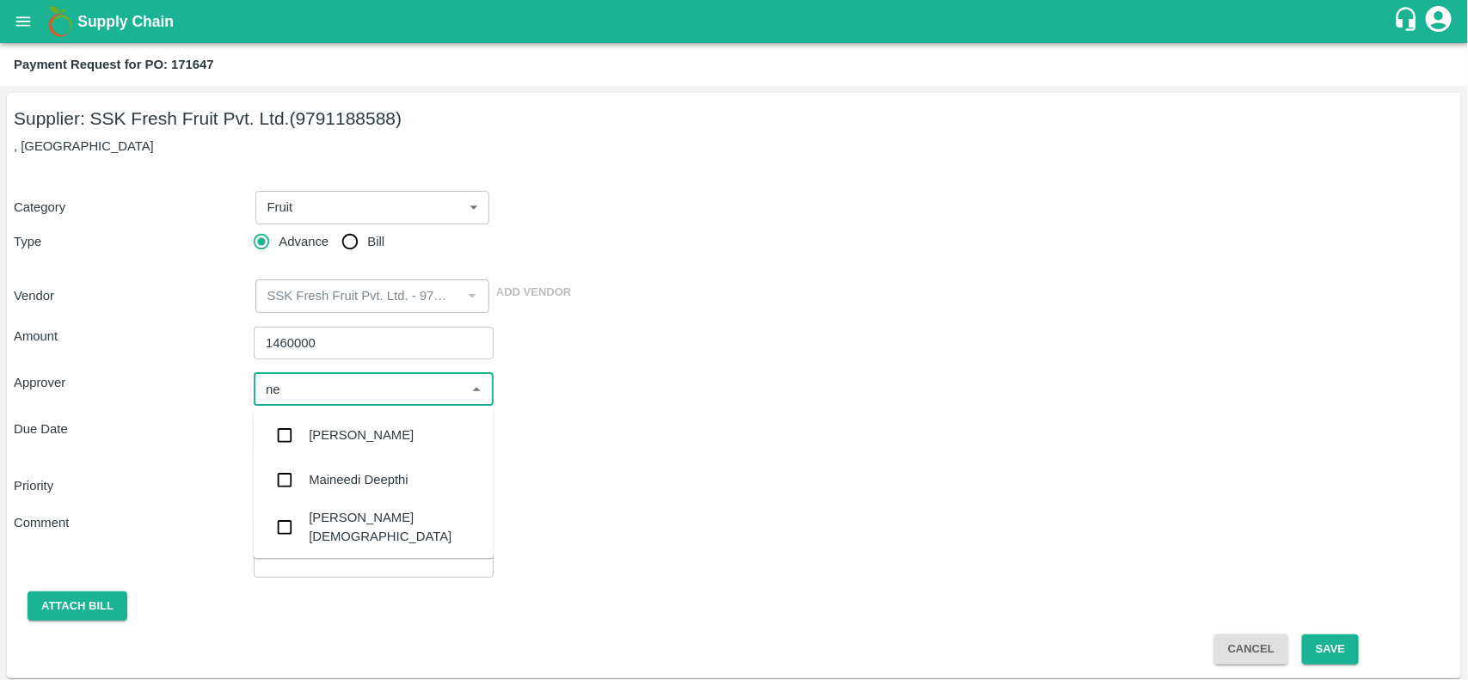
type input "nee"
click at [335, 536] on div "[PERSON_NAME][DEMOGRAPHIC_DATA]" at bounding box center [374, 527] width 240 height 49
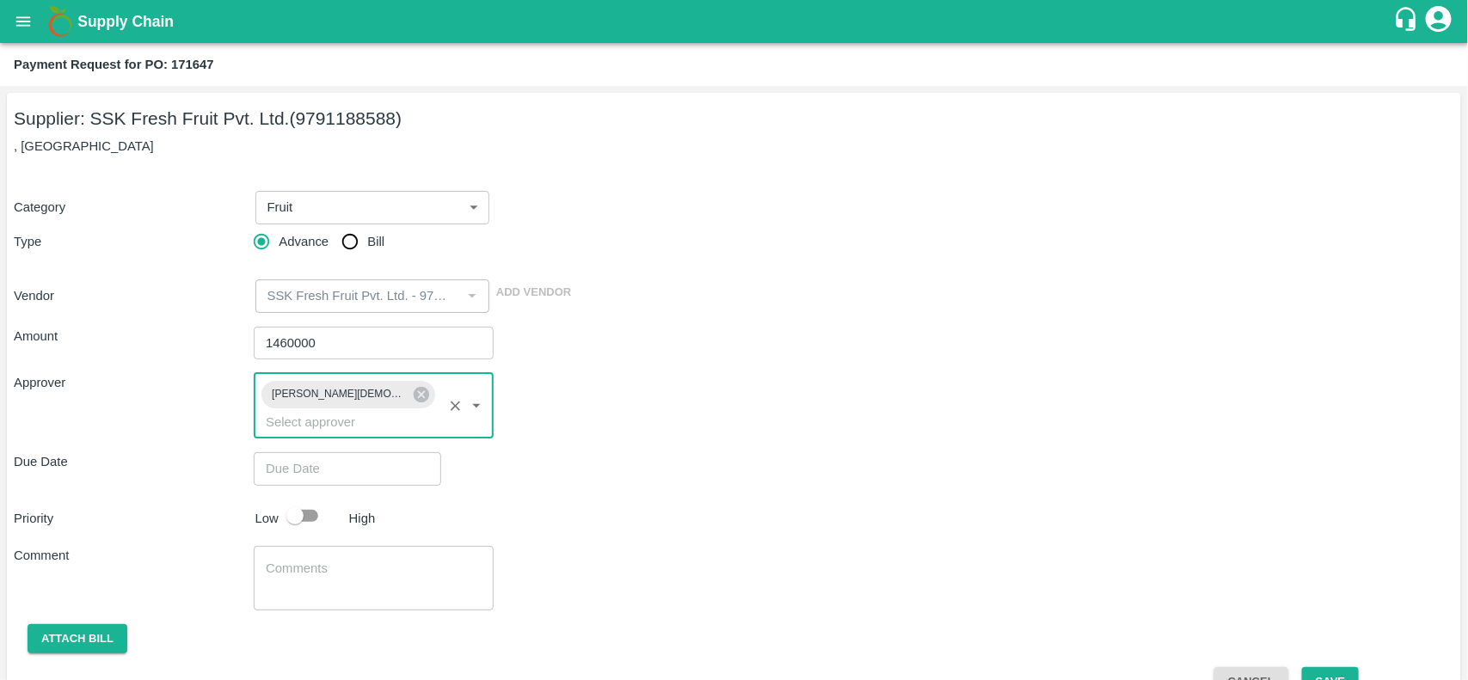
type input "DD/MM/YYYY hh:mm aa"
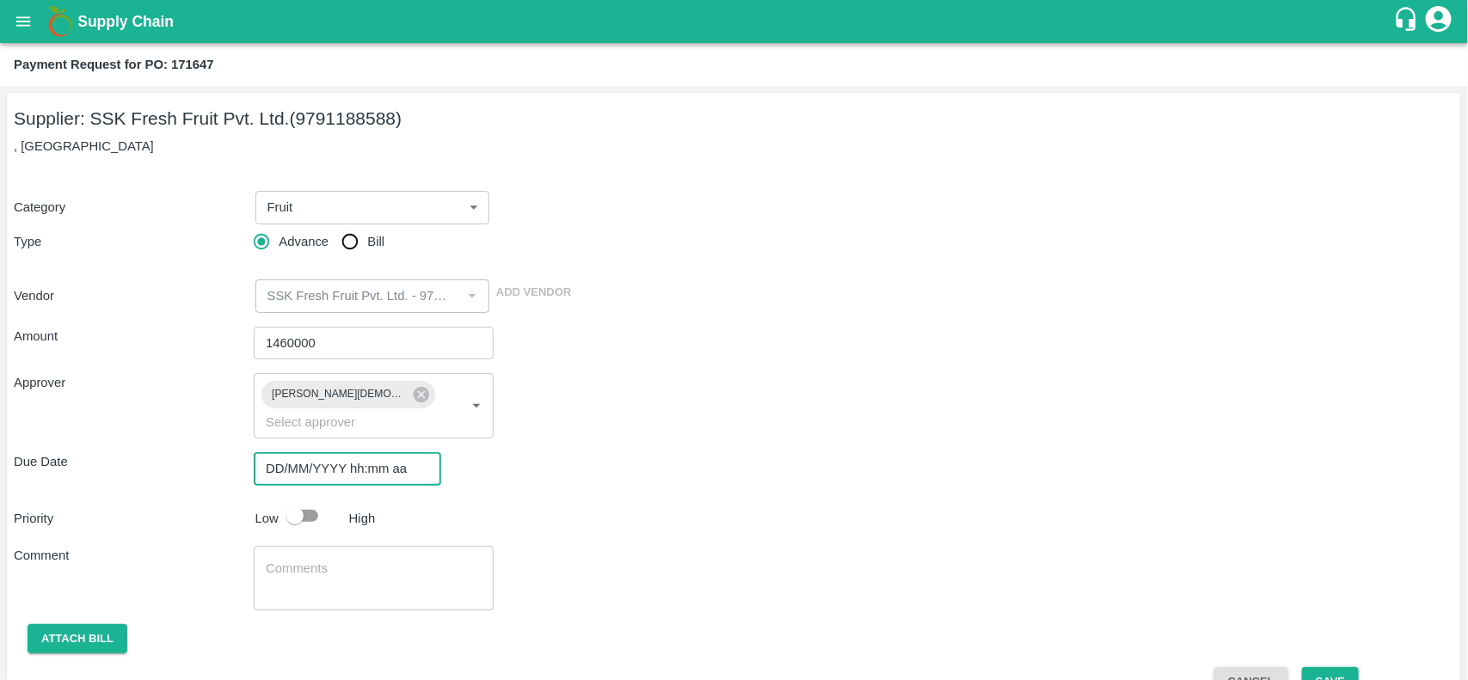
click at [350, 458] on input "DD/MM/YYYY hh:mm aa" at bounding box center [341, 468] width 175 height 33
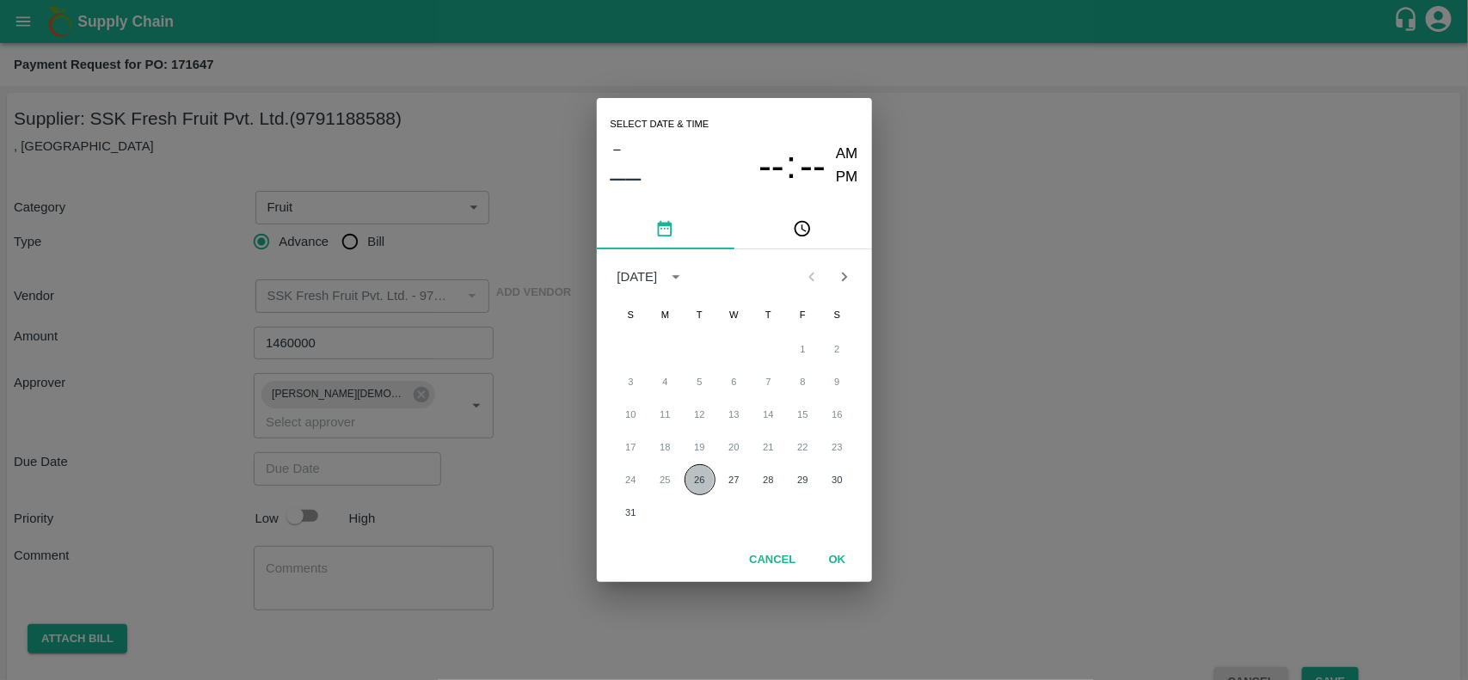
click at [704, 486] on button "26" at bounding box center [700, 479] width 31 height 31
type input "26/08/2025 12:00 AM"
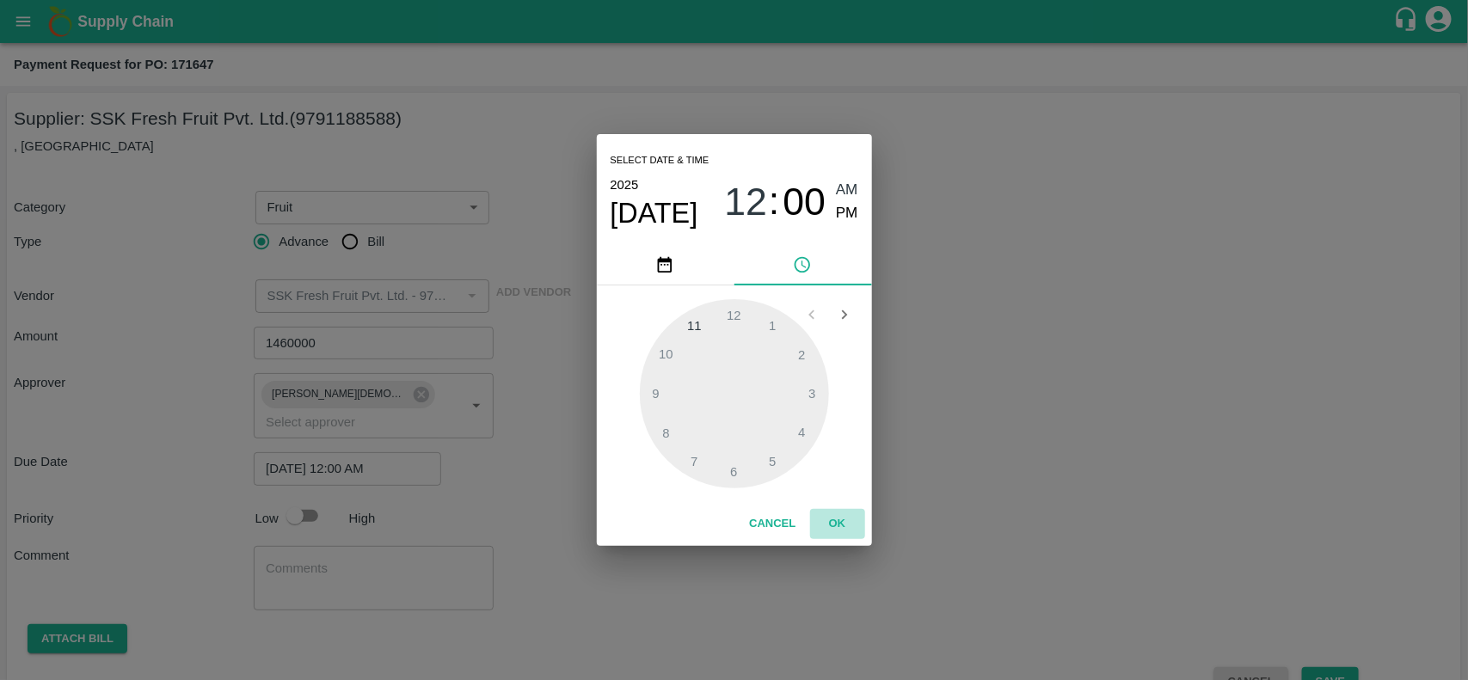
click at [839, 531] on button "OK" at bounding box center [837, 524] width 55 height 30
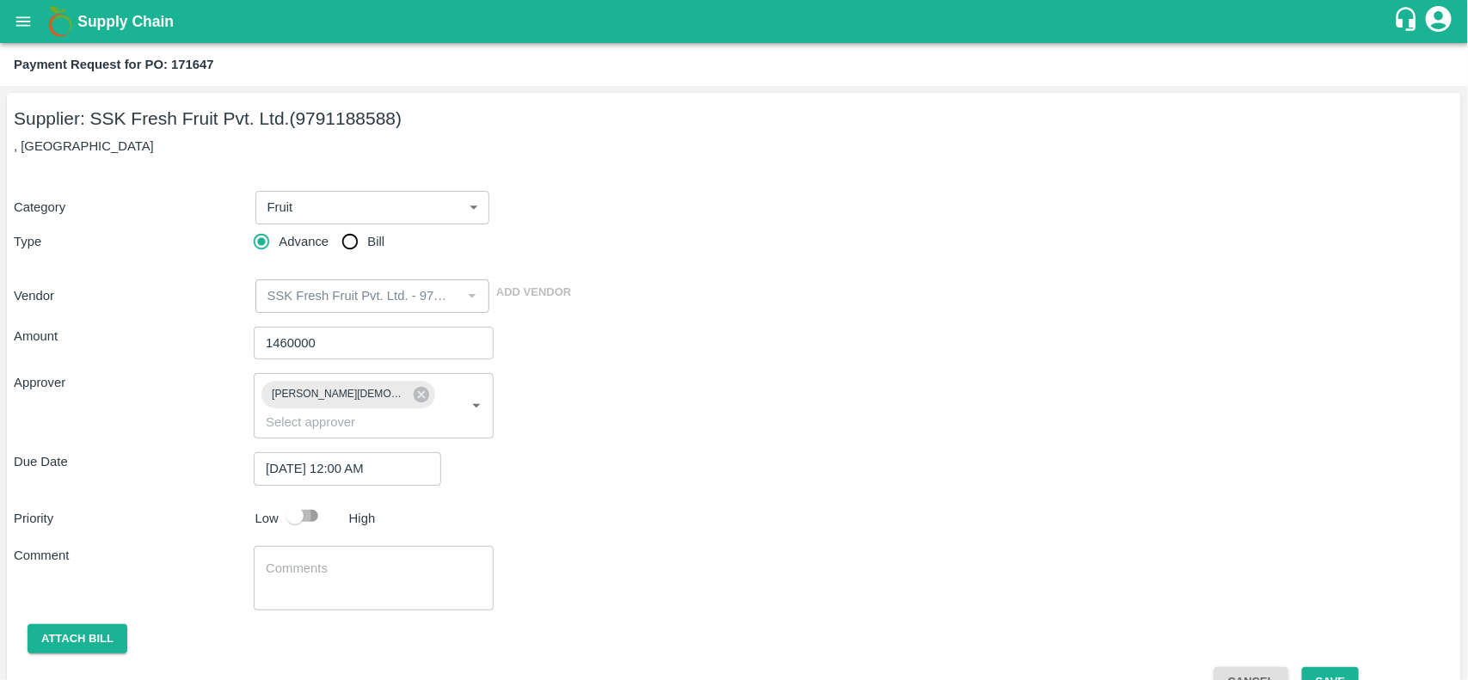
click at [286, 504] on input "checkbox" at bounding box center [295, 516] width 98 height 33
checkbox input "true"
click at [93, 624] on button "Attach bill" at bounding box center [78, 639] width 100 height 30
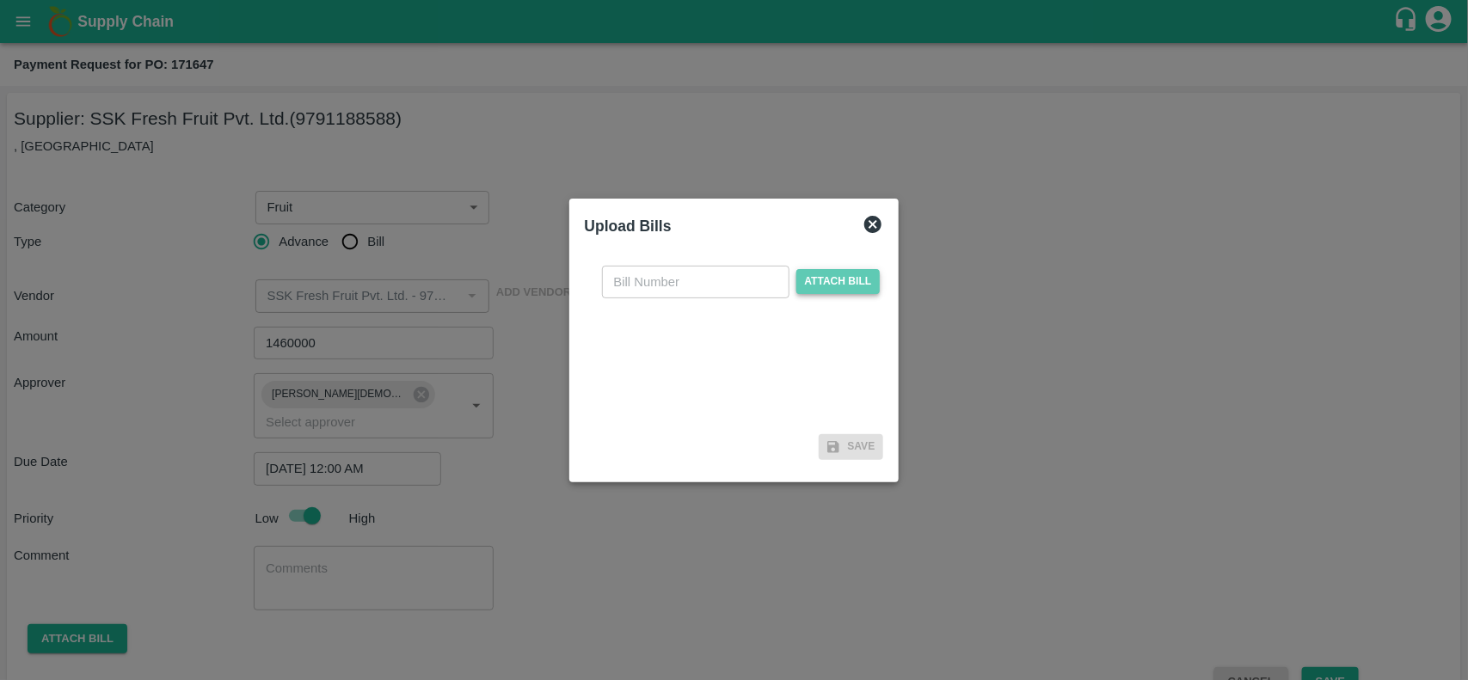
click at [850, 286] on span "Attach bill" at bounding box center [838, 281] width 84 height 25
click at [0, 0] on input "Attach bill" at bounding box center [0, 0] width 0 height 0
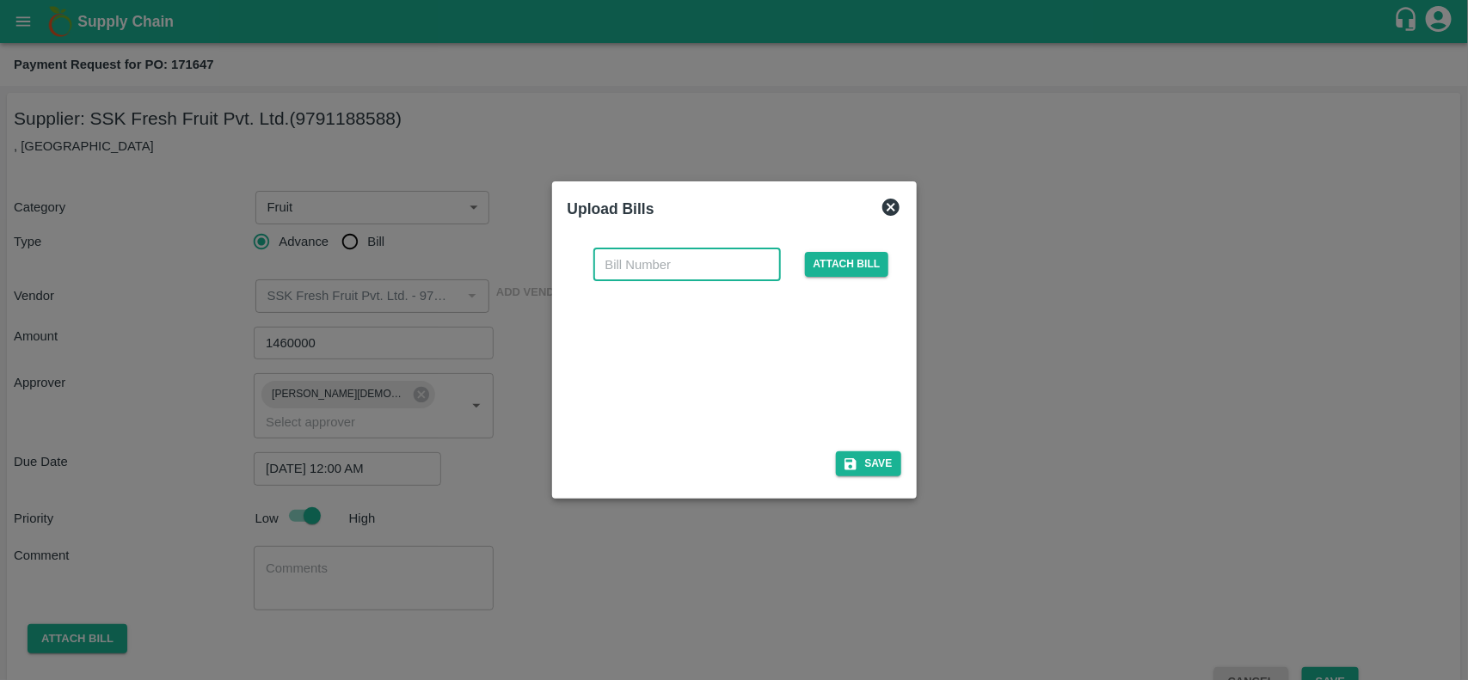
click at [639, 277] on input "text" at bounding box center [686, 265] width 187 height 33
paste input "SSDS2500003275"
click at [639, 277] on input "SSDS2500003275" at bounding box center [686, 265] width 187 height 33
type input "SSDS2500003275"
click at [858, 463] on button "Save" at bounding box center [868, 464] width 65 height 25
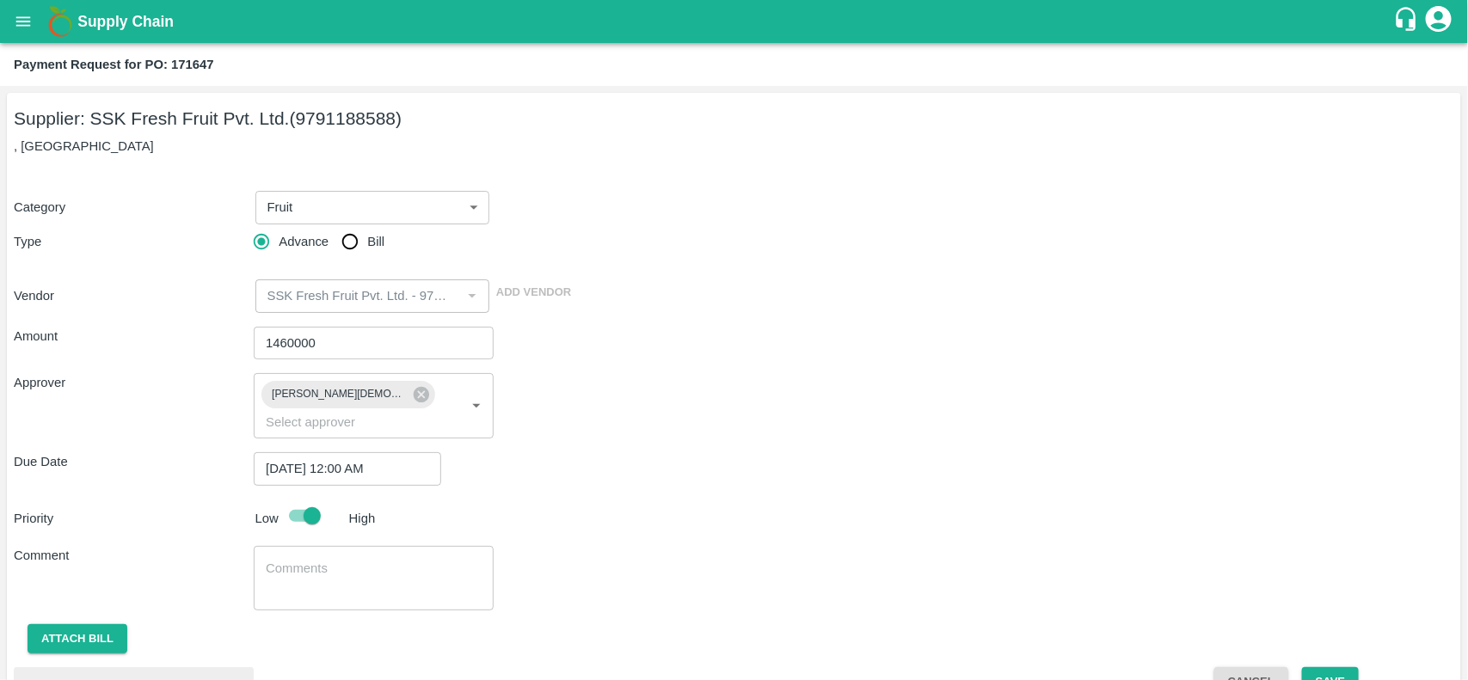
scroll to position [106, 0]
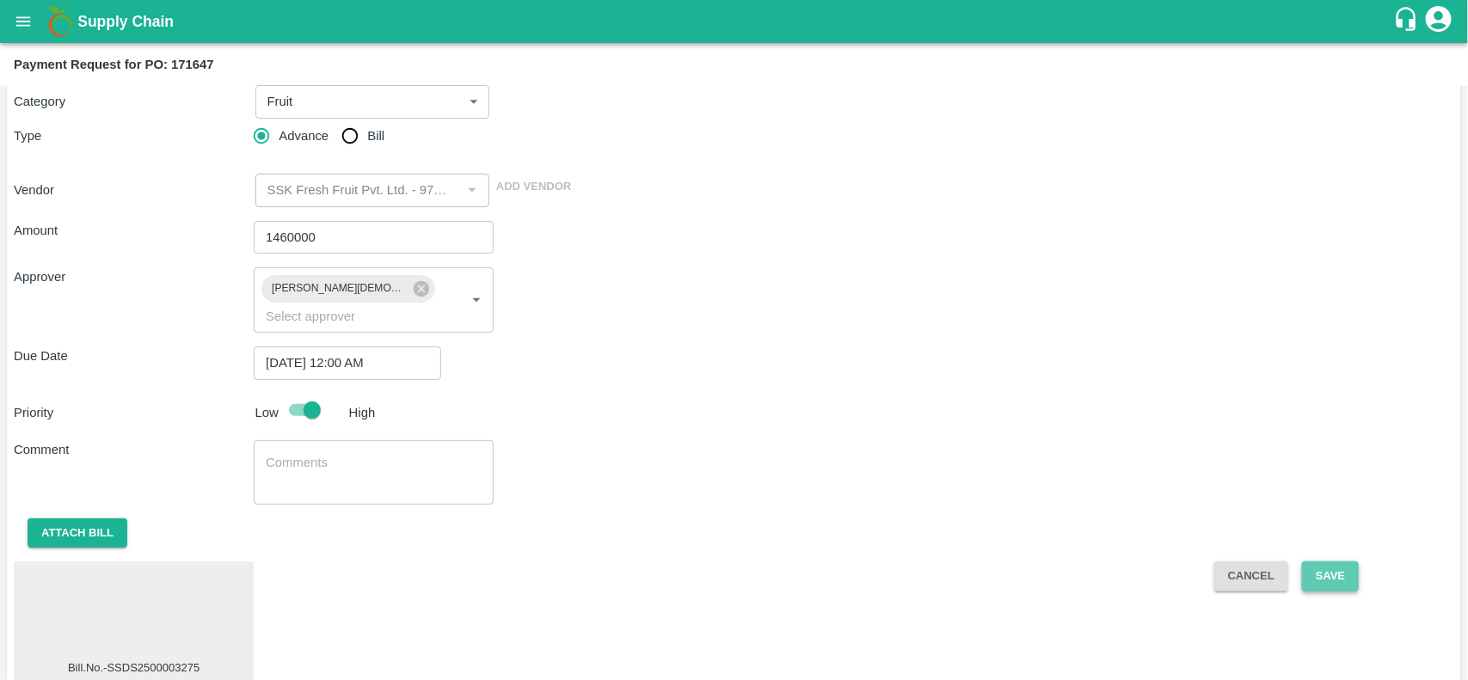
click at [1321, 562] on button "Save" at bounding box center [1330, 577] width 57 height 30
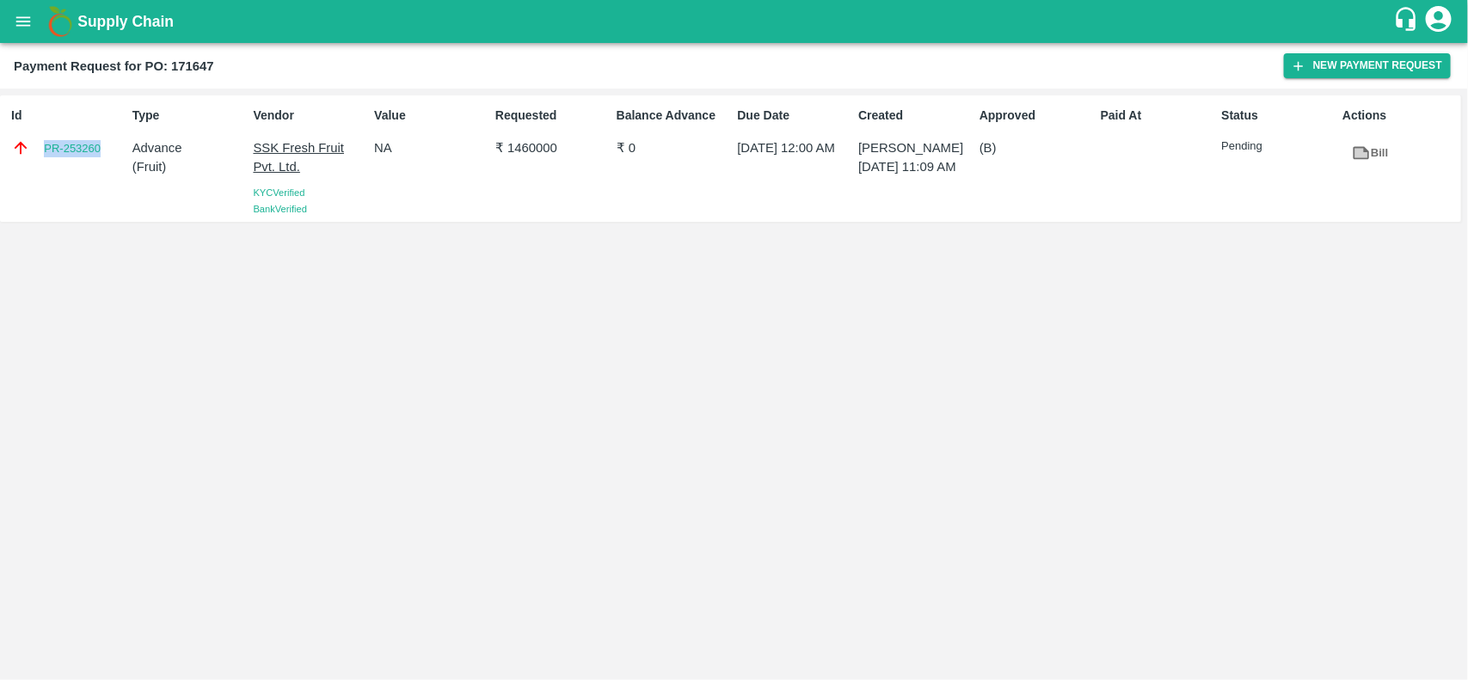
drag, startPoint x: 40, startPoint y: 138, endPoint x: 109, endPoint y: 139, distance: 68.8
click at [109, 139] on div "PR-253260" at bounding box center [68, 147] width 114 height 19
copy link "PR-253260"
click at [200, 63] on b "Payment Request for PO: 171647" at bounding box center [114, 66] width 200 height 14
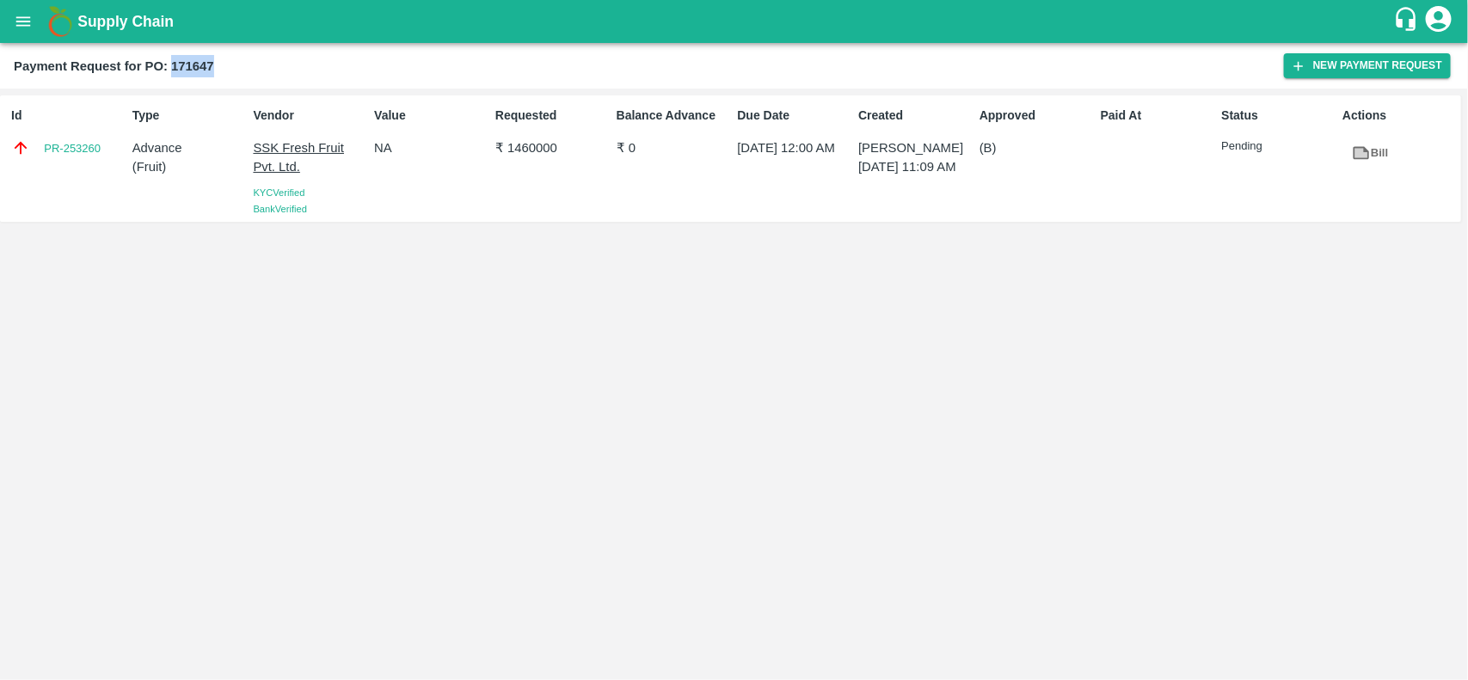
copy b "171647"
drag, startPoint x: 248, startPoint y: 138, endPoint x: 340, endPoint y: 161, distance: 94.7
click at [340, 161] on div "Vendor SSK Fresh Fruit Pvt. Ltd. KYC Verified Bank Verified" at bounding box center [307, 159] width 121 height 118
copy p "SSK Fresh Fruit Pvt. Ltd."
